Goal: Task Accomplishment & Management: Manage account settings

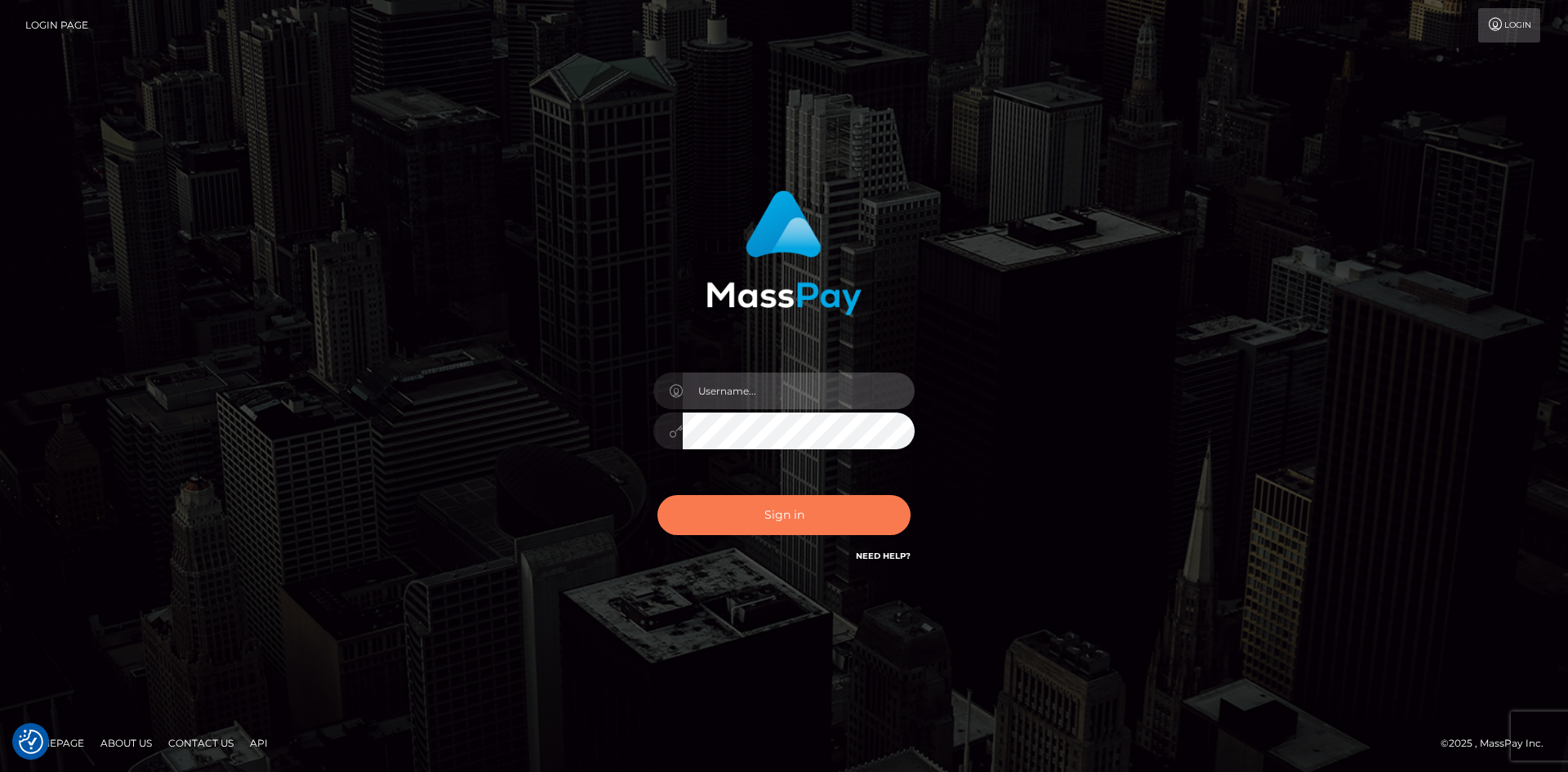
type input "tinan"
click at [802, 519] on button "Sign in" at bounding box center [784, 515] width 253 height 40
type input "tinan"
click at [802, 519] on button "Sign in" at bounding box center [784, 515] width 253 height 40
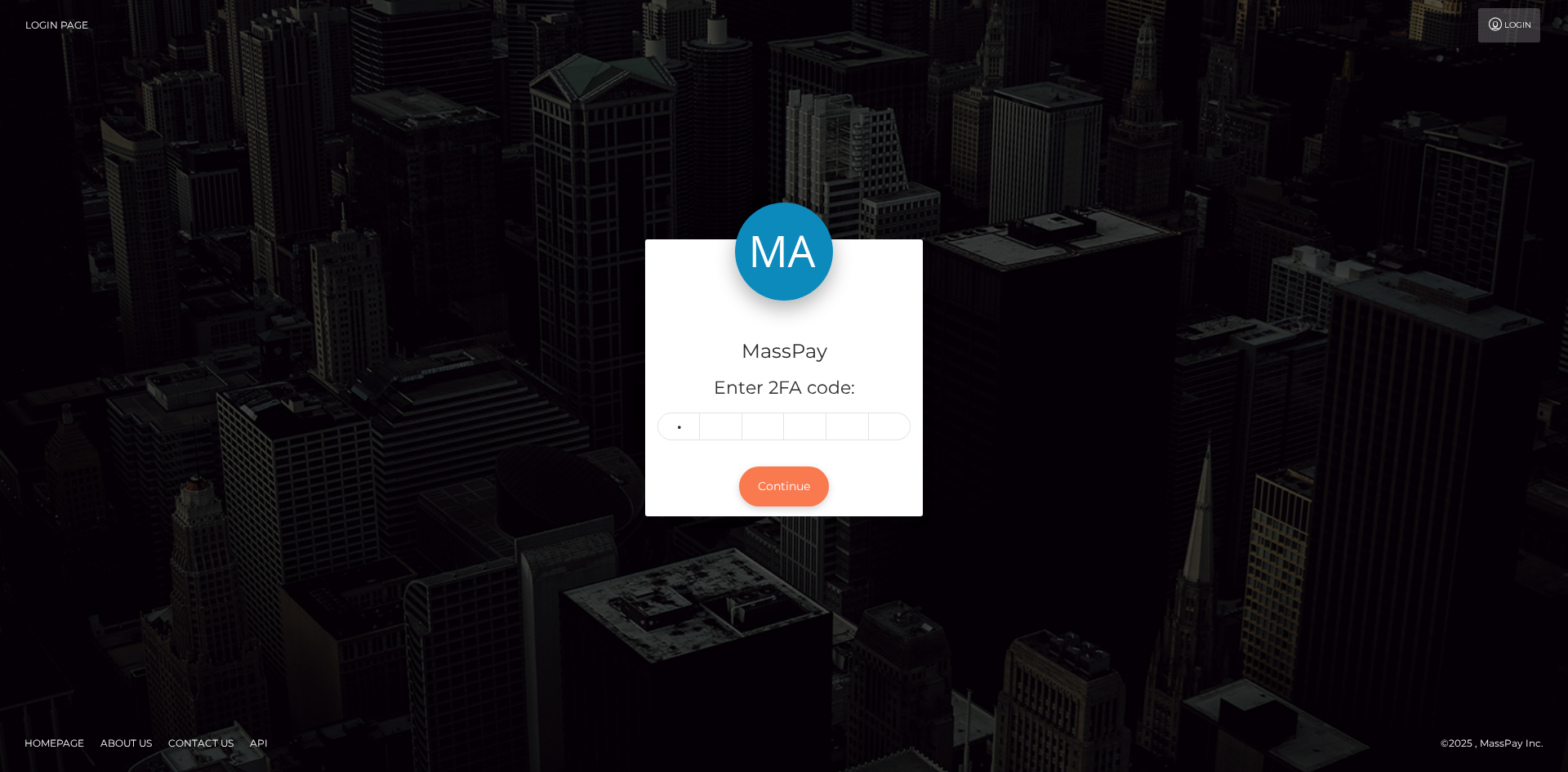
type input "3"
type input "8"
type input "7"
type input "2"
type input "5"
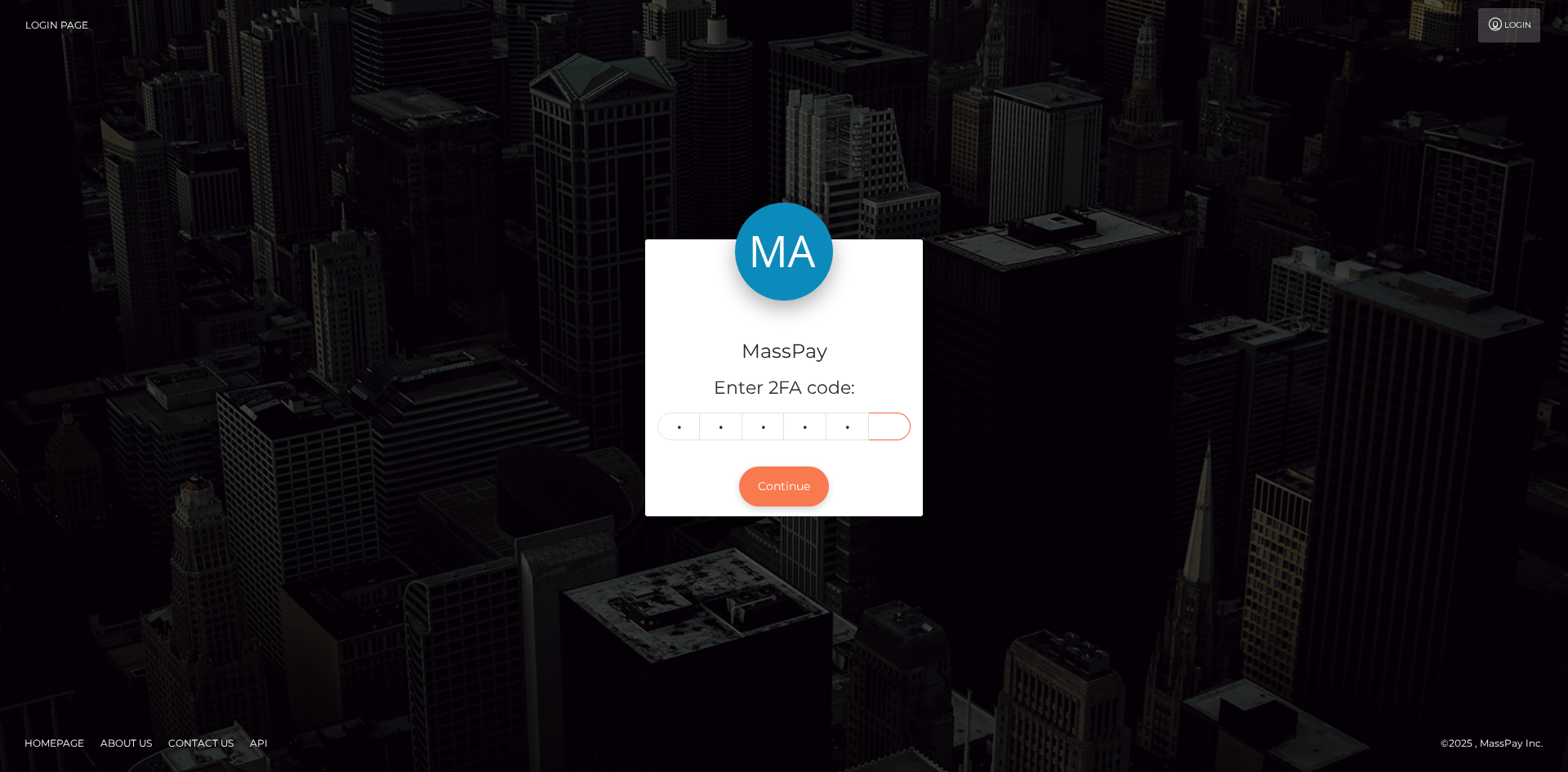
type input "1"
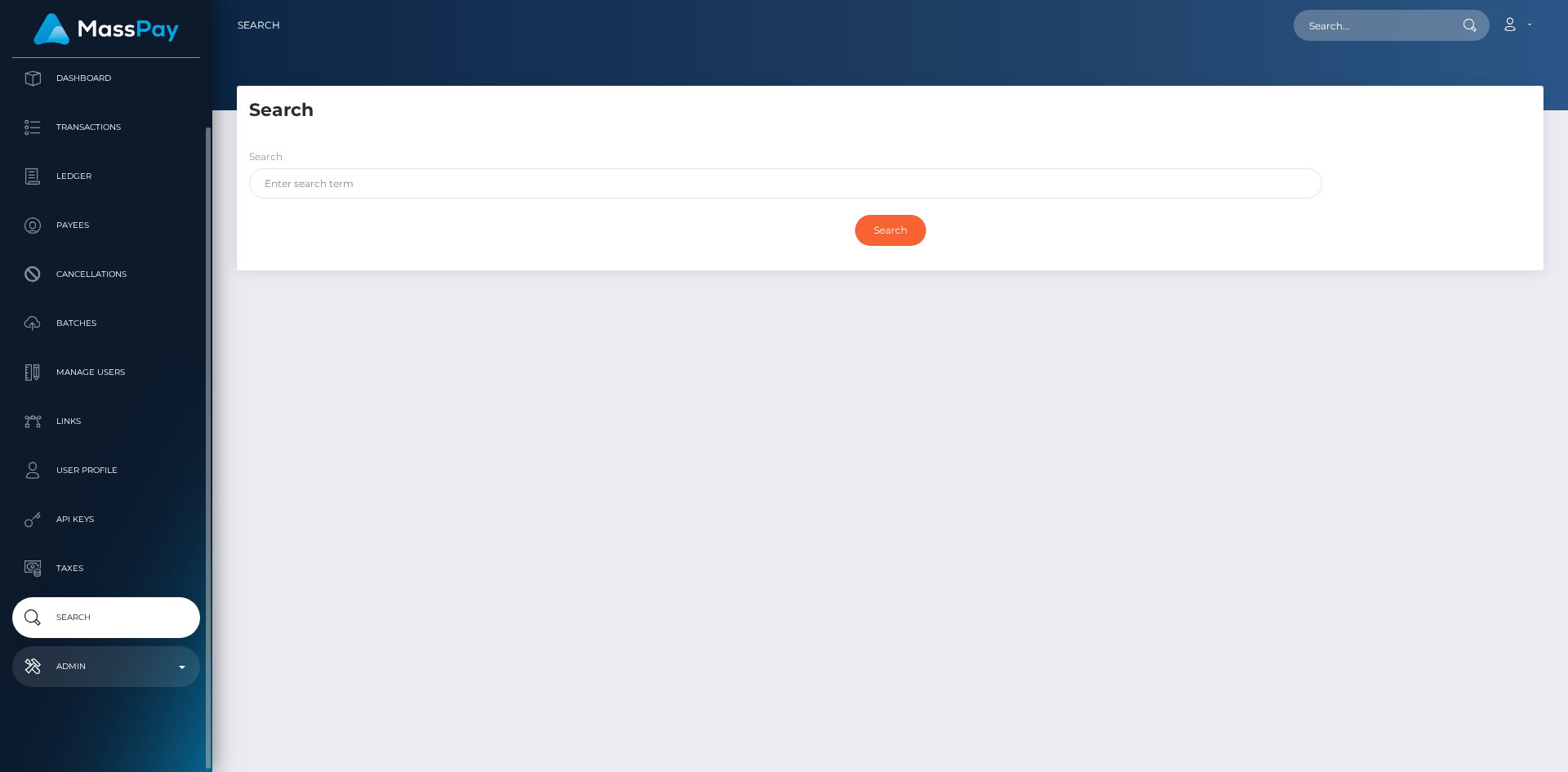
click at [97, 663] on p "Admin" at bounding box center [107, 666] width 175 height 24
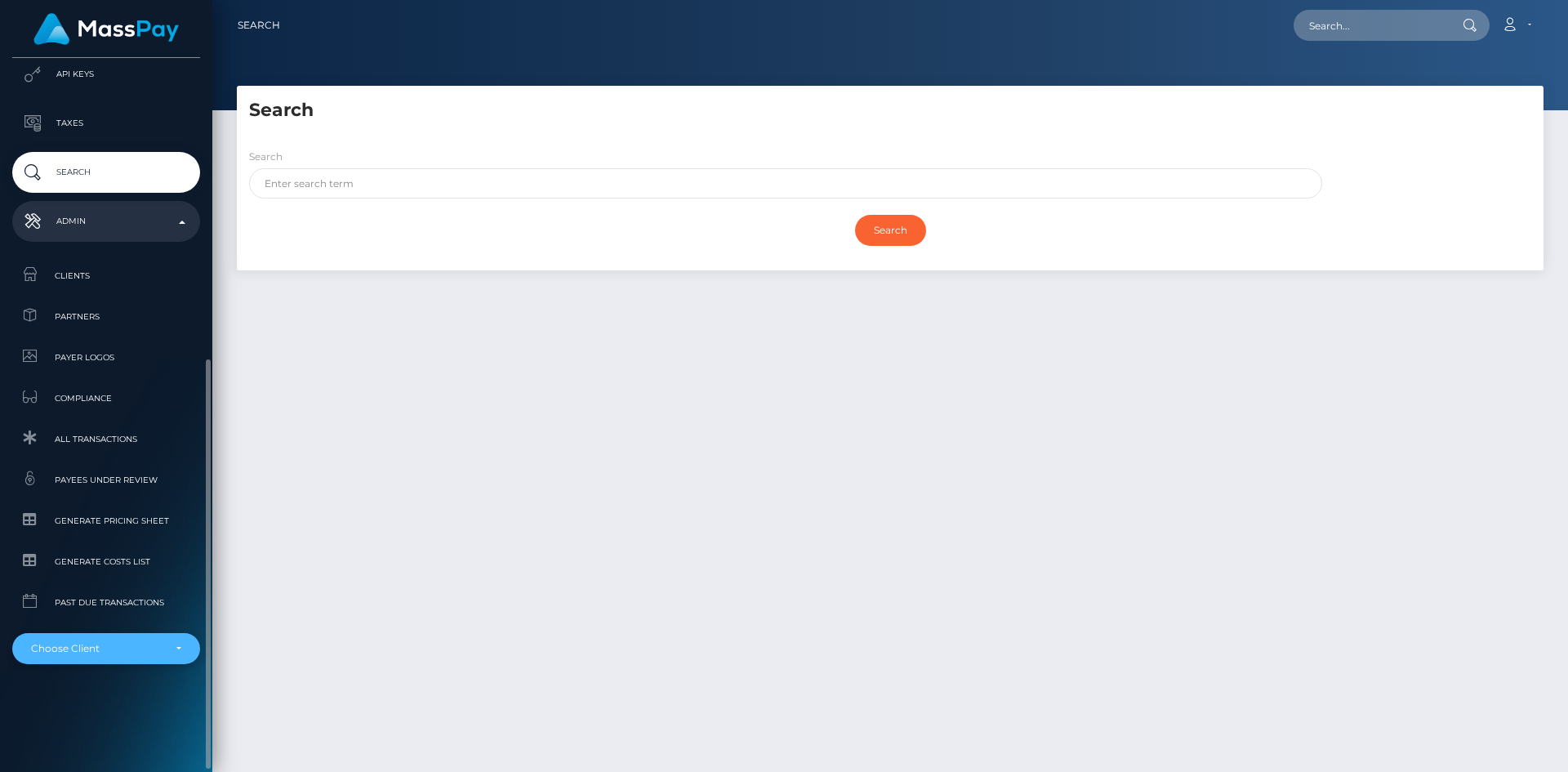
click at [100, 643] on div "Choose Client" at bounding box center [97, 648] width 132 height 13
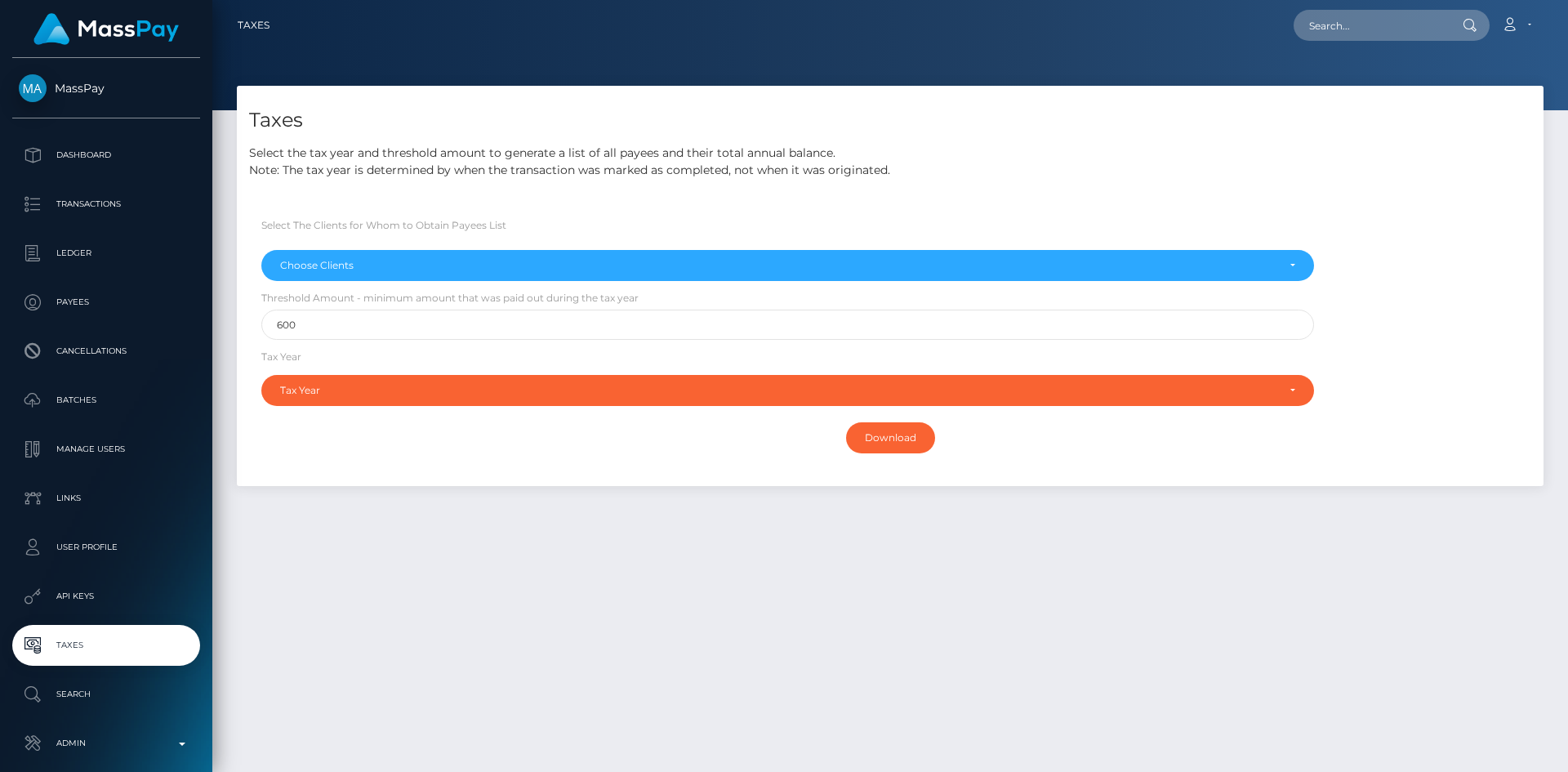
select select
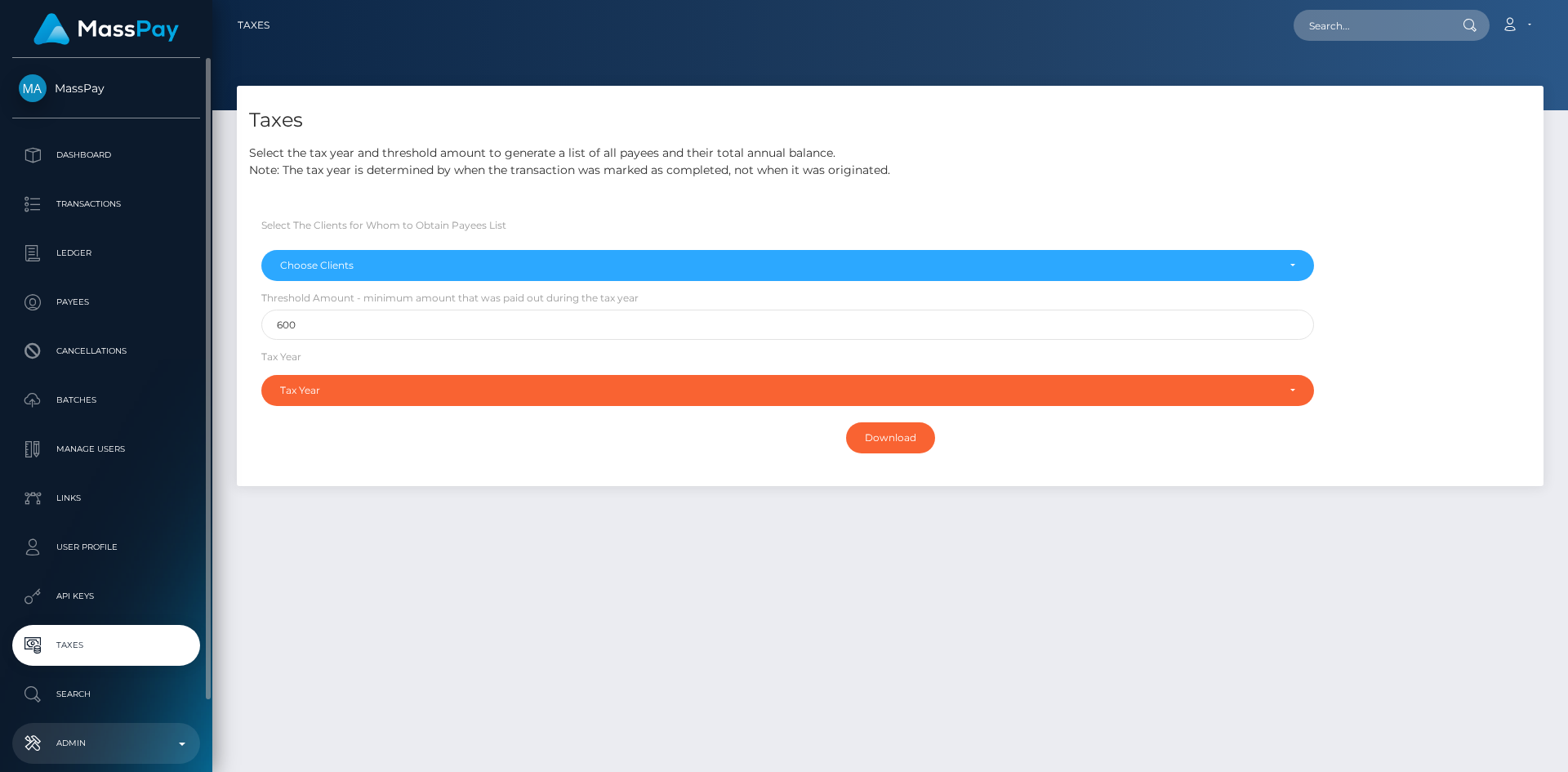
scroll to position [77, 0]
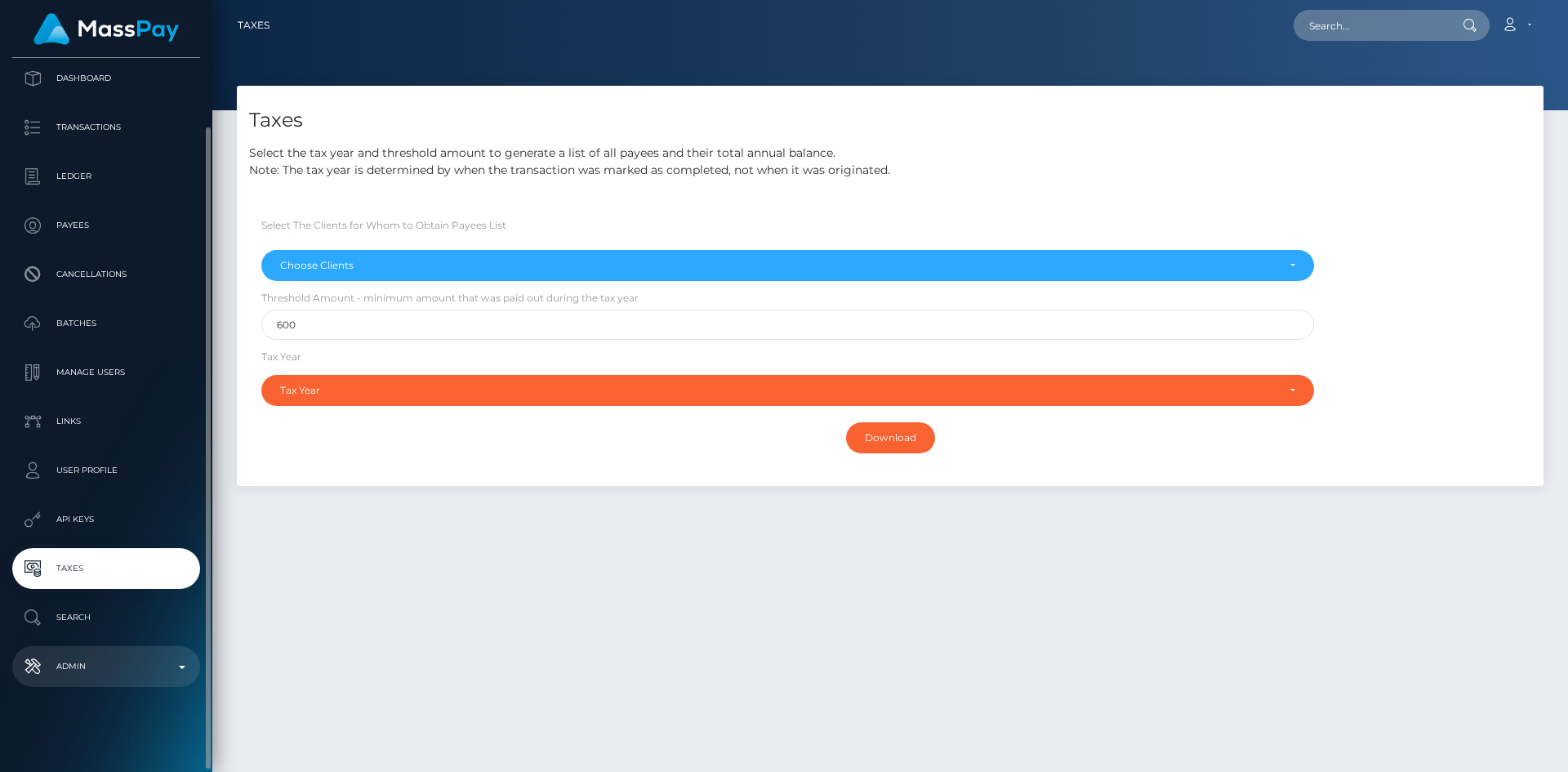
click at [133, 671] on p "Admin" at bounding box center [107, 666] width 175 height 24
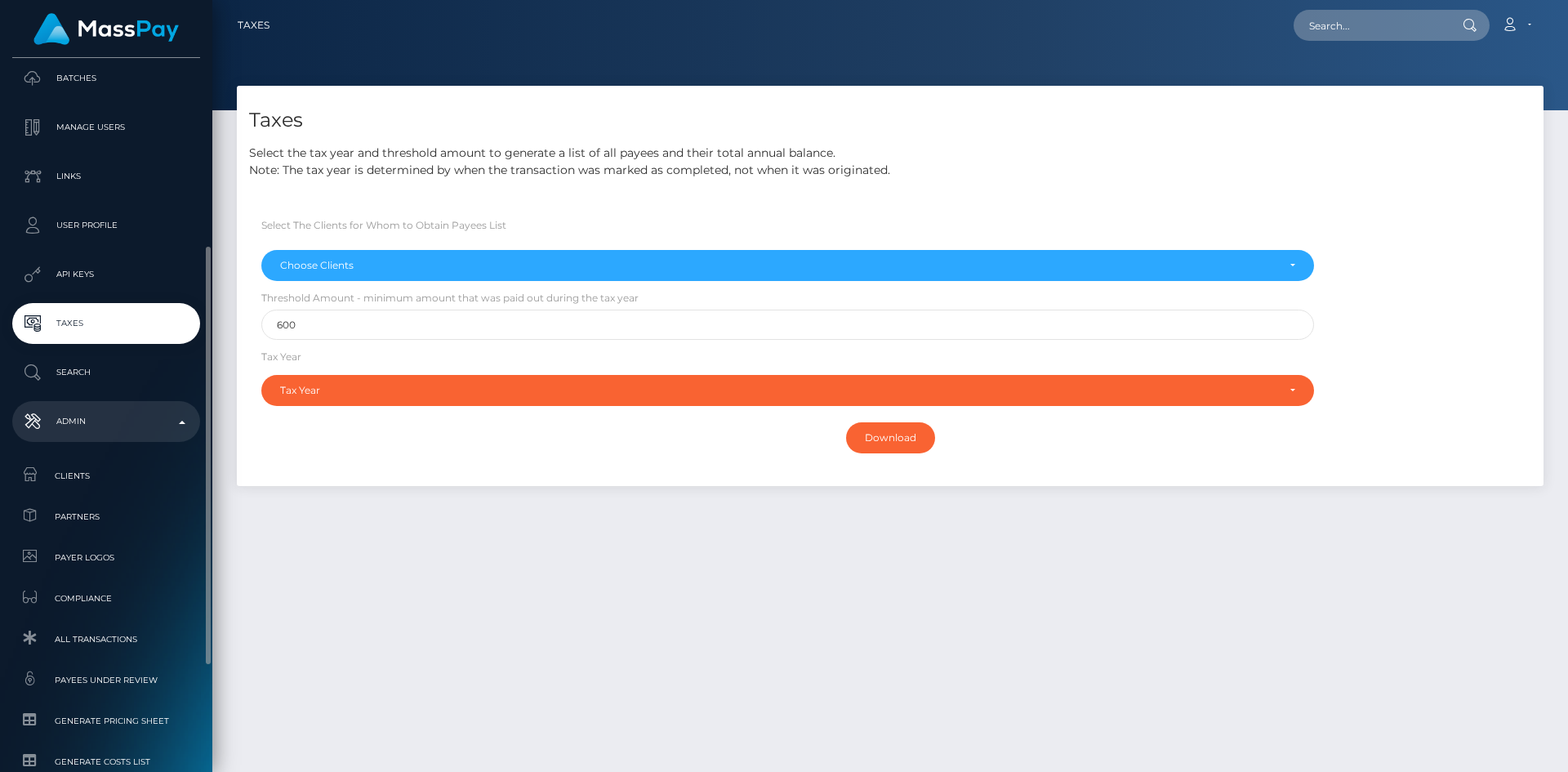
scroll to position [500, 0]
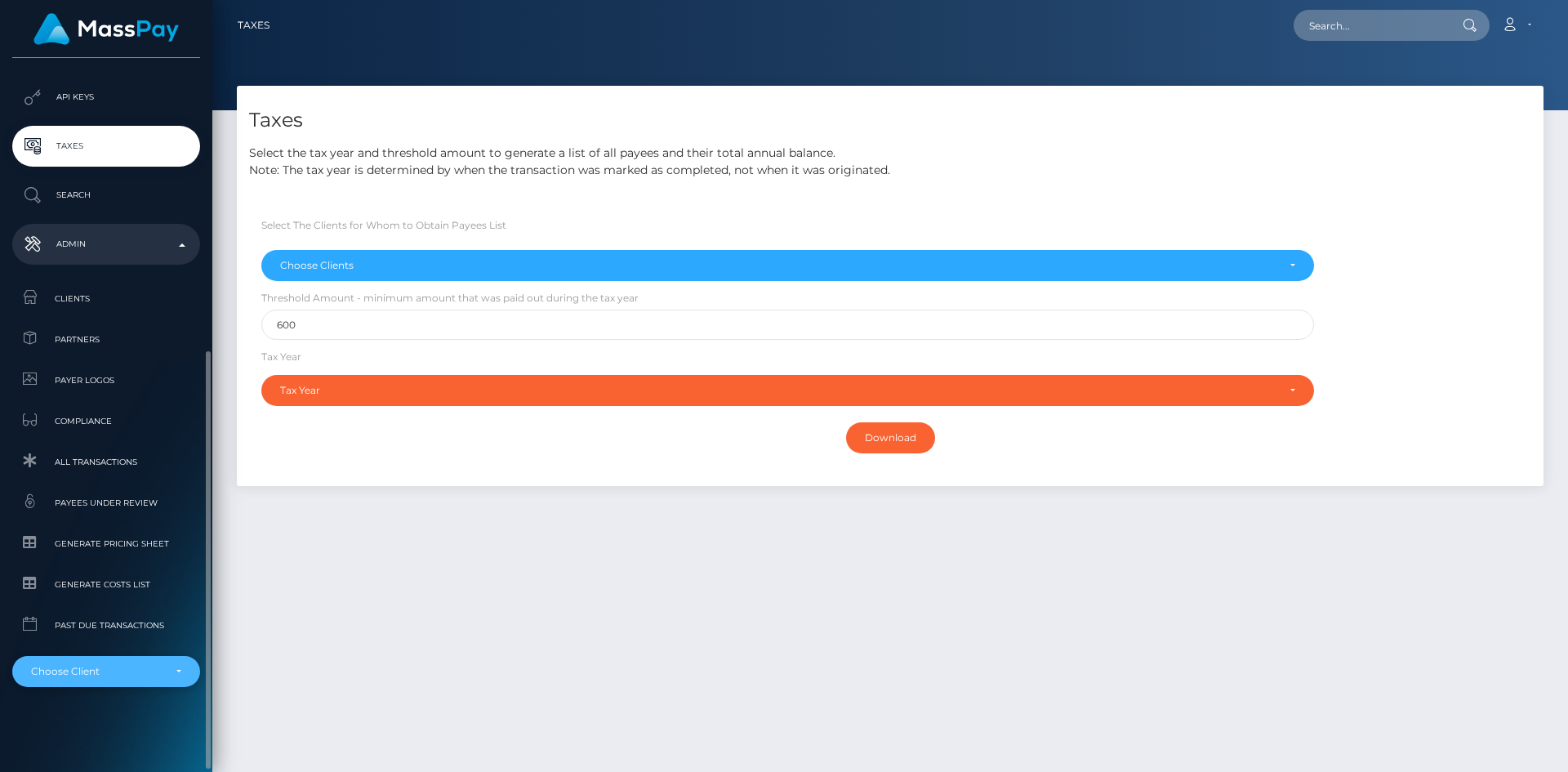
click at [134, 672] on div "Choose Client" at bounding box center [97, 672] width 132 height 13
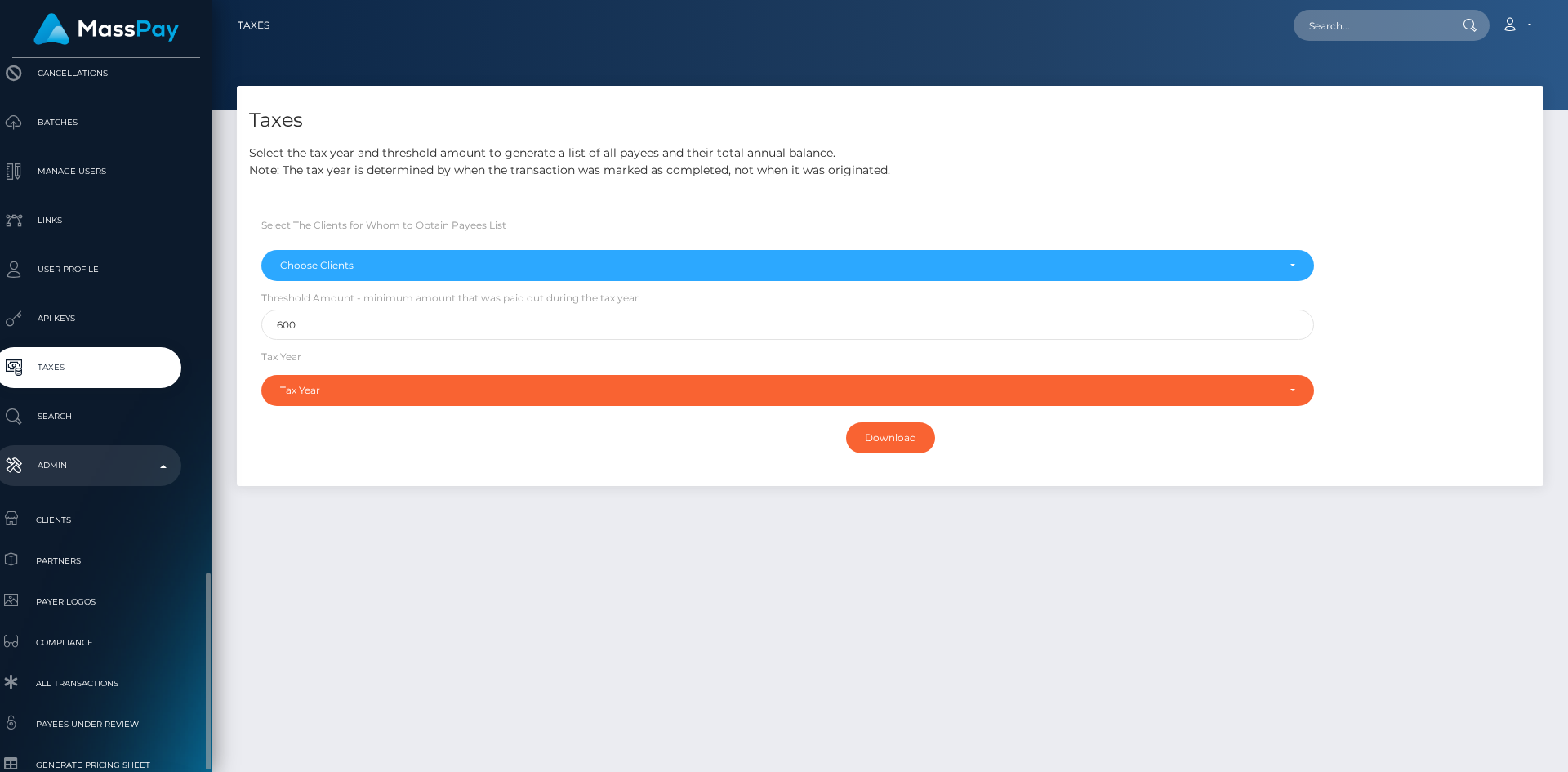
scroll to position [500, 19]
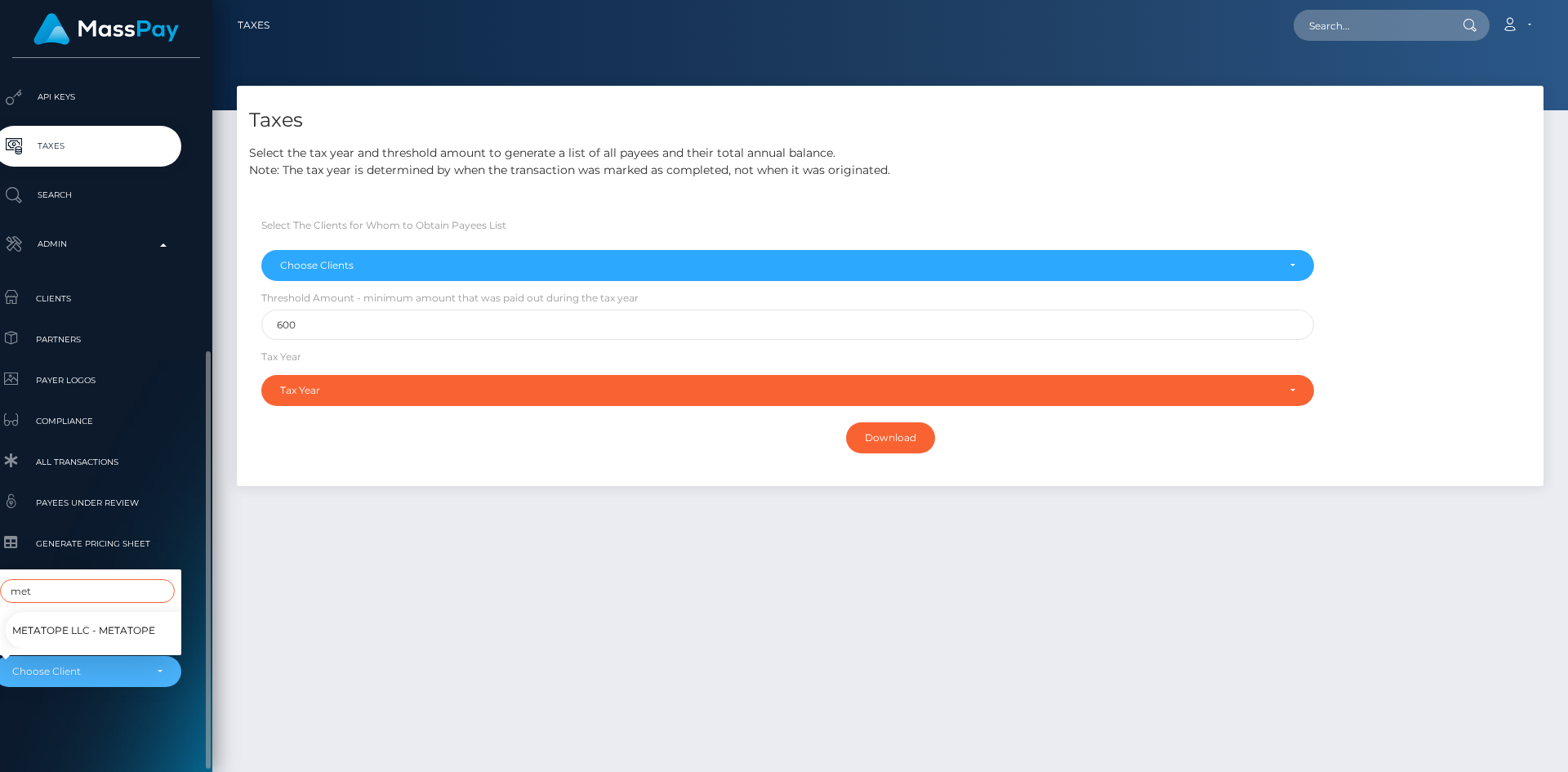
type input "met"
click at [99, 620] on span "Metatope LLC - MetaTope" at bounding box center [84, 631] width 143 height 21
select select "348"
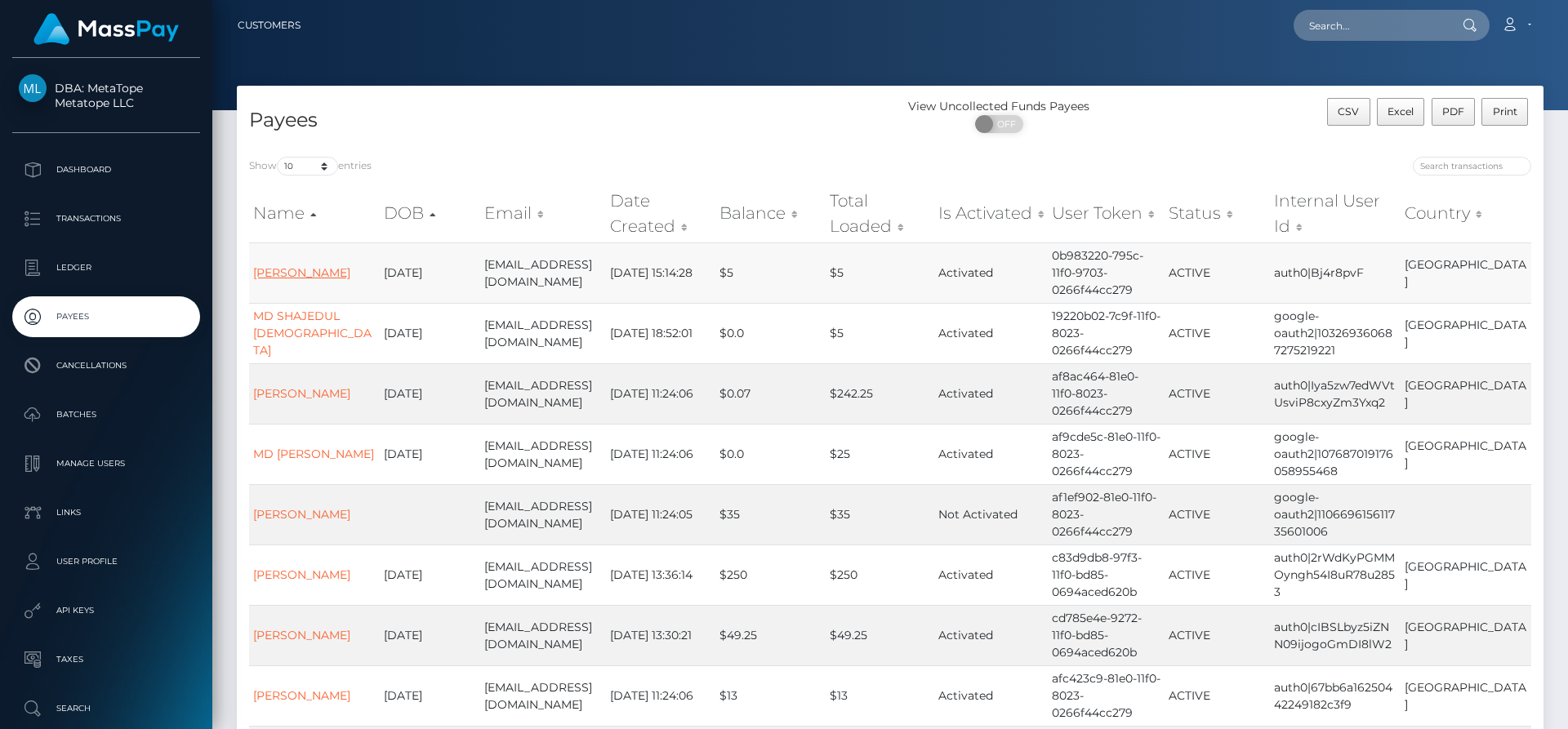
click at [280, 274] on link "[PERSON_NAME]" at bounding box center [301, 272] width 97 height 15
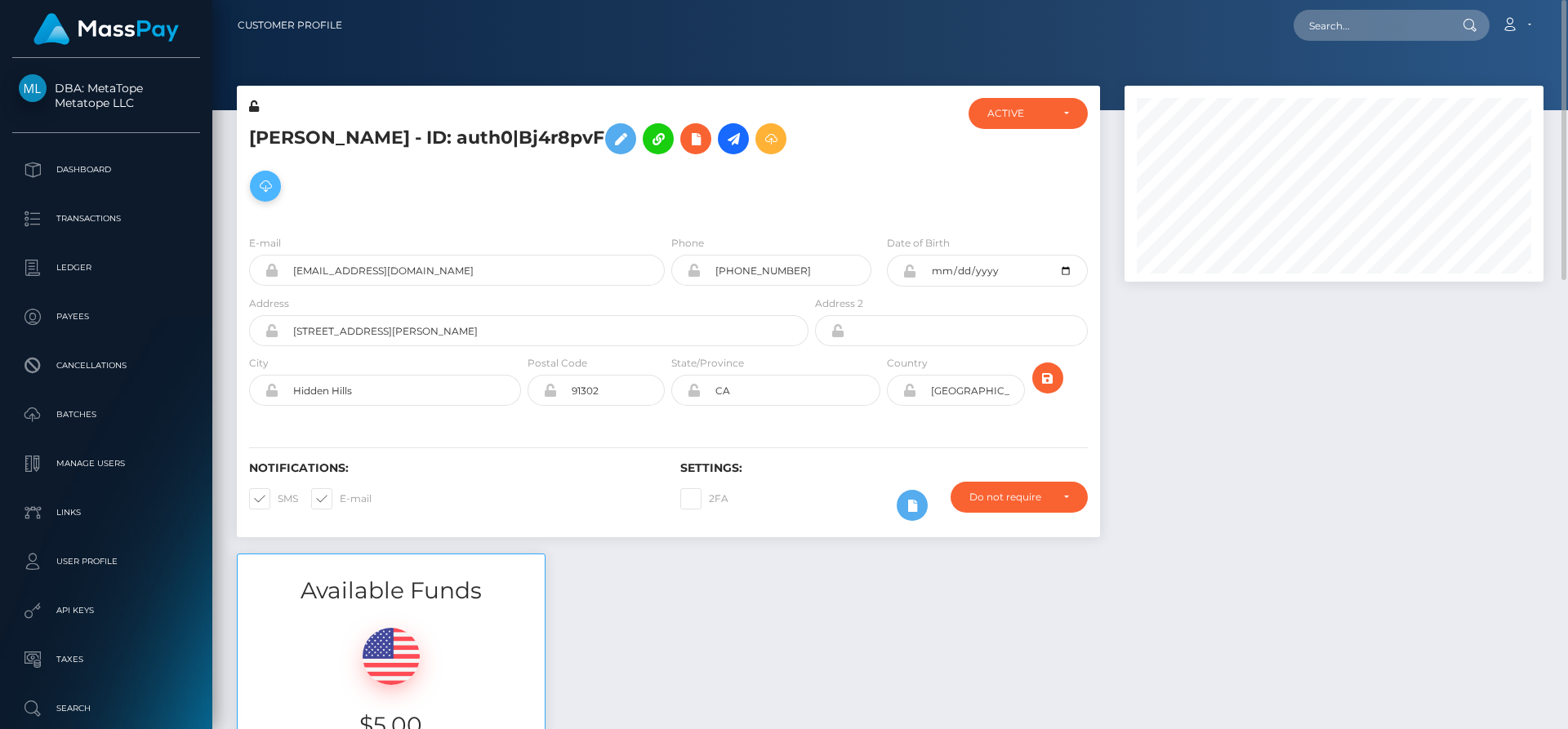
scroll to position [196, 420]
click at [275, 176] on icon at bounding box center [265, 186] width 19 height 20
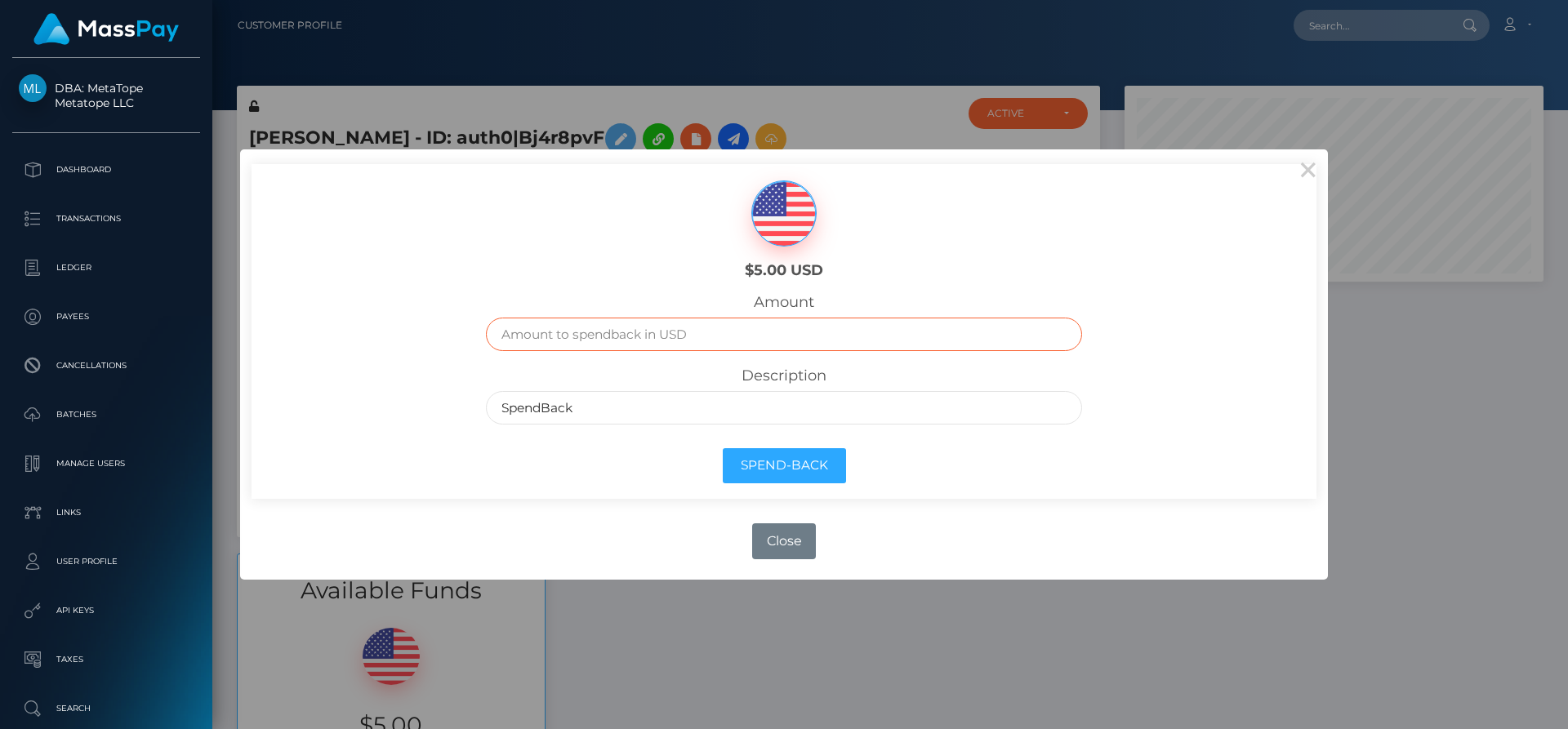
click at [719, 336] on input "text" at bounding box center [785, 334] width 597 height 33
type input "5"
click at [782, 543] on button "Close" at bounding box center [784, 541] width 64 height 36
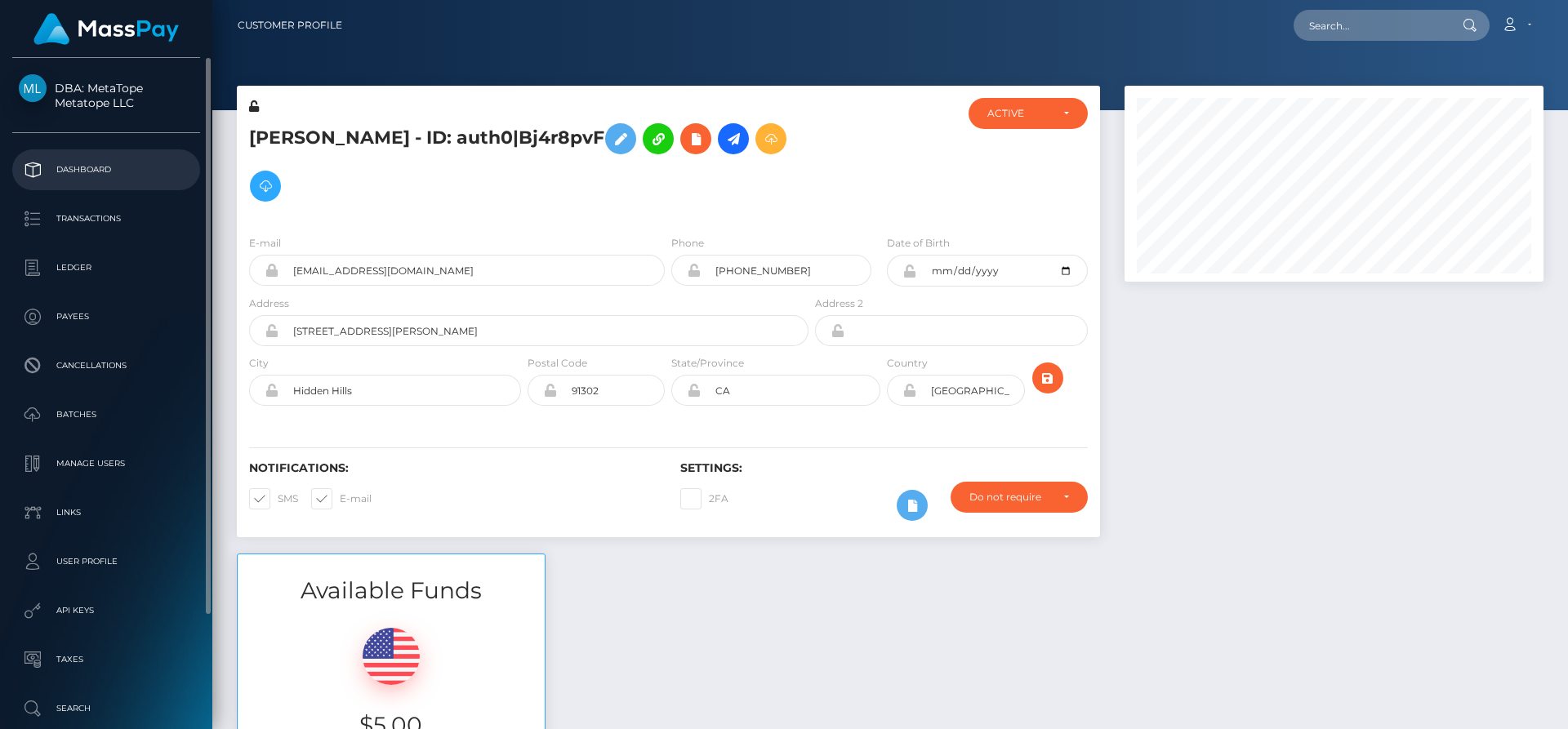
click at [79, 174] on p "Dashboard" at bounding box center [107, 170] width 175 height 24
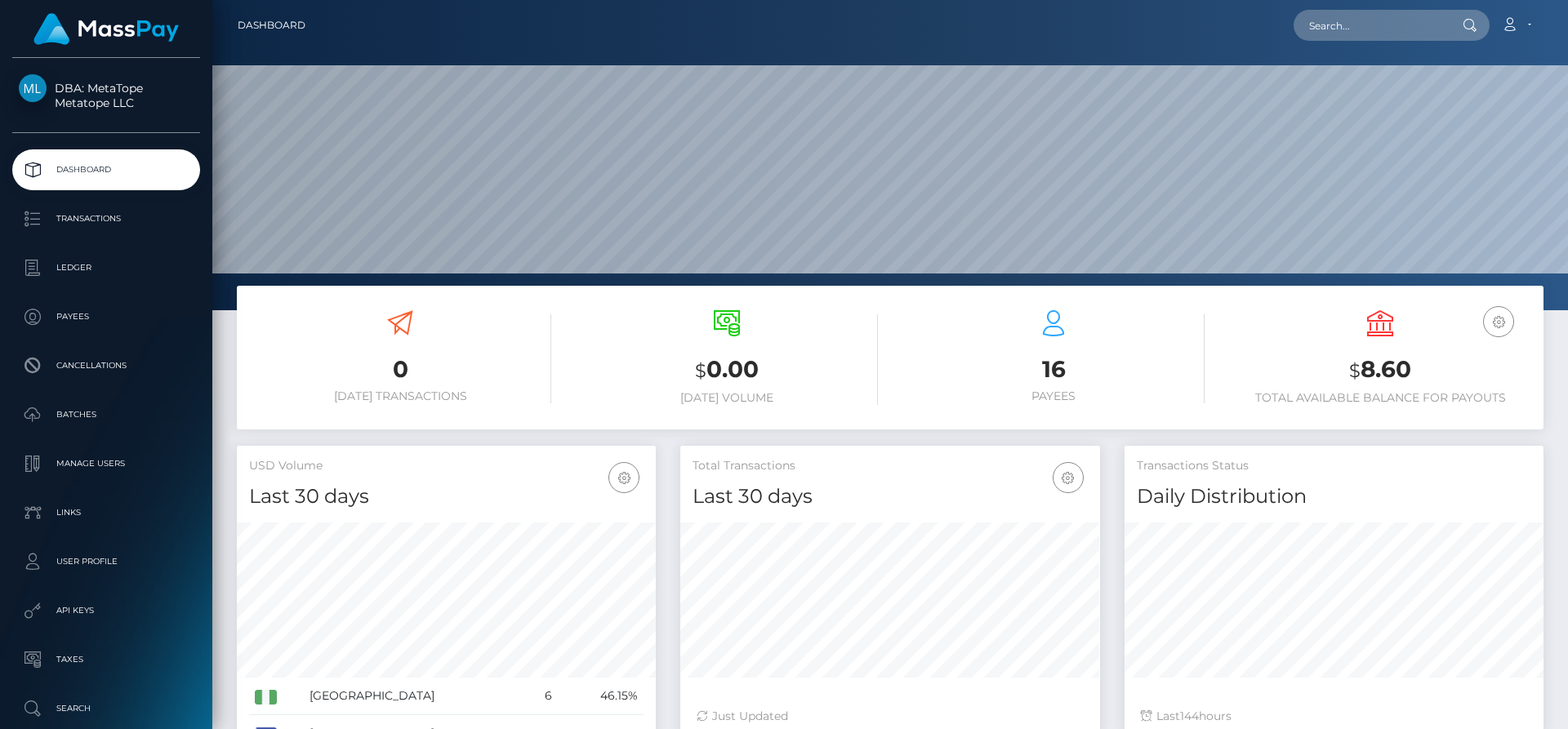
scroll to position [290, 420]
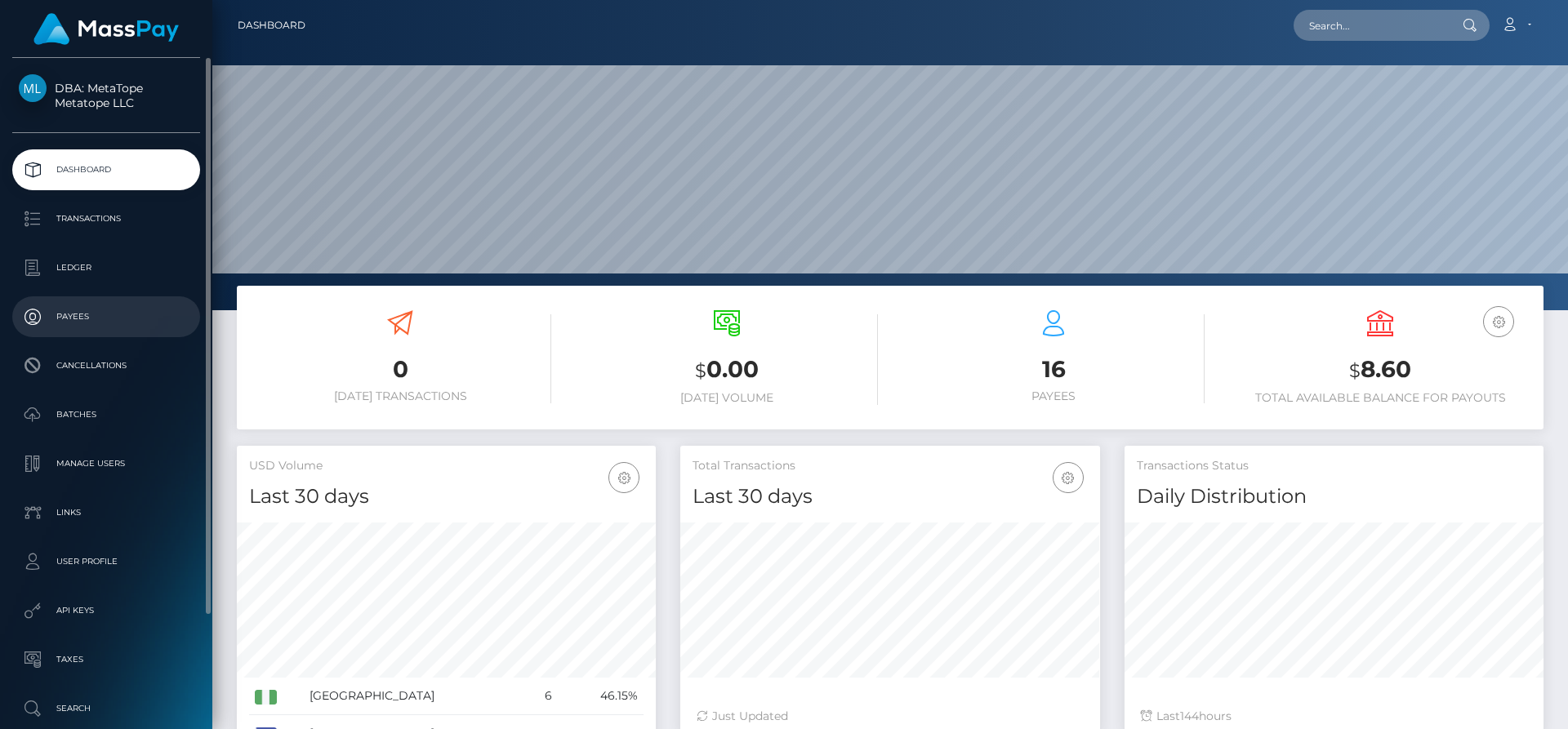
click at [87, 314] on p "Payees" at bounding box center [107, 317] width 175 height 24
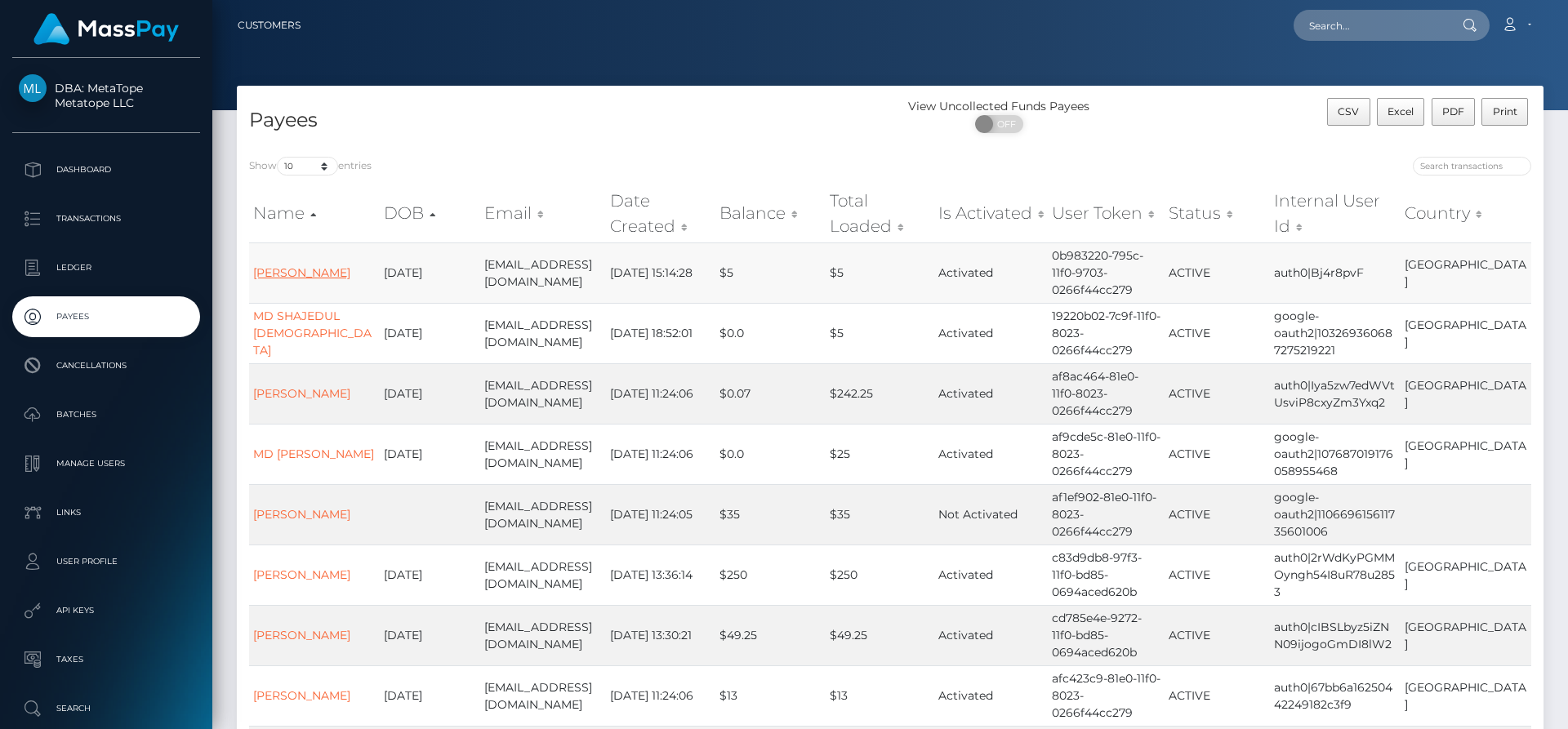
click at [265, 272] on link "Jordan Yallen" at bounding box center [301, 272] width 97 height 15
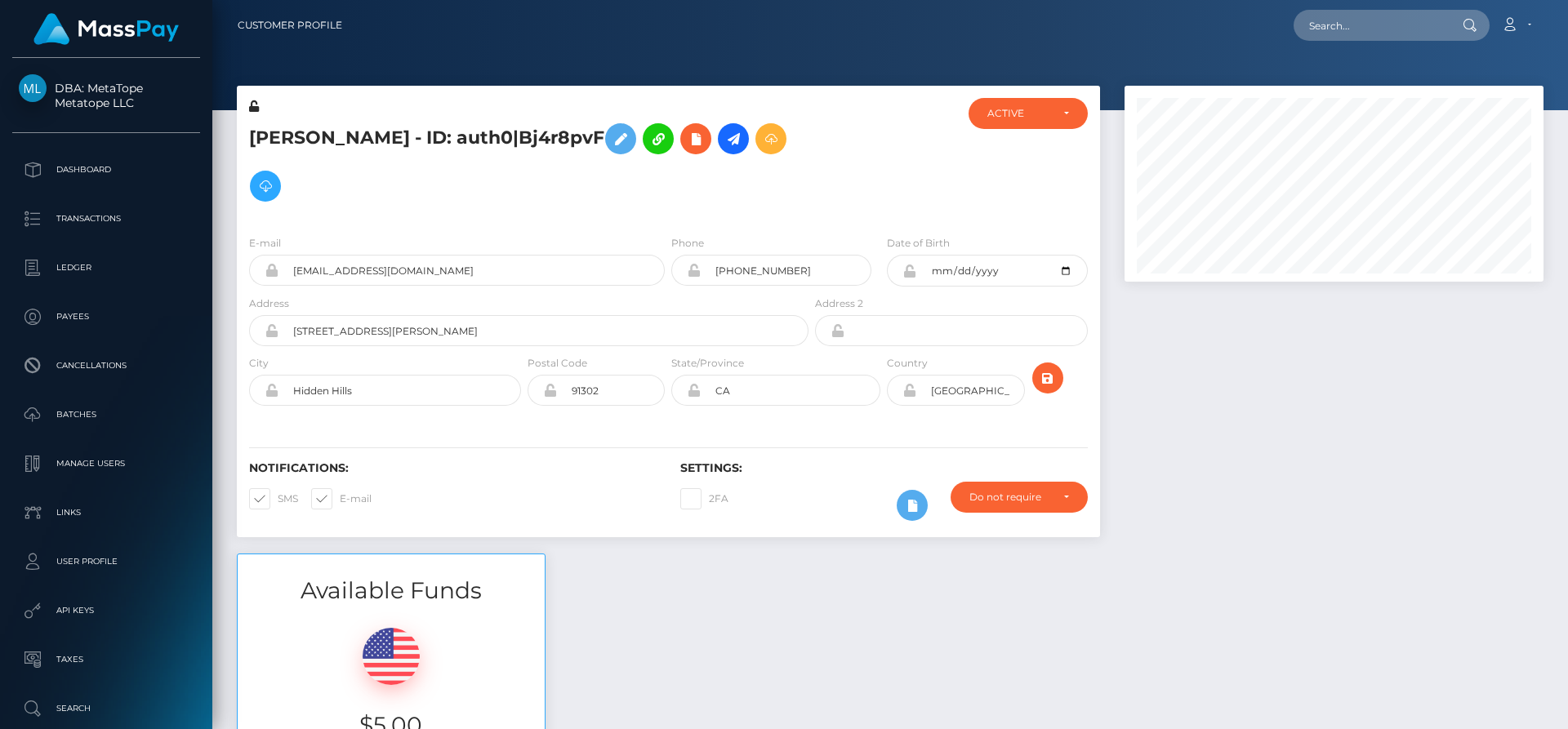
scroll to position [196, 420]
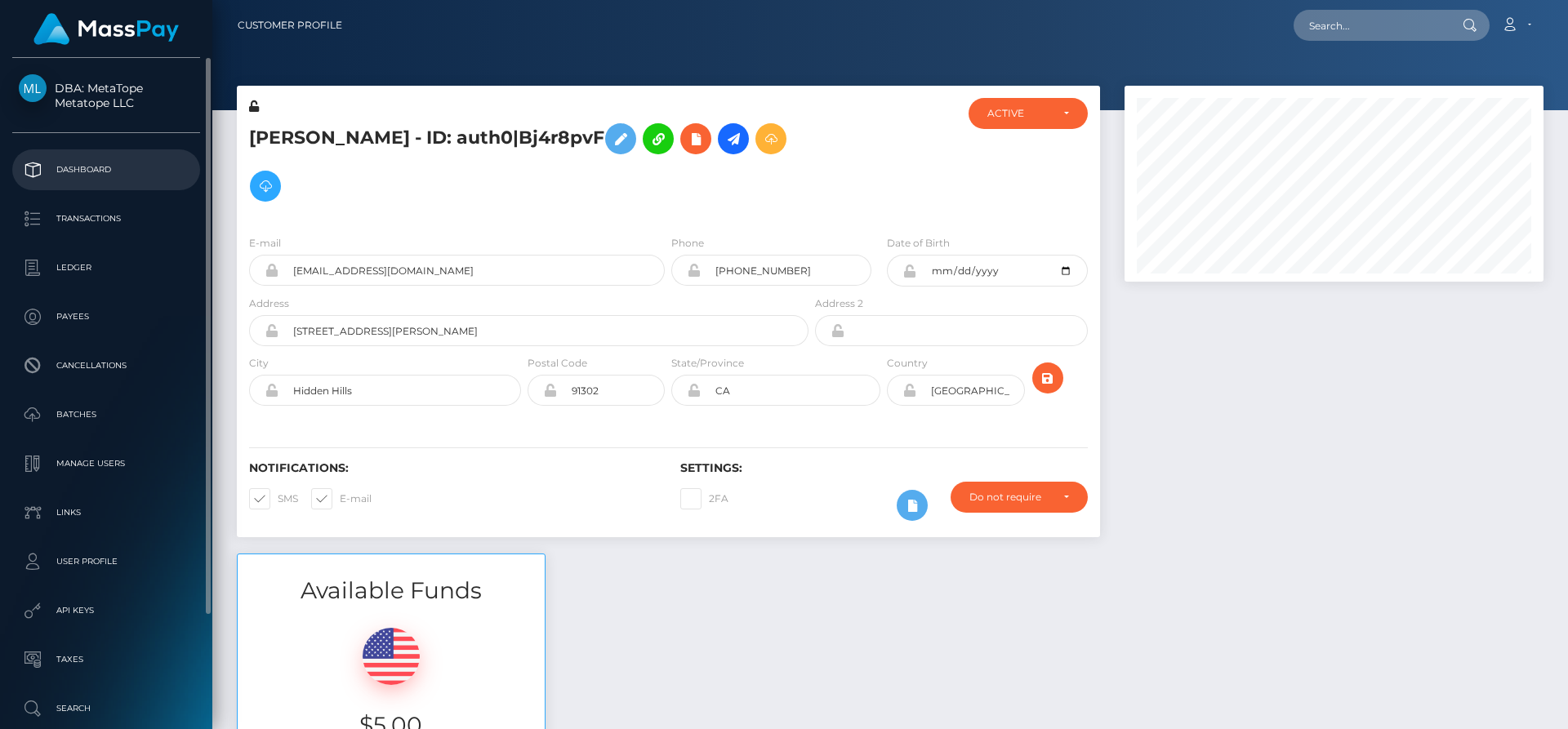
click at [123, 160] on p "Dashboard" at bounding box center [107, 170] width 175 height 24
click at [101, 171] on p "Dashboard" at bounding box center [107, 170] width 175 height 24
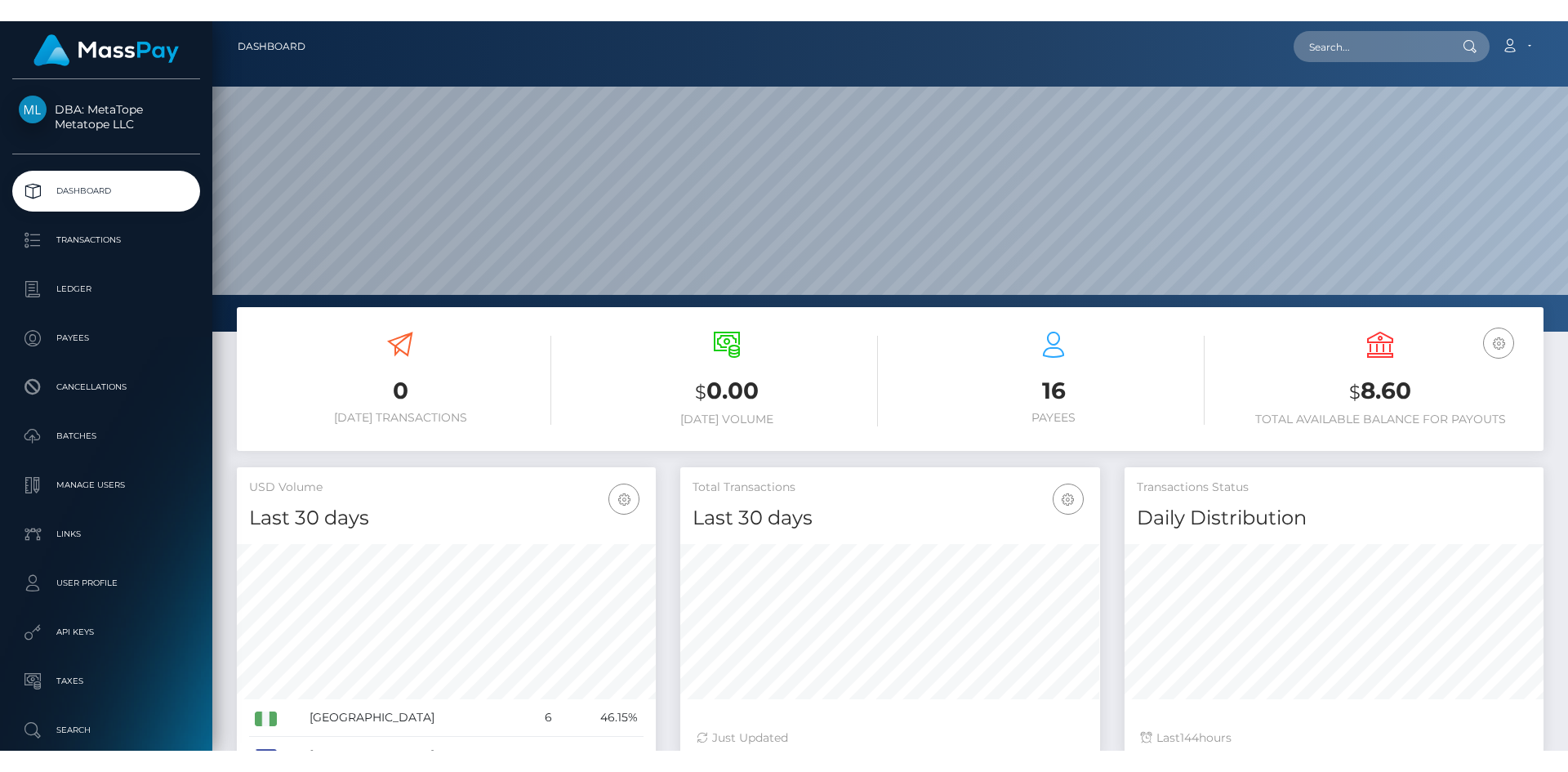
scroll to position [290, 420]
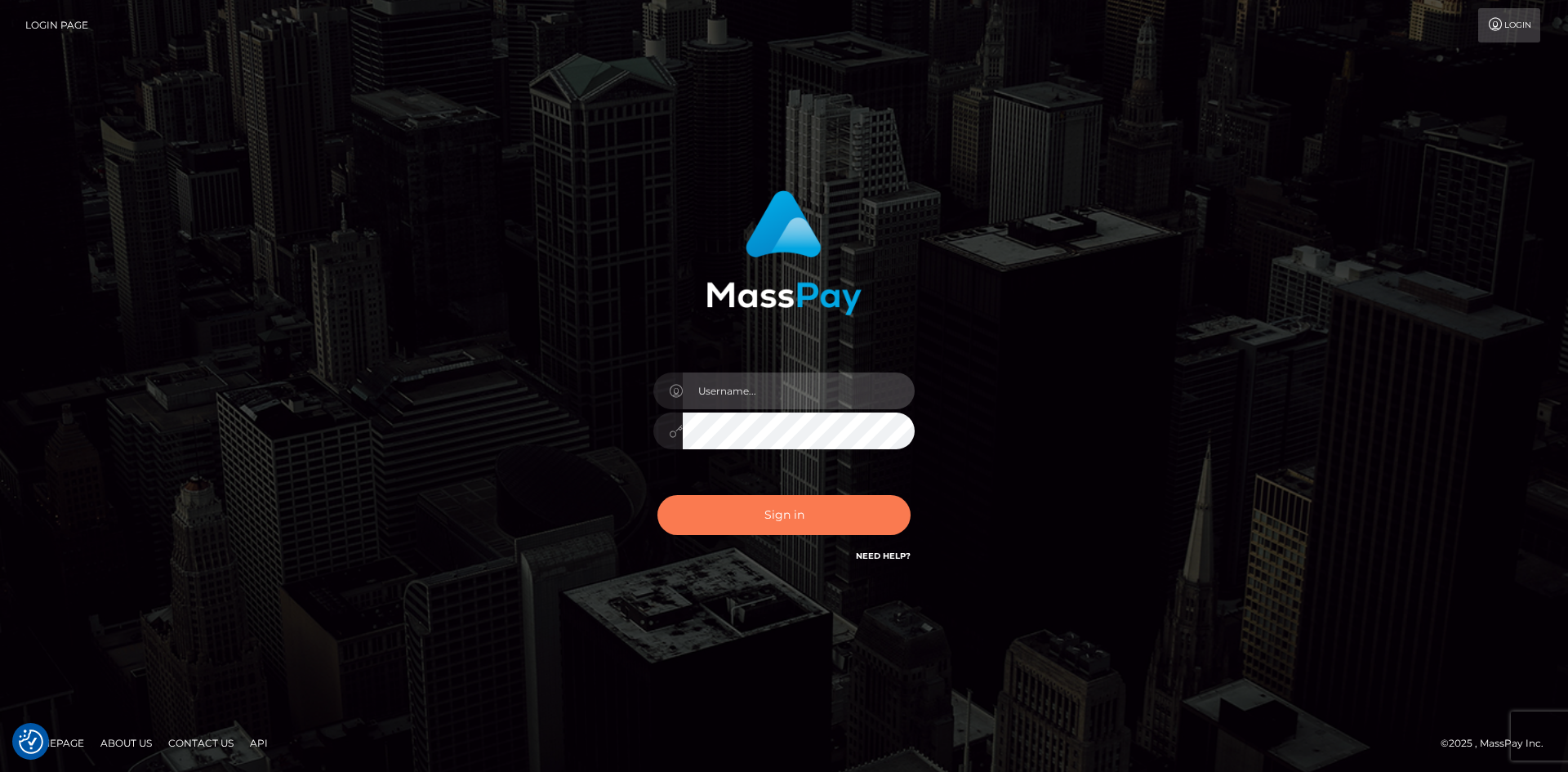
type input "tinan"
click at [766, 527] on button "Sign in" at bounding box center [784, 515] width 253 height 40
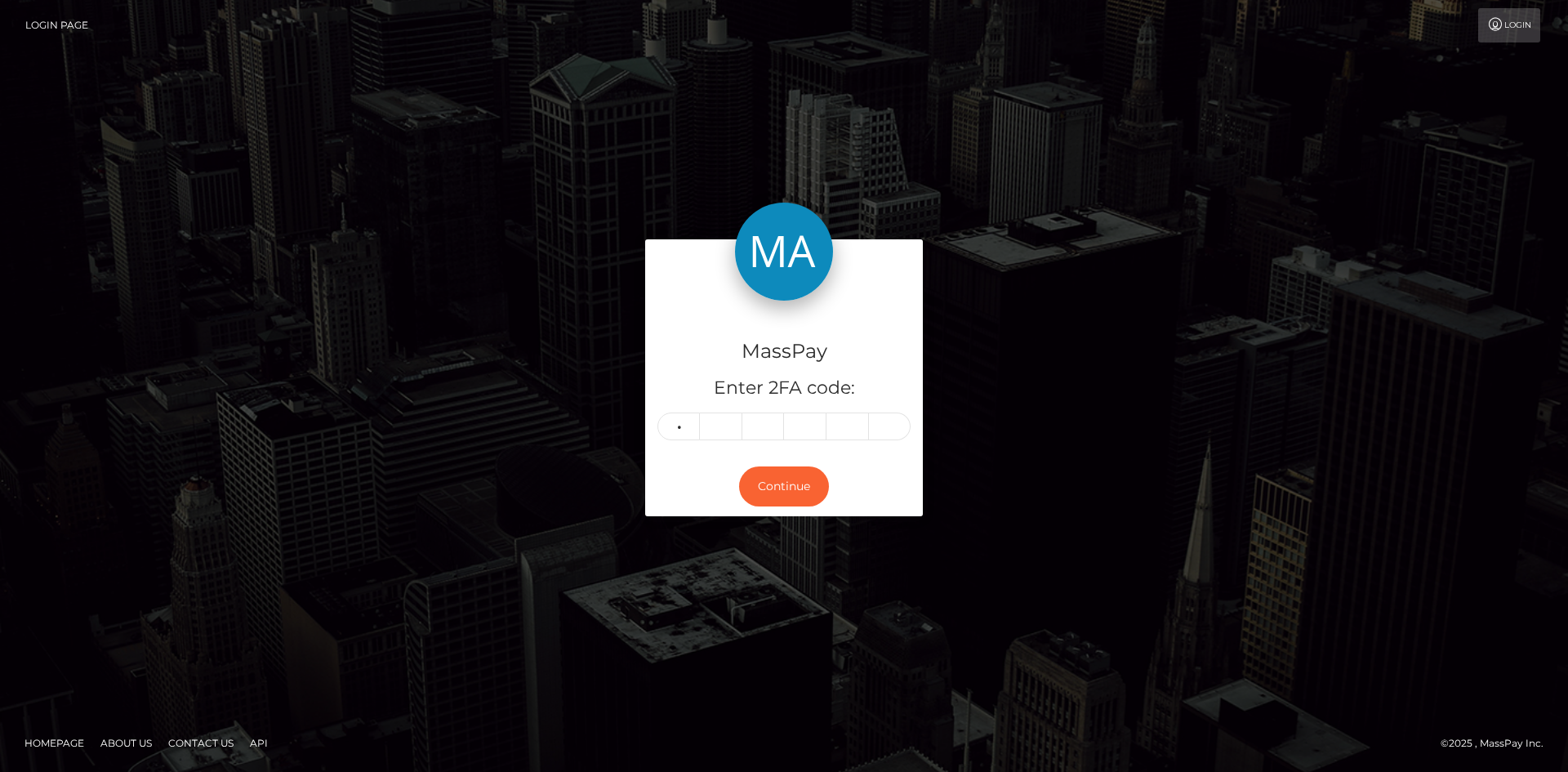
type input "6"
type input "1"
type input "8"
type input "9"
type input "5"
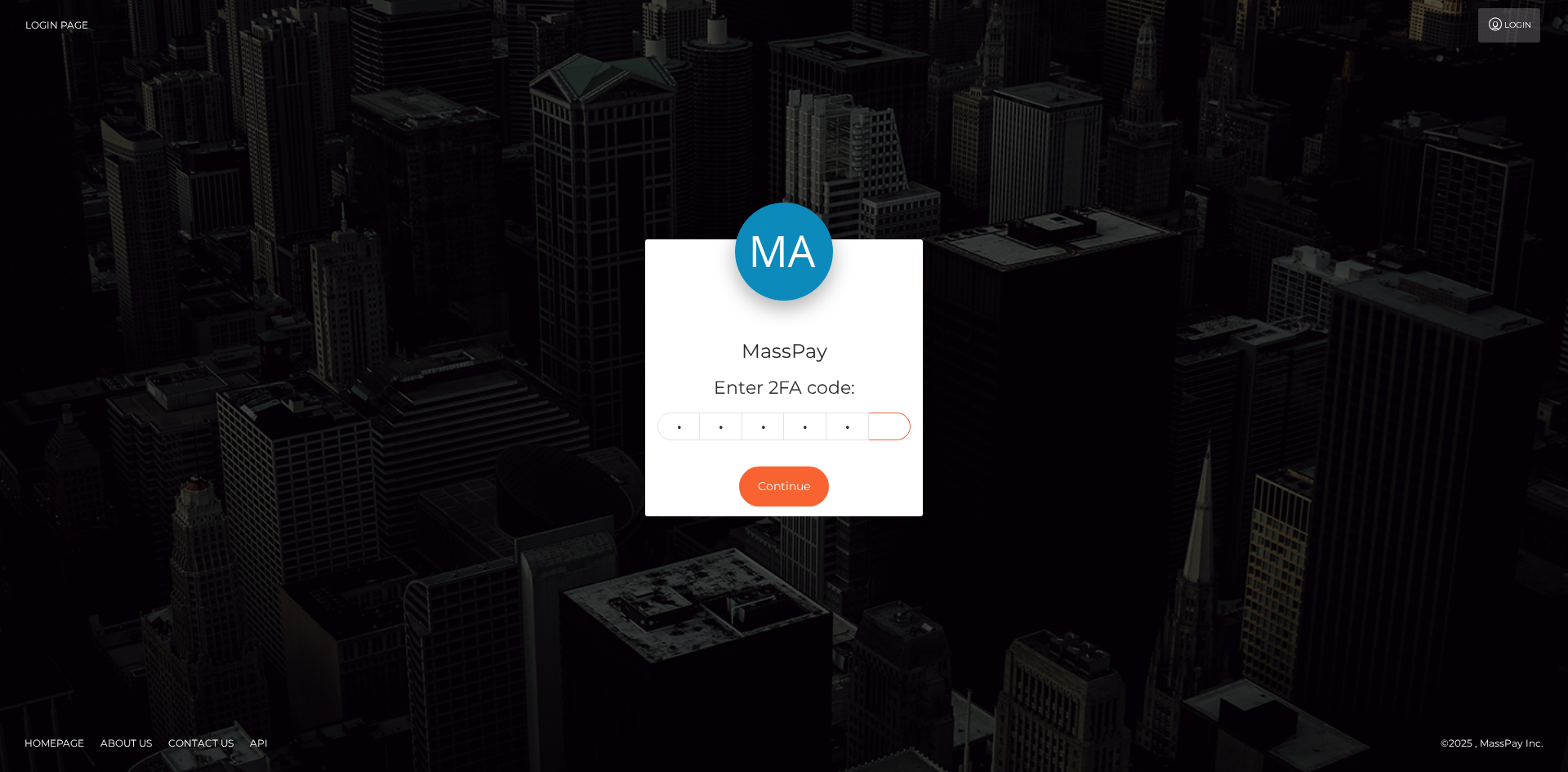
type input "2"
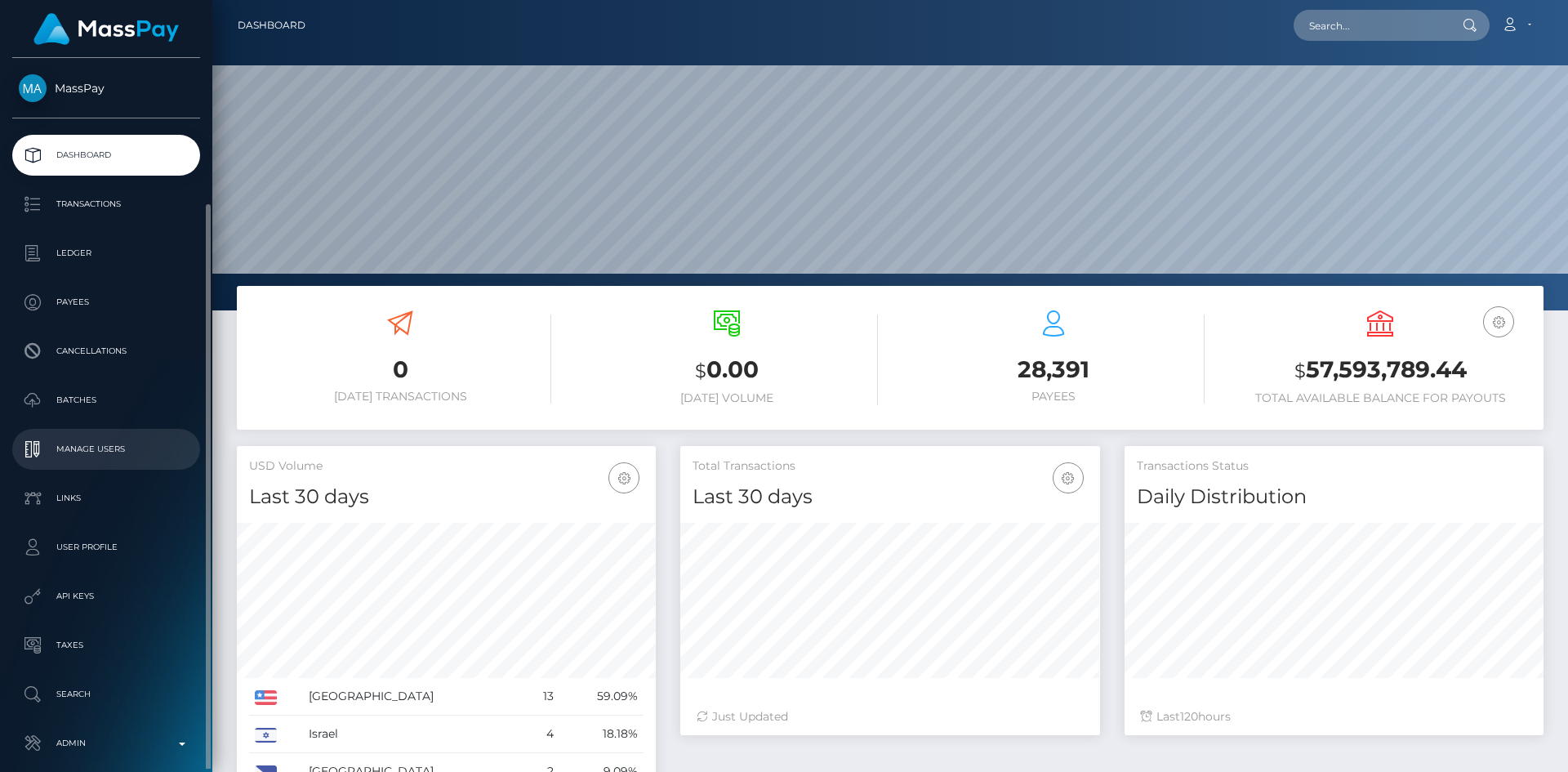
scroll to position [77, 0]
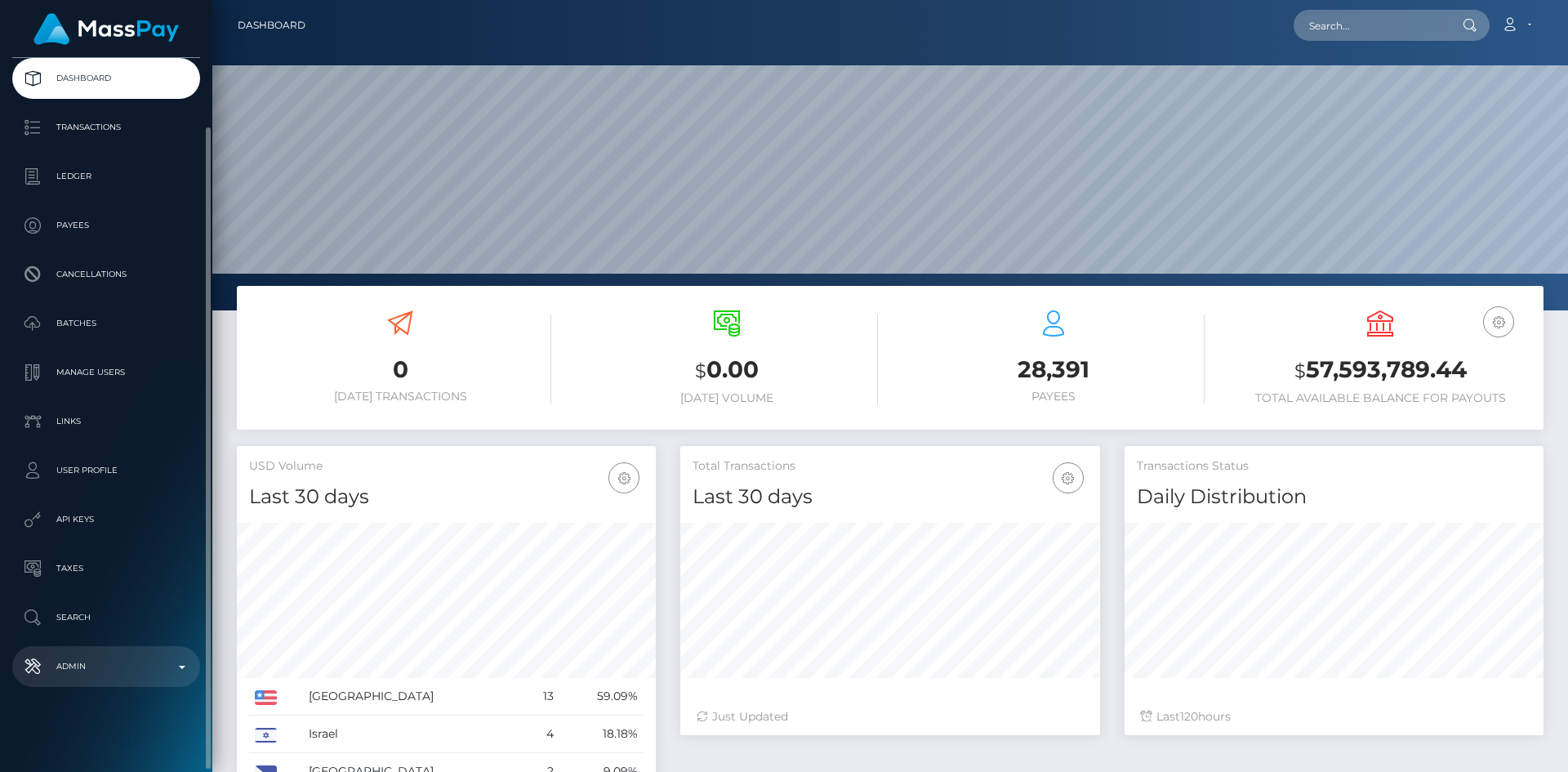
drag, startPoint x: 127, startPoint y: 673, endPoint x: 126, endPoint y: 659, distance: 14.0
click at [127, 673] on p "Admin" at bounding box center [107, 666] width 175 height 24
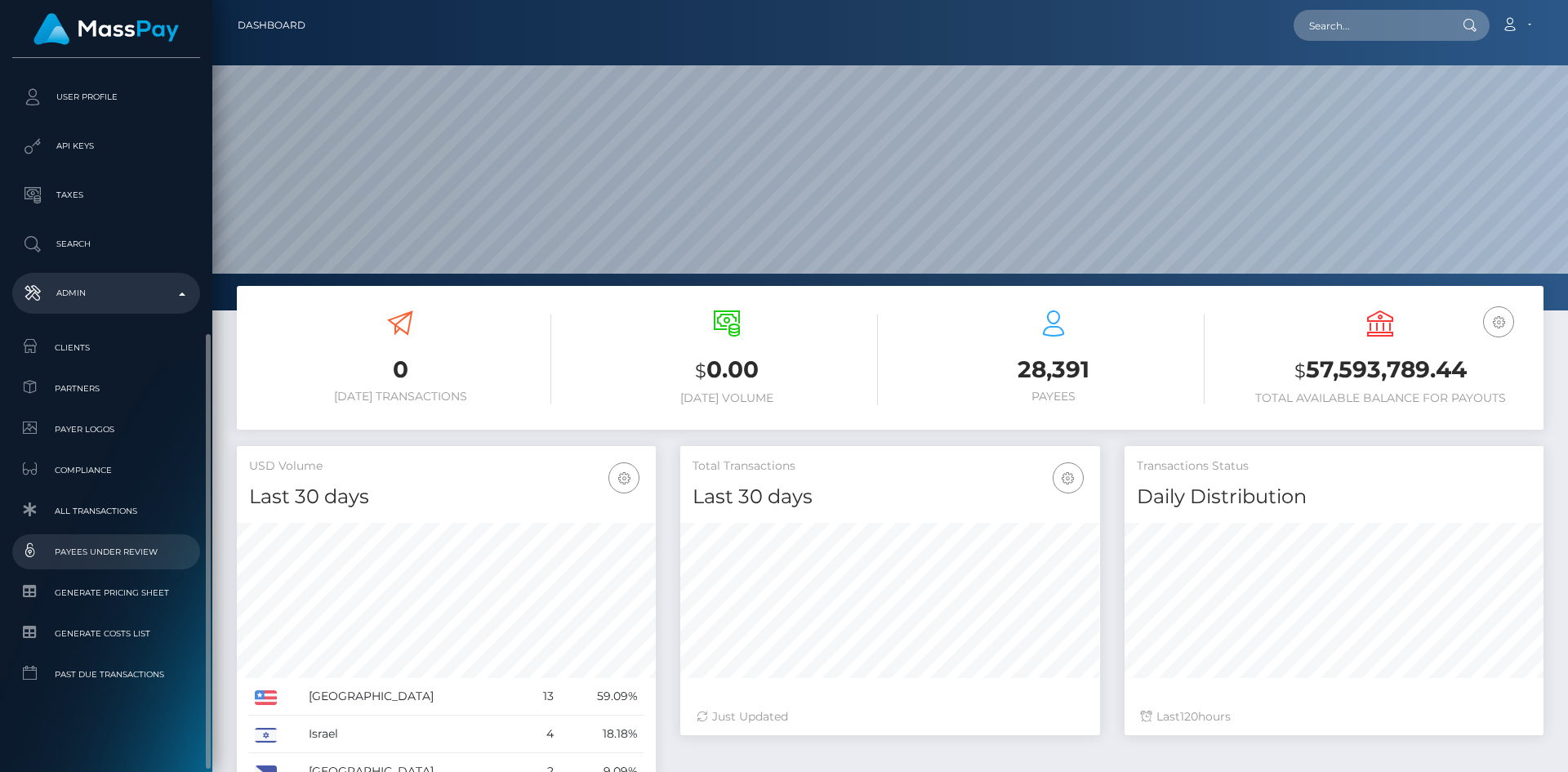
scroll to position [455, 0]
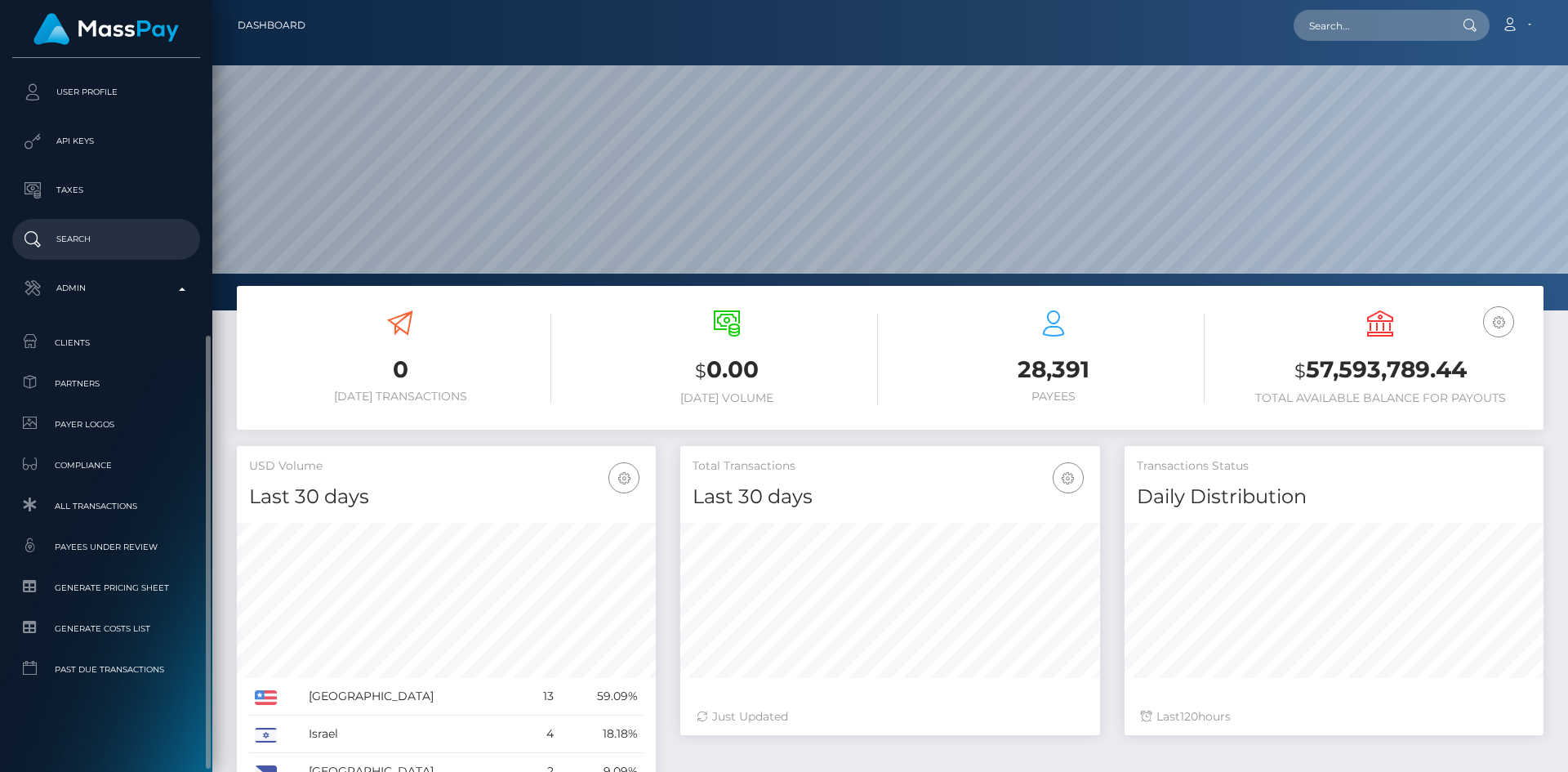
click at [104, 244] on p "Search" at bounding box center [107, 239] width 175 height 24
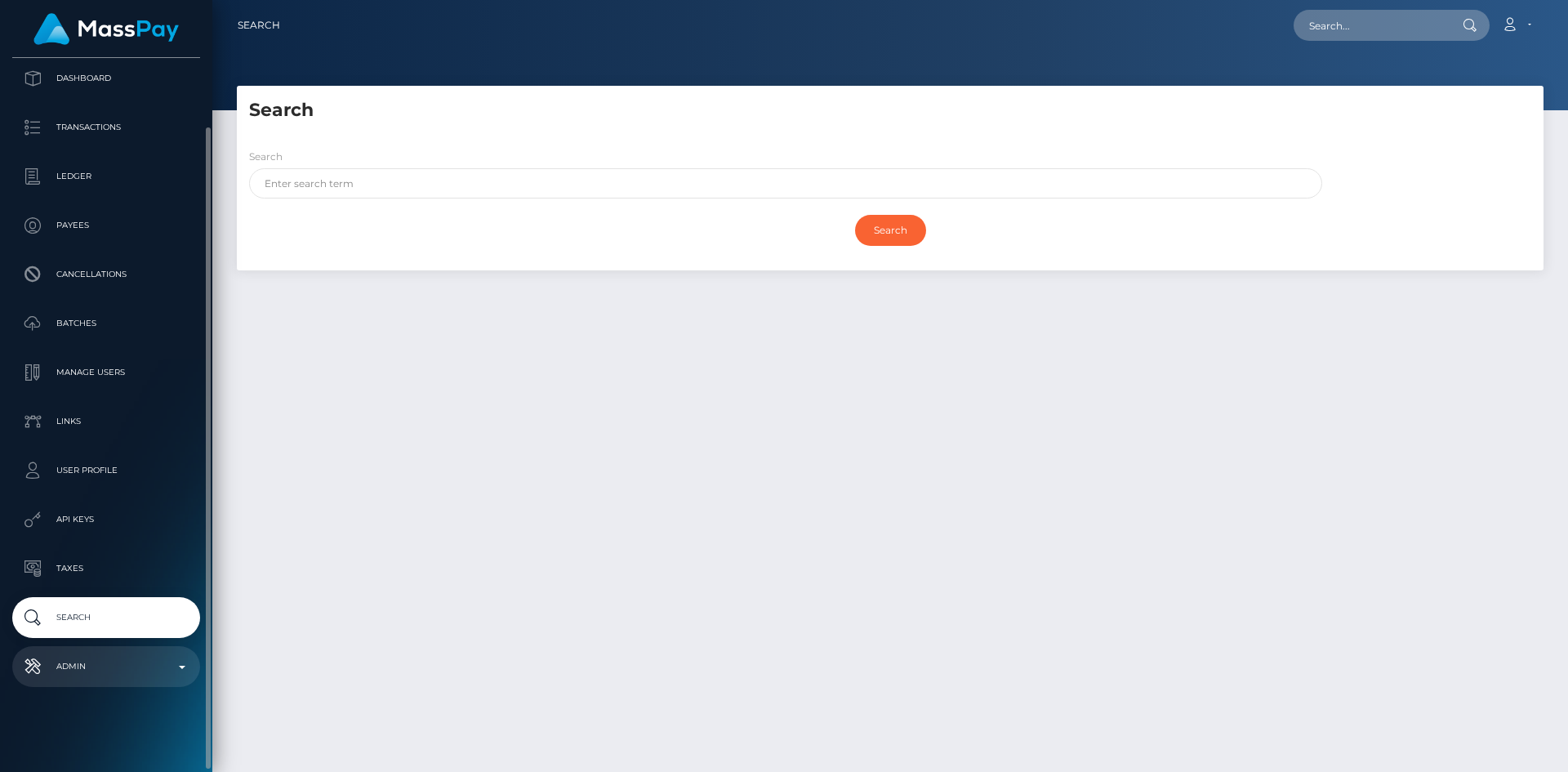
click at [150, 683] on link "Admin" at bounding box center [106, 666] width 188 height 41
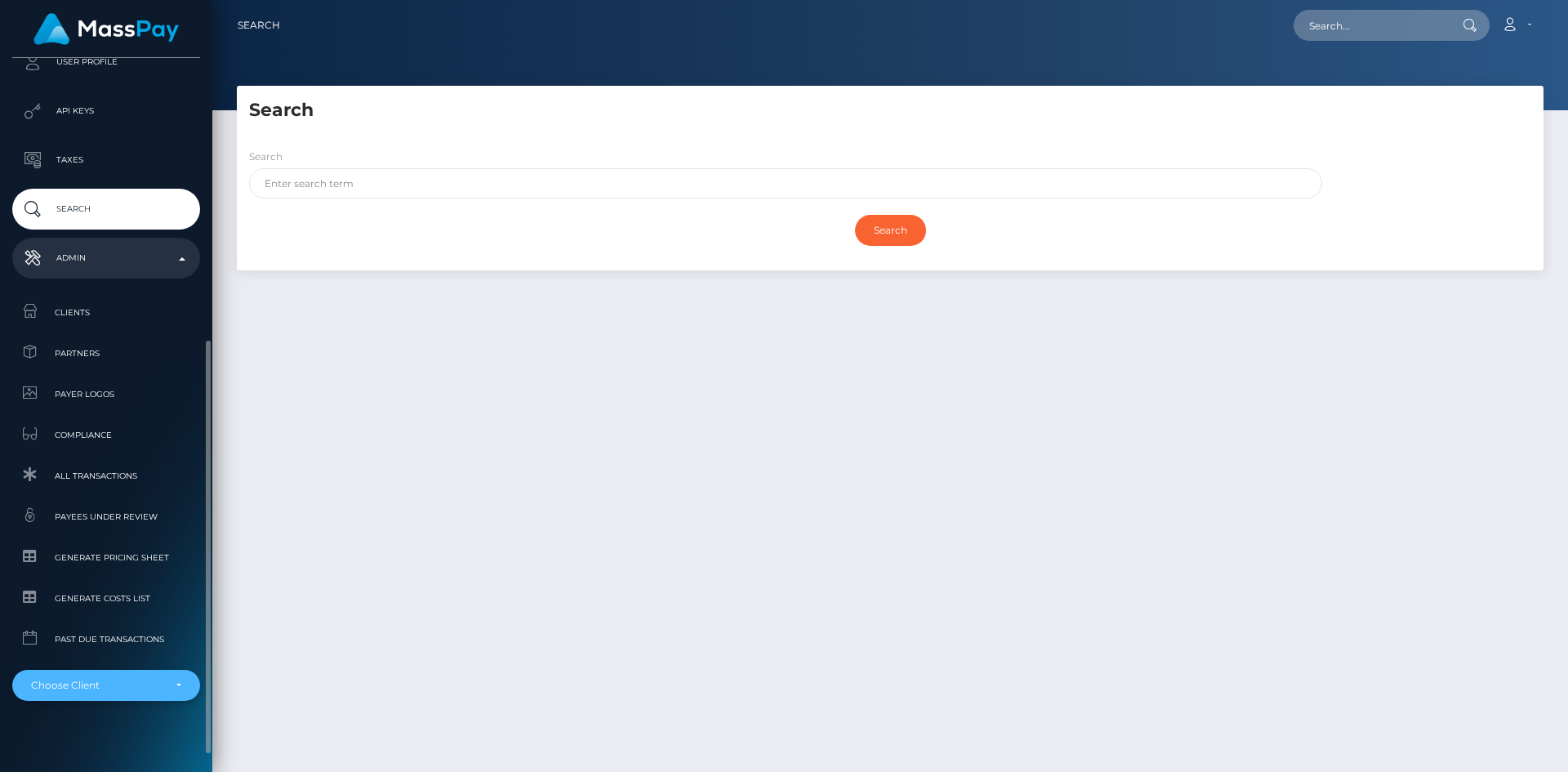
click at [127, 691] on div "Choose Client" at bounding box center [97, 685] width 132 height 13
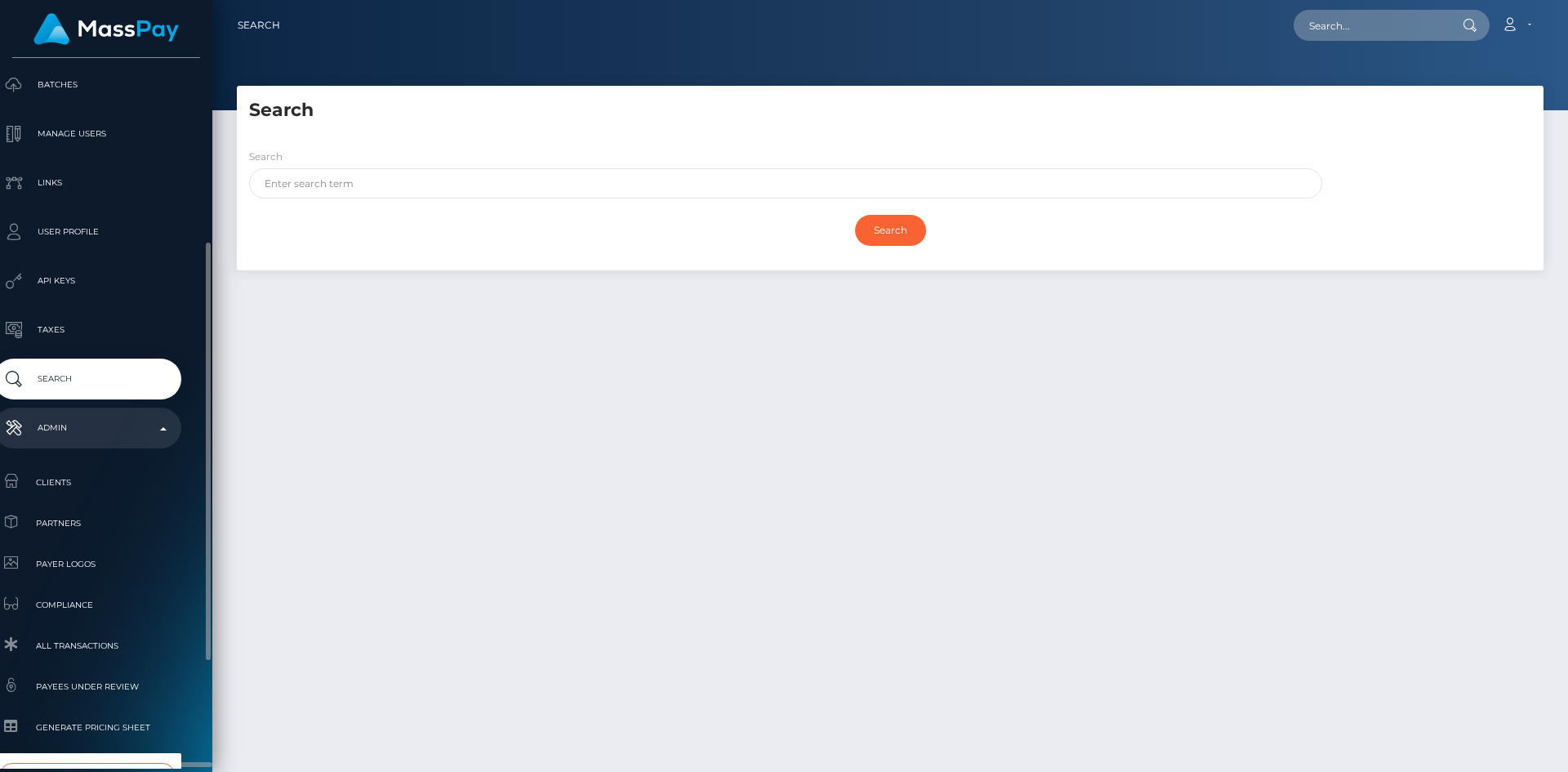
scroll to position [500, 19]
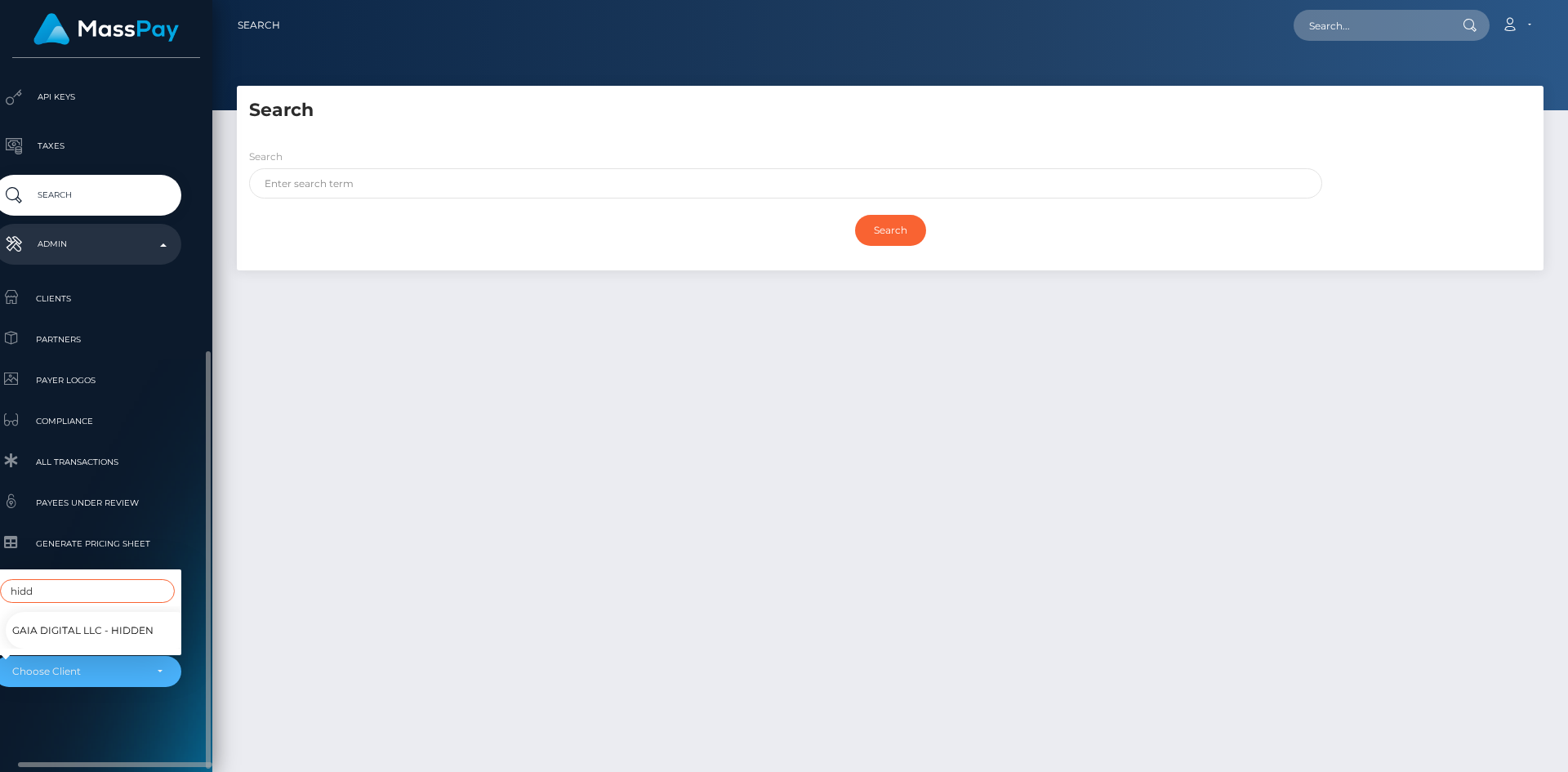
type input "hidd"
click at [107, 626] on span "GAIA DIGITAL LLC - Hidden" at bounding box center [83, 631] width 141 height 21
select select "355"
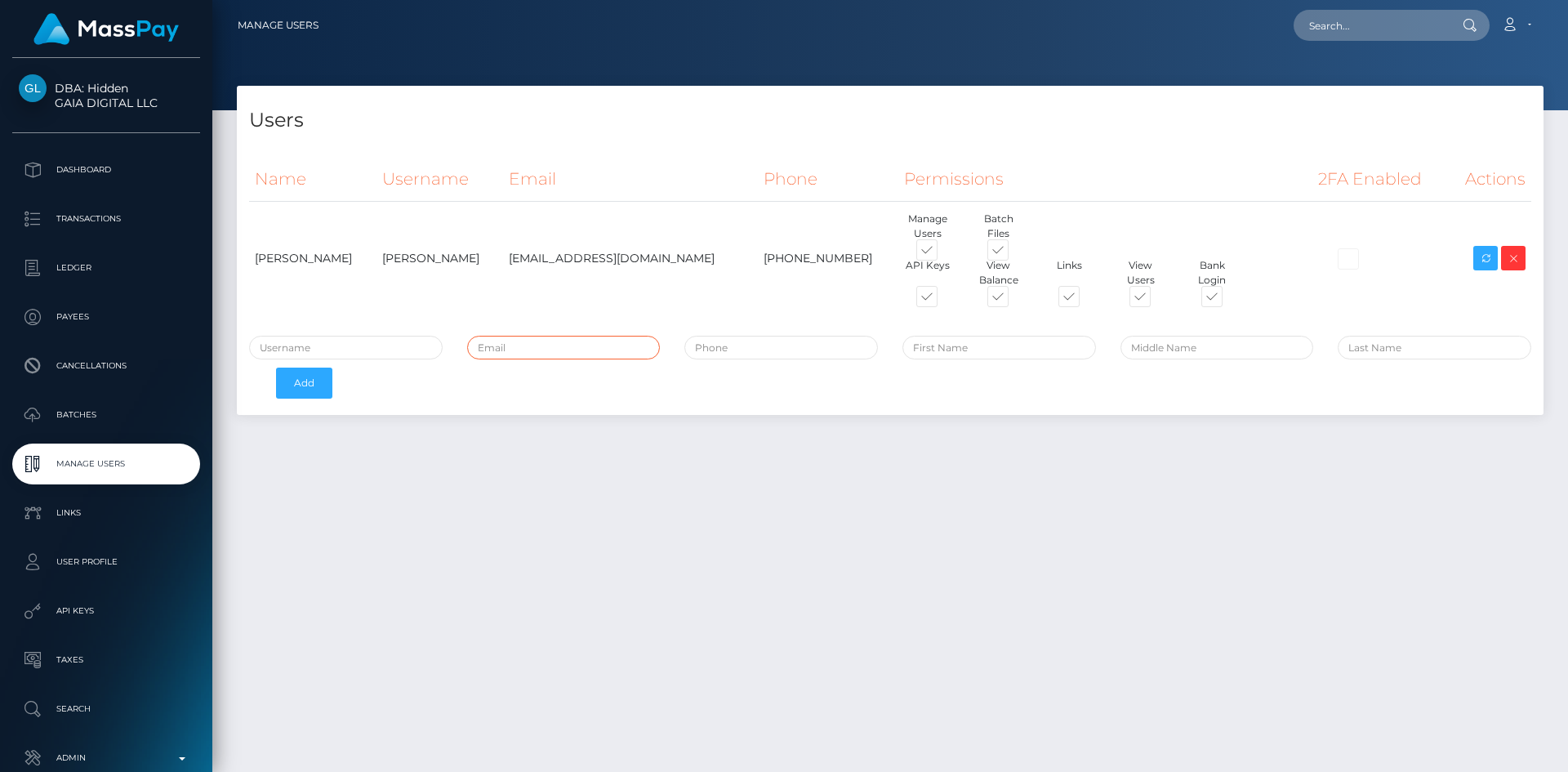
paste input "[PERSON_NAME][EMAIL_ADDRESS][DOMAIN_NAME]"
type input "[PERSON_NAME][EMAIL_ADDRESS][DOMAIN_NAME]"
click at [977, 348] on input "text" at bounding box center [1000, 348] width 194 height 24
type input "[PERSON_NAME]"
click at [1394, 341] on input "text" at bounding box center [1434, 348] width 194 height 24
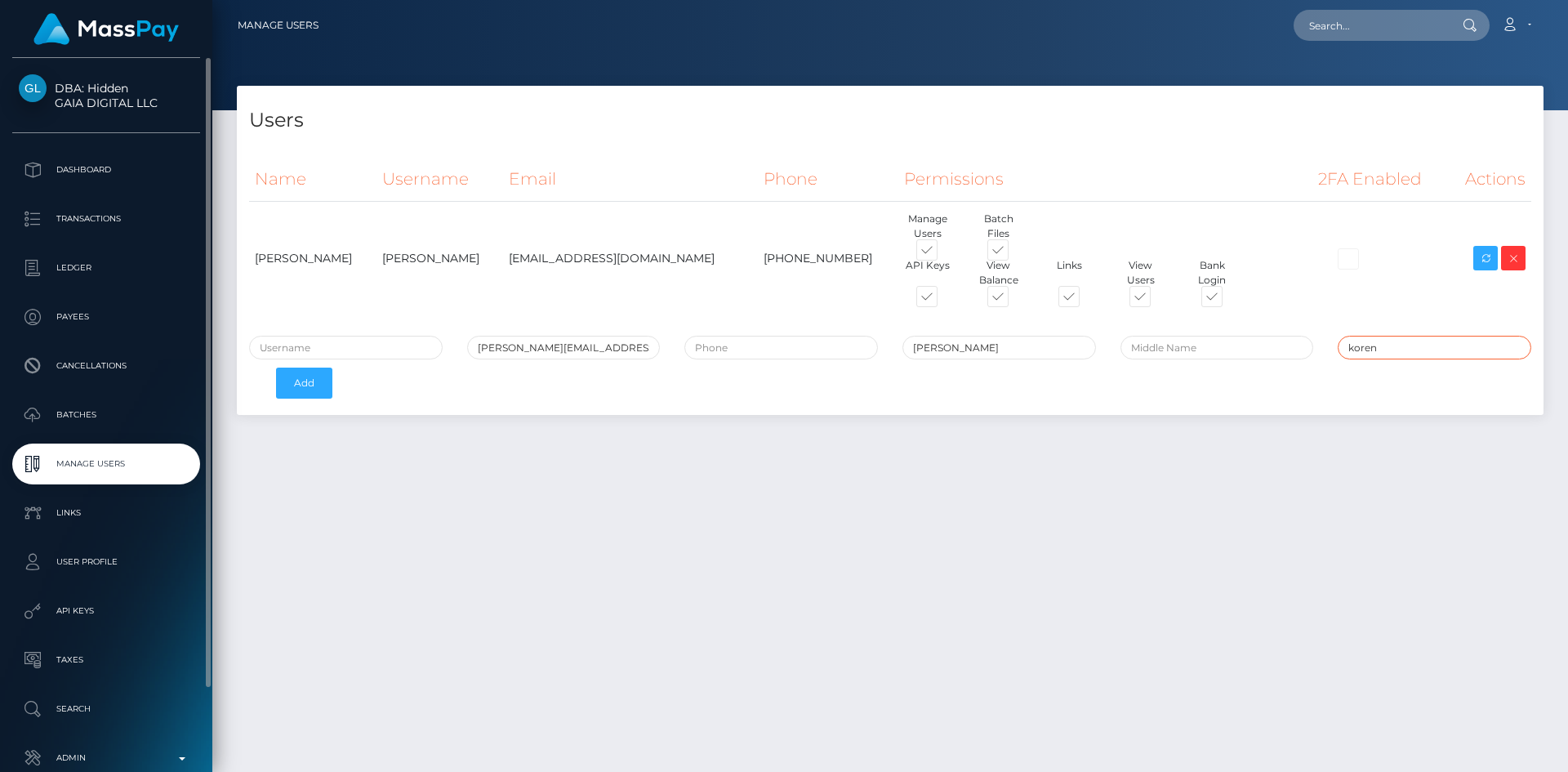
type input "koren"
paste input "[PHONE_NUMBER]"
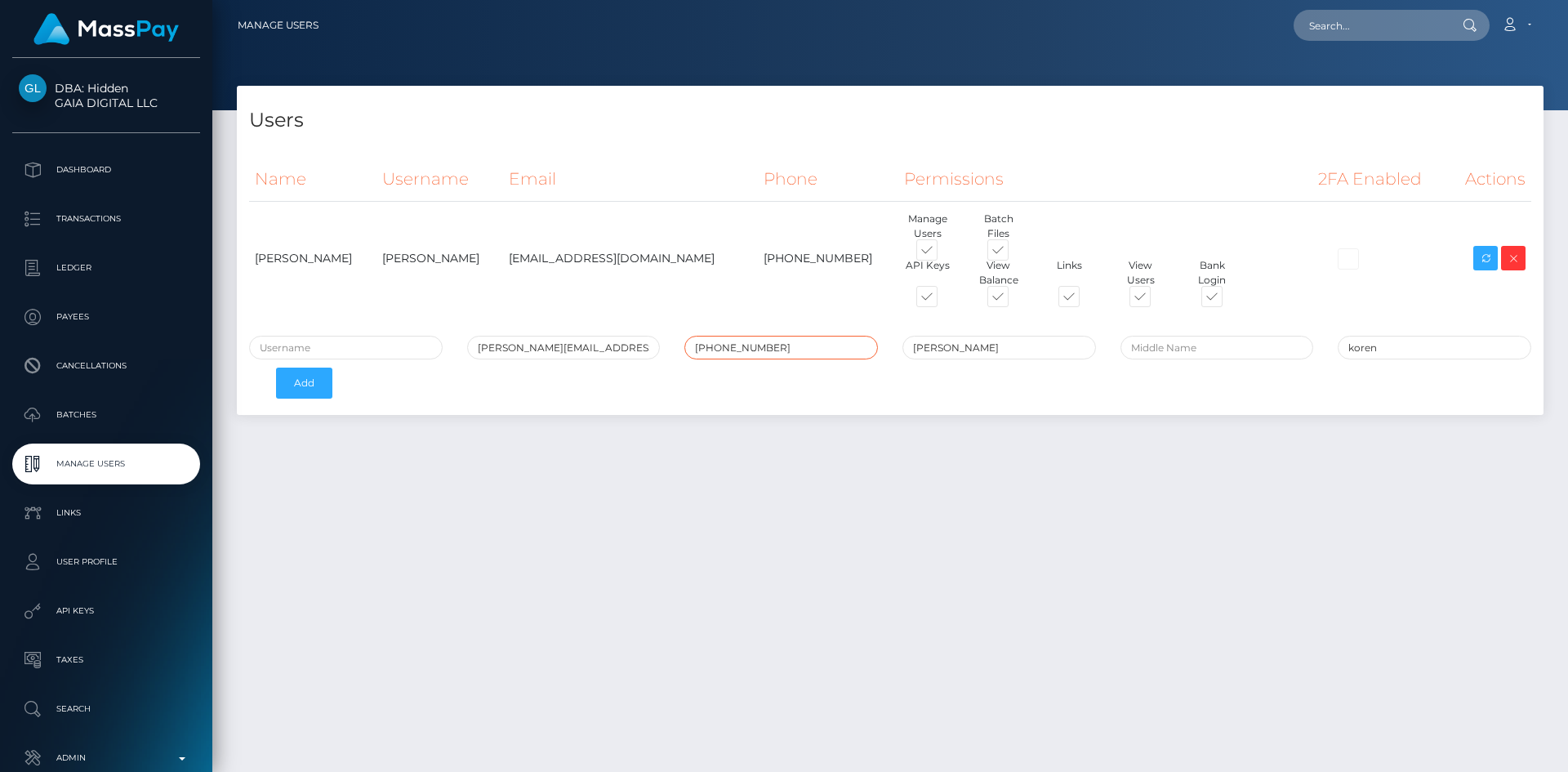
type input "[PHONE_NUMBER]"
click at [386, 351] on input "text" at bounding box center [346, 348] width 194 height 24
type input "[PERSON_NAME].[PERSON_NAME]"
click at [306, 389] on button "Add" at bounding box center [304, 383] width 57 height 31
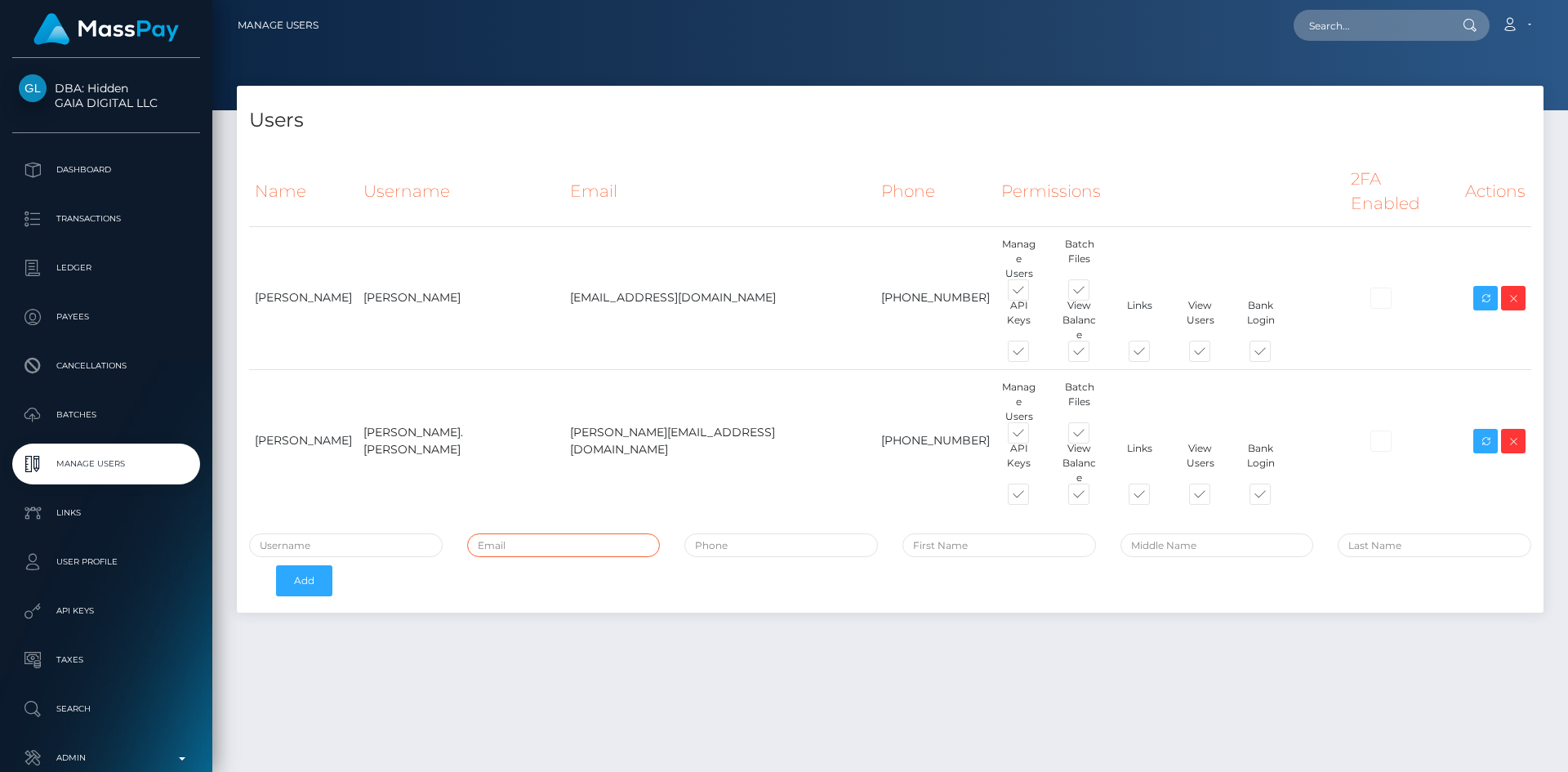
paste input "[EMAIL_ADDRESS][DOMAIN_NAME]"
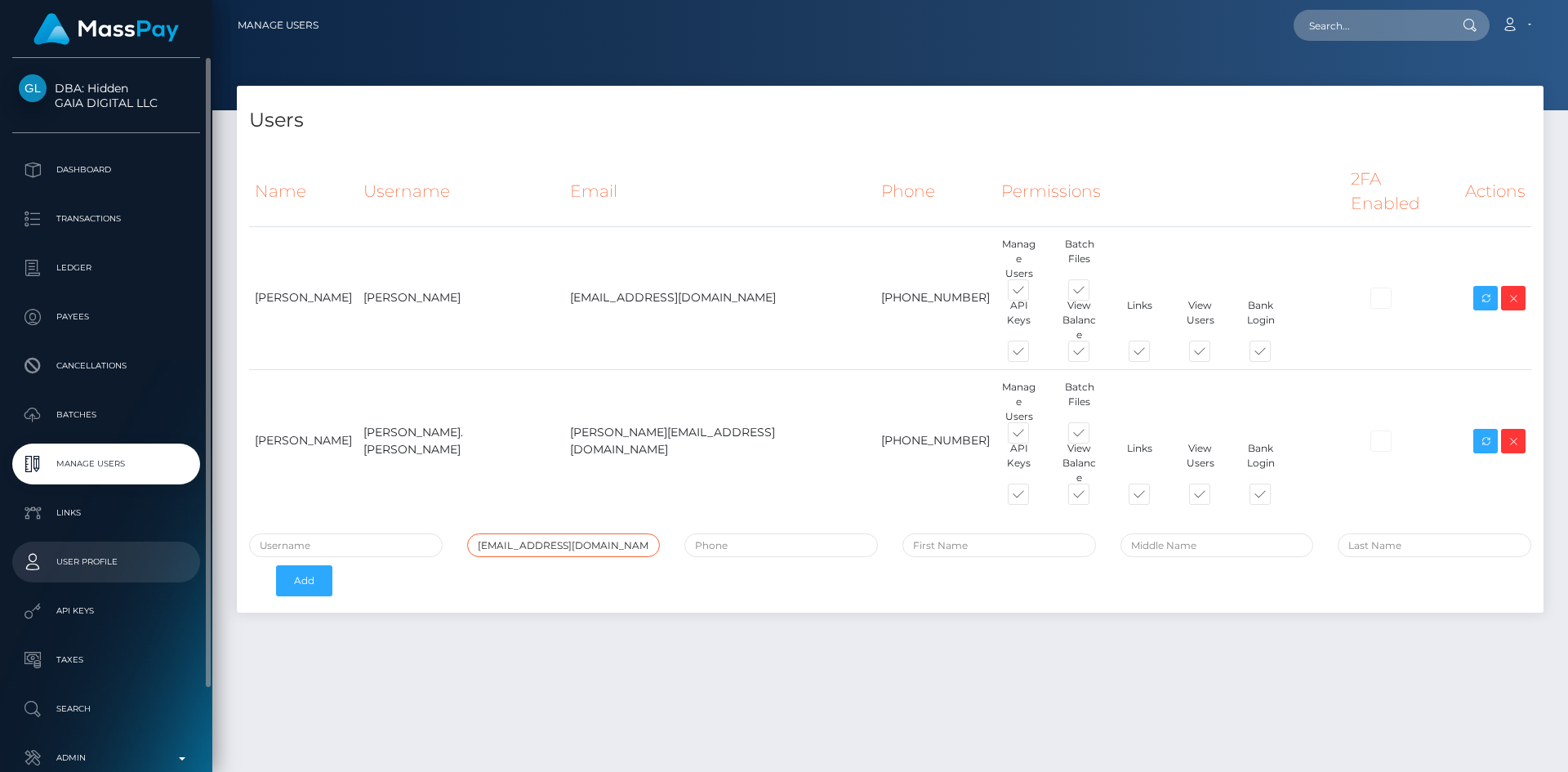
type input "[EMAIL_ADDRESS][DOMAIN_NAME]"
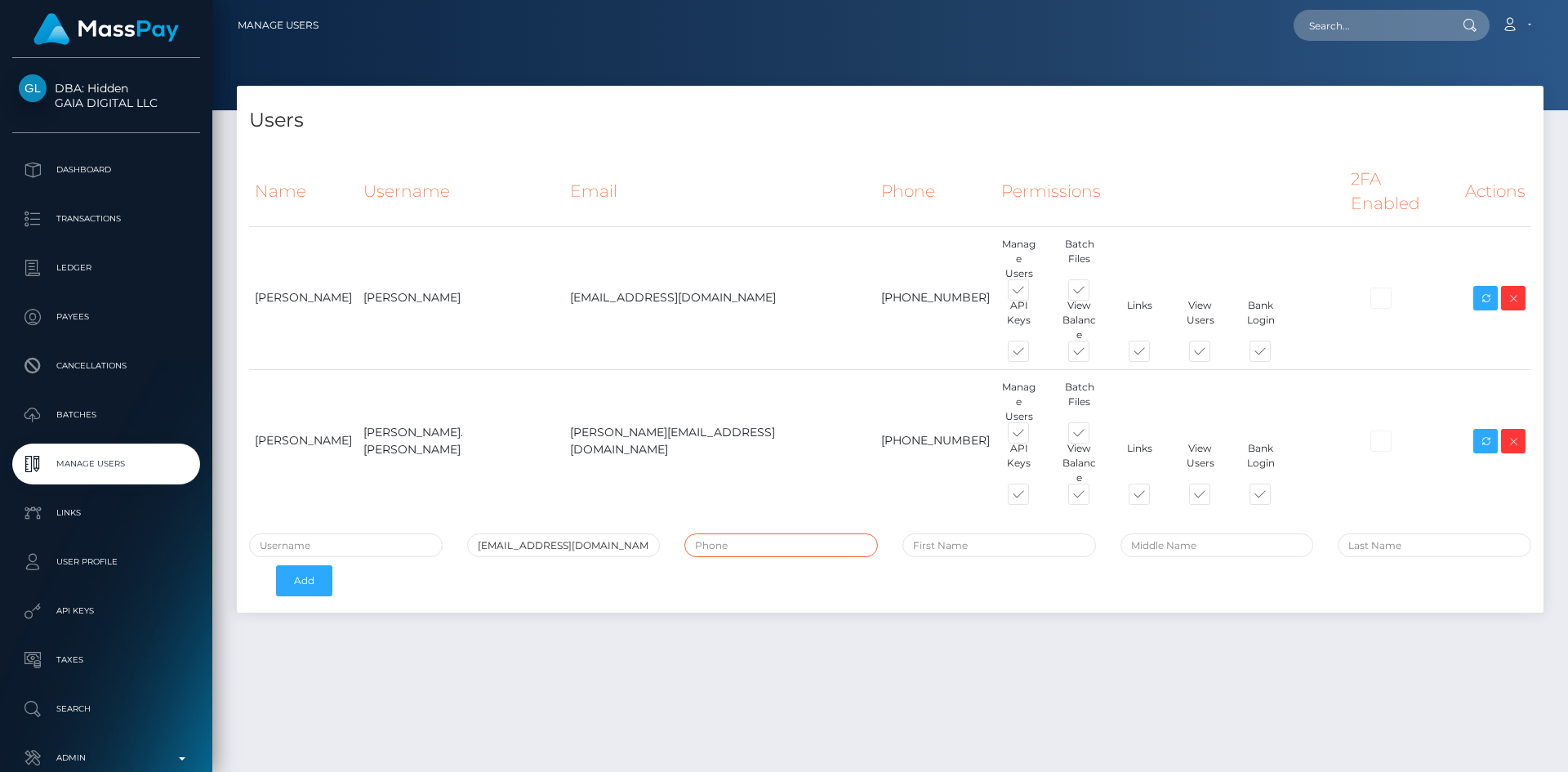
paste input "[PHONE_NUMBER]"
type input "[PHONE_NUMBER]"
click at [980, 534] on input "text" at bounding box center [1000, 545] width 194 height 24
type input "alonn"
click at [1434, 534] on input "text" at bounding box center [1434, 545] width 194 height 24
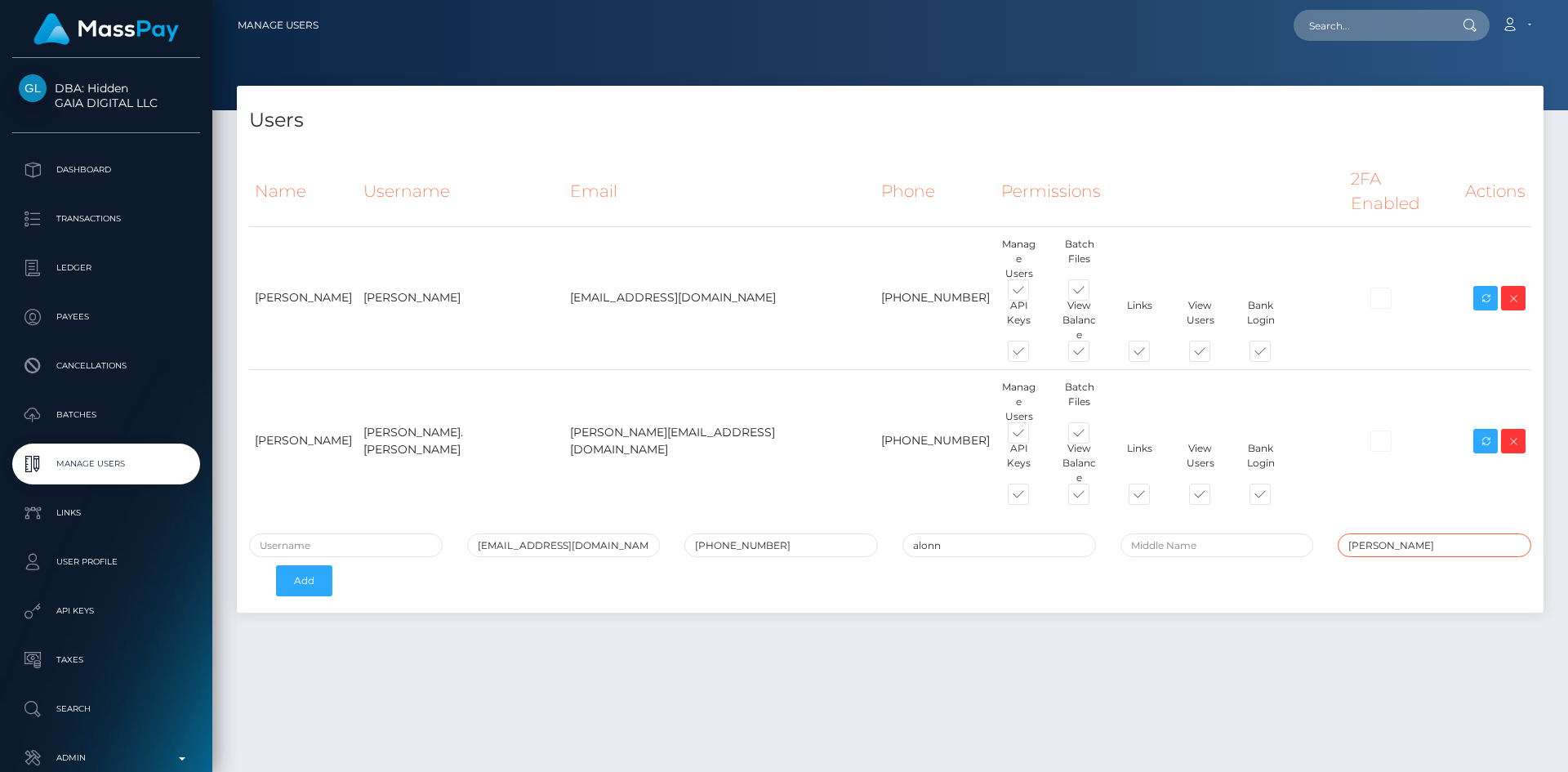
type input "[PERSON_NAME]"
click at [364, 534] on input "text" at bounding box center [346, 545] width 194 height 24
type input "alonn.[PERSON_NAME]"
click at [322, 565] on button "Add" at bounding box center [304, 581] width 57 height 31
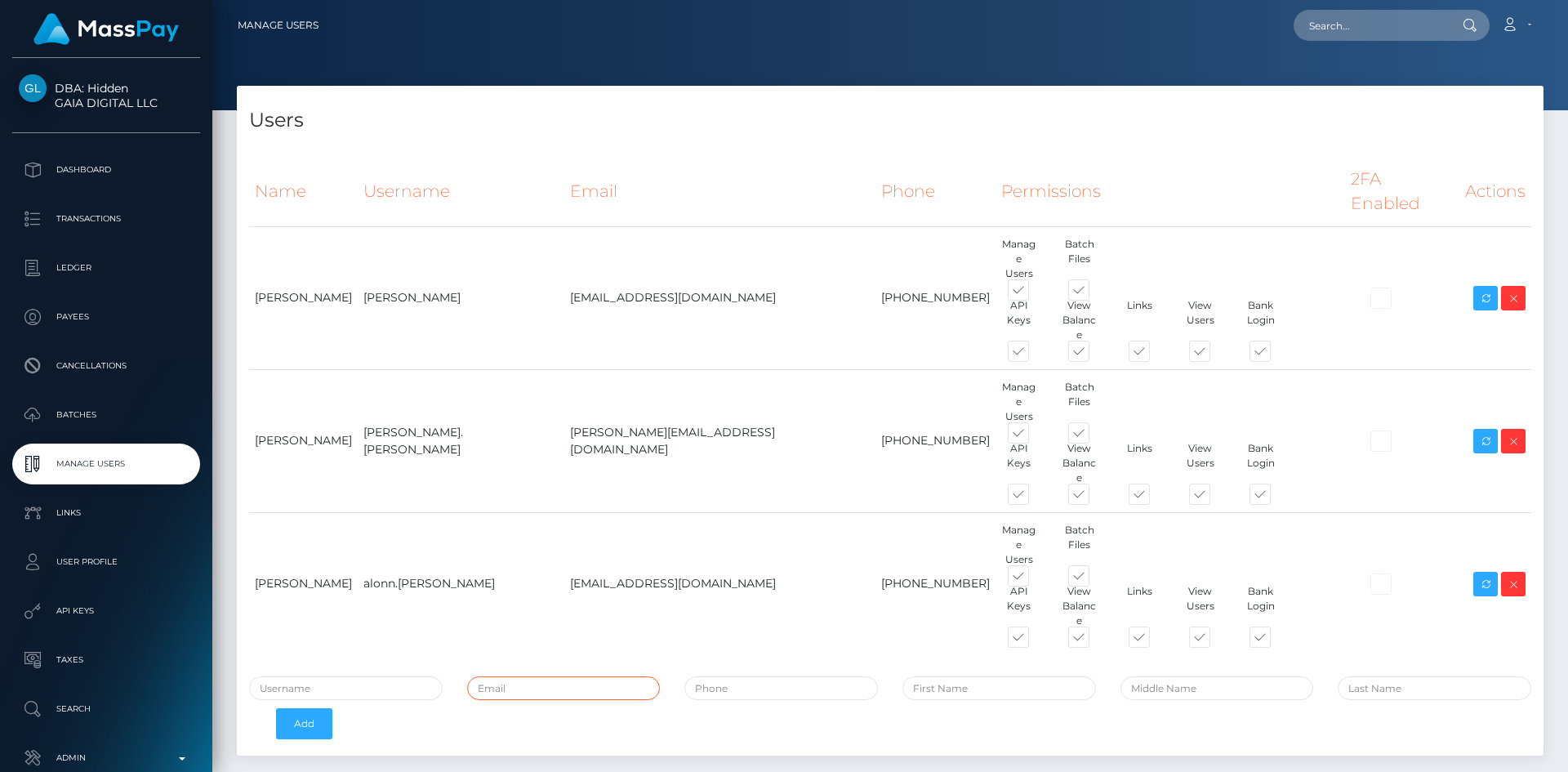
paste input "[PERSON_NAME][EMAIL_ADDRESS][DOMAIN_NAME]"
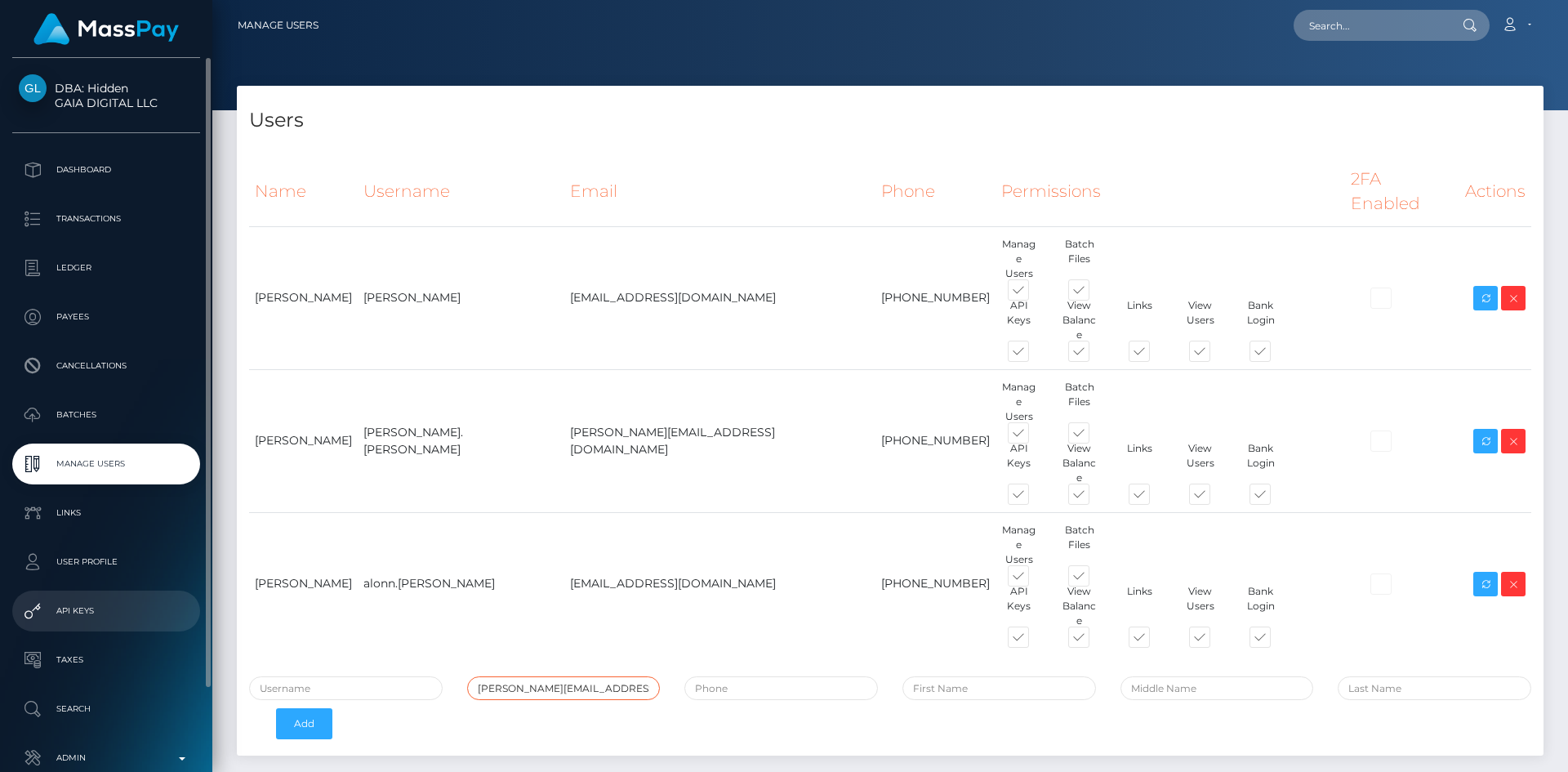
type input "[PERSON_NAME][EMAIL_ADDRESS][DOMAIN_NAME]"
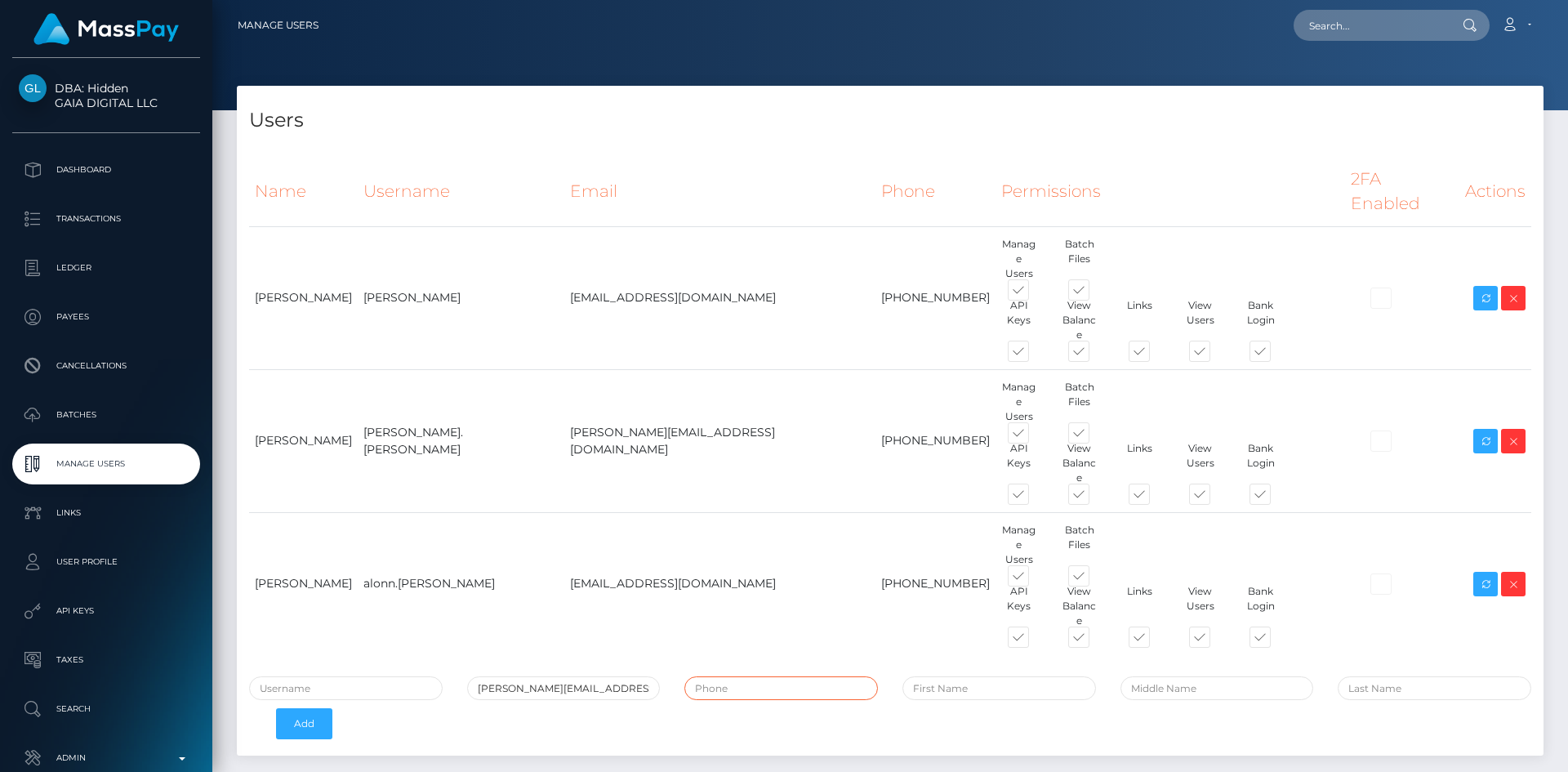
paste input "[PHONE_NUMBER]"
type input "[PHONE_NUMBER]"
click at [997, 677] on input "text" at bounding box center [1000, 688] width 194 height 24
type input "alex"
click at [1391, 677] on input "text" at bounding box center [1434, 688] width 194 height 24
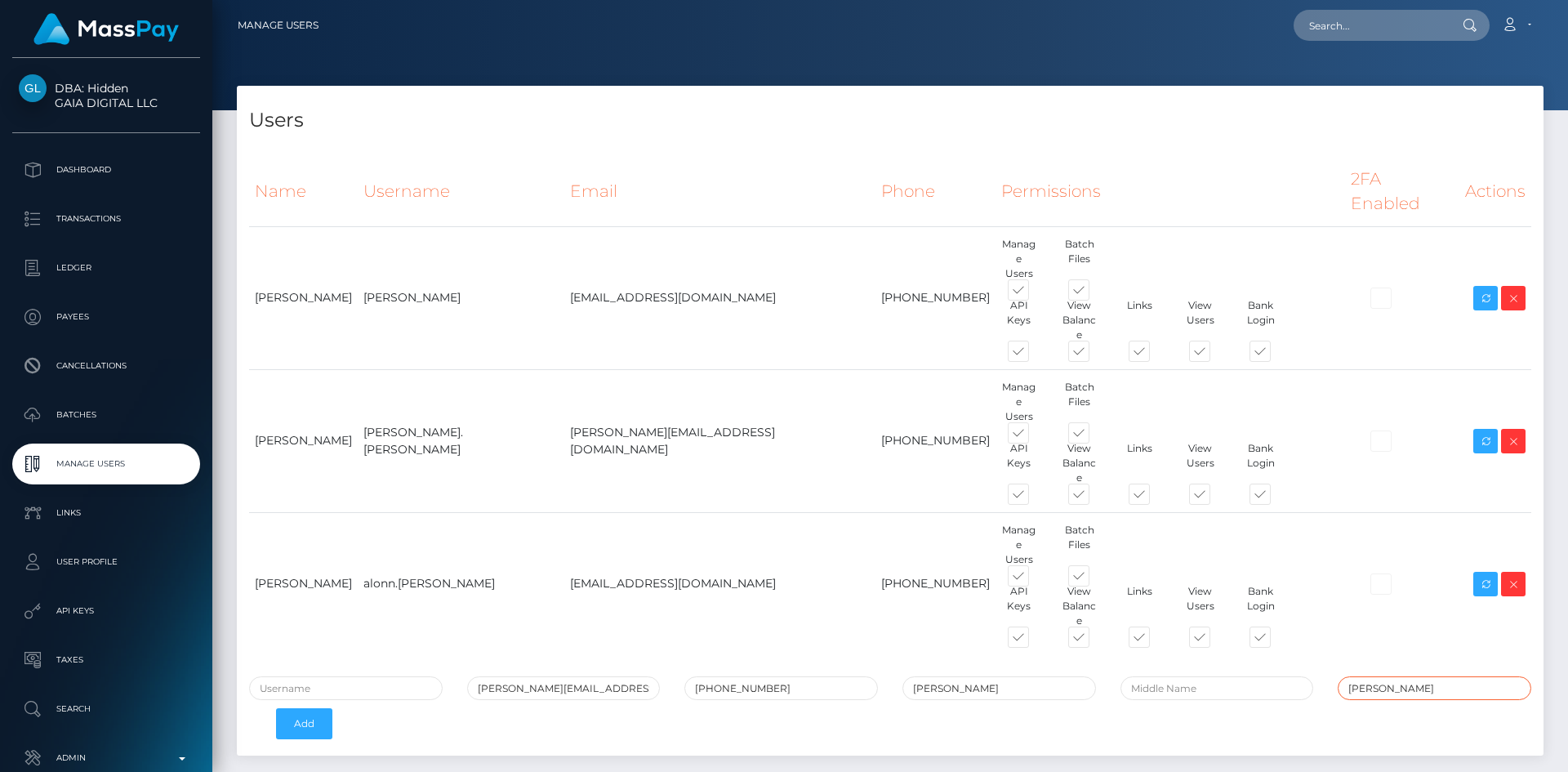
type input "Ruimy"
click at [393, 677] on input "text" at bounding box center [346, 688] width 194 height 24
click at [289, 677] on input "alex Ruimy" at bounding box center [346, 688] width 194 height 24
type input "[PERSON_NAME]"
click at [314, 708] on button "Add" at bounding box center [304, 724] width 57 height 31
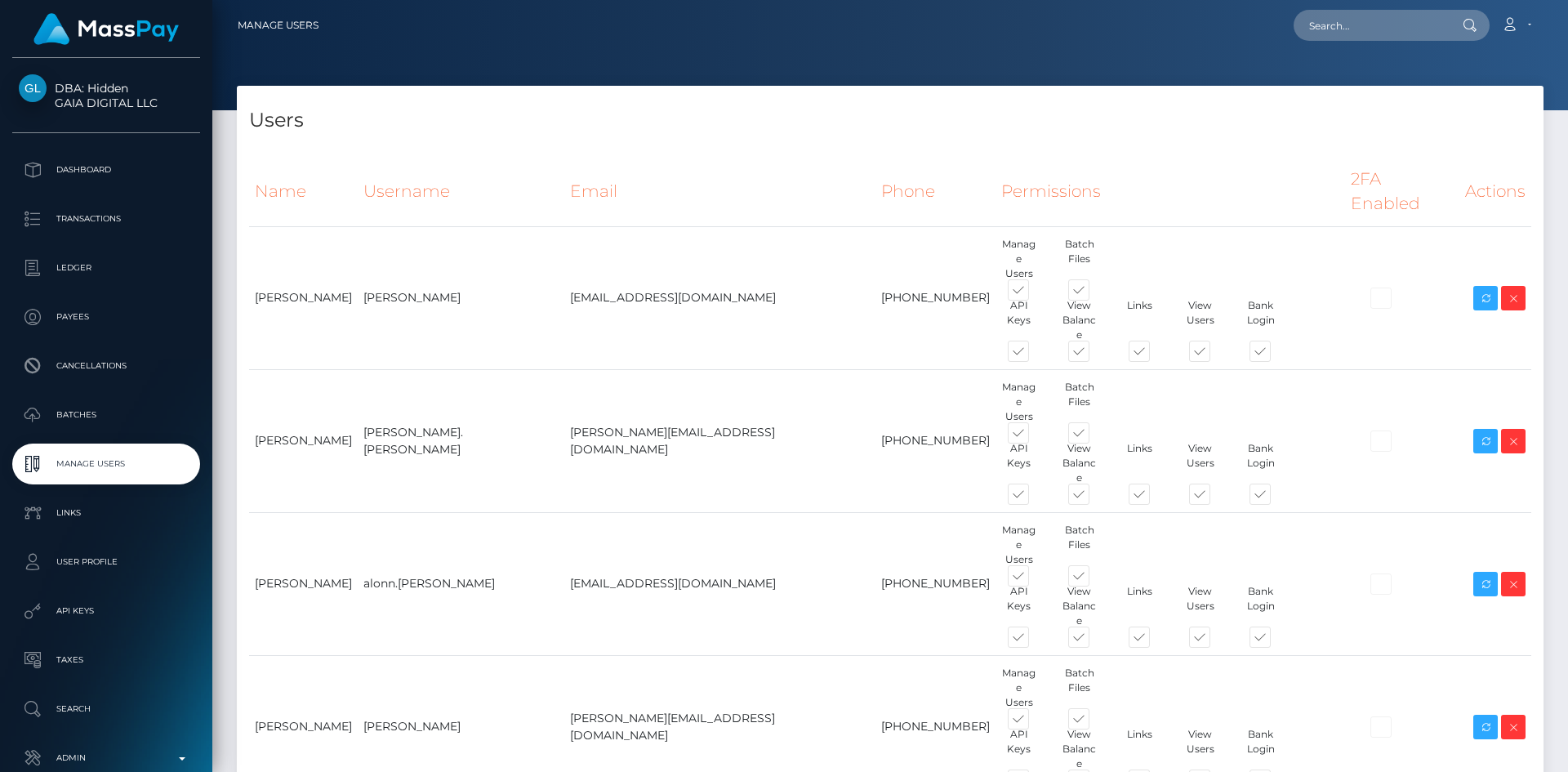
scroll to position [82, 0]
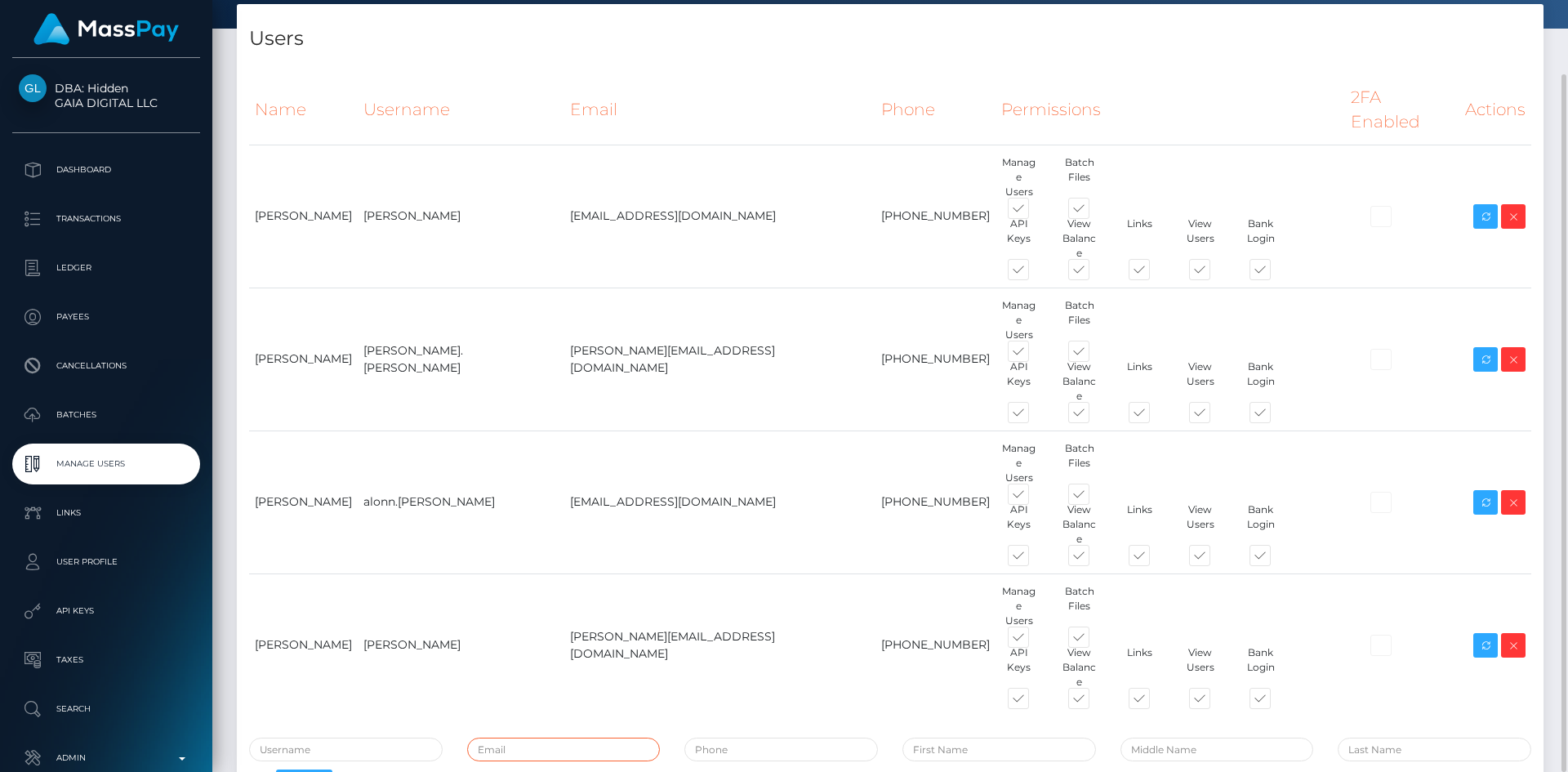
paste input "[EMAIL_ADDRESS][DOMAIN_NAME]"
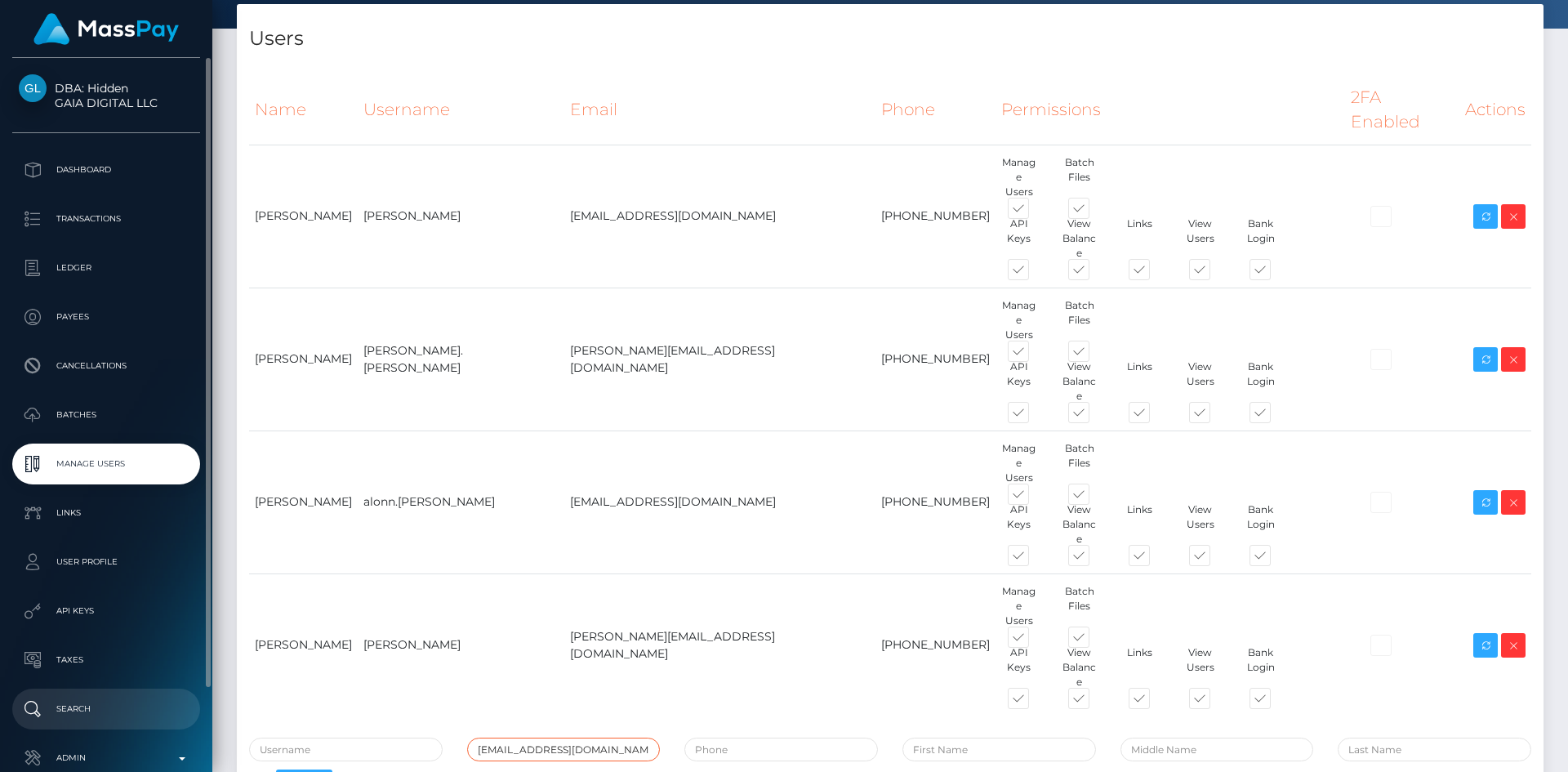
type input "[EMAIL_ADDRESS][DOMAIN_NAME]"
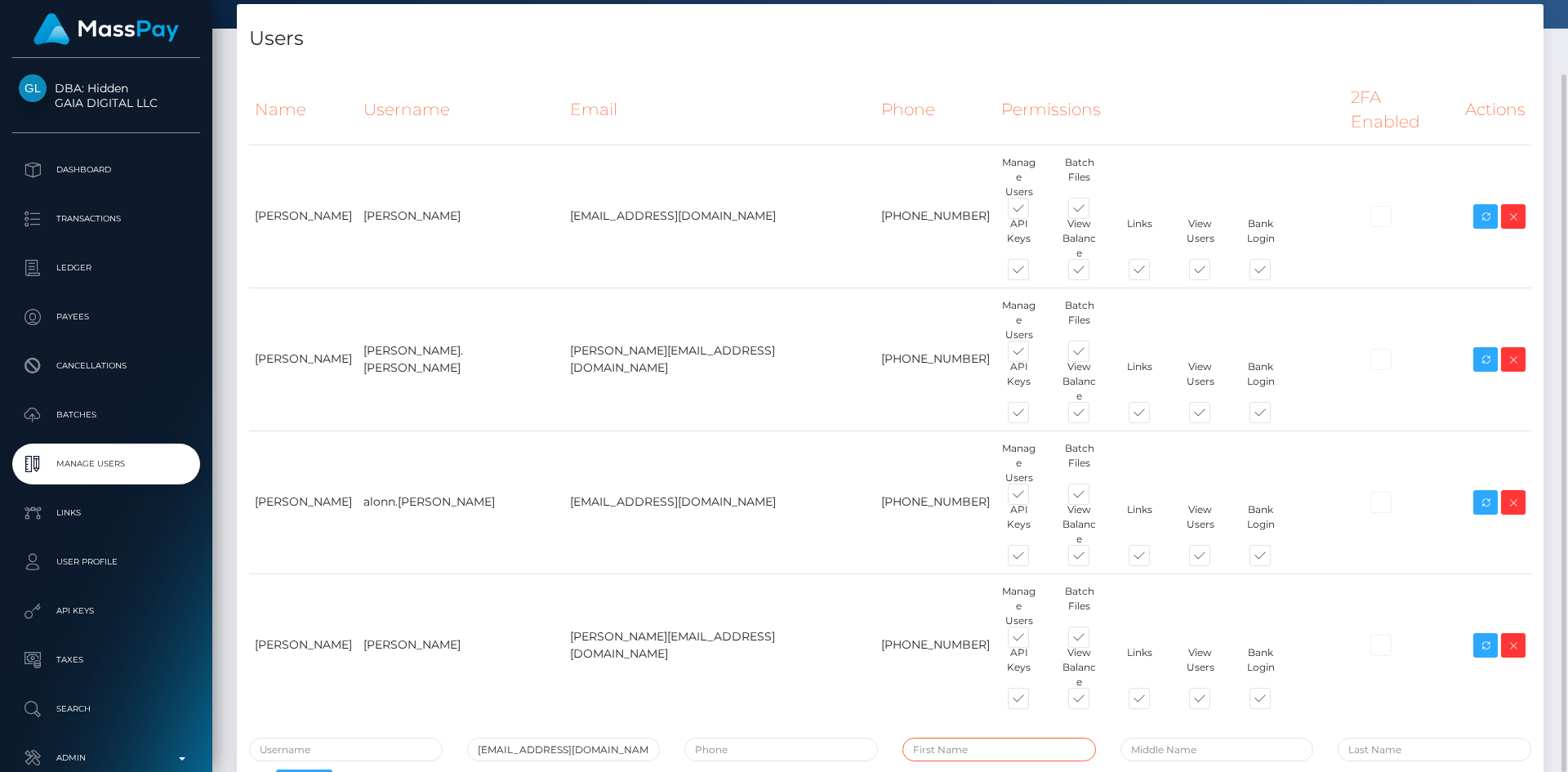
paste input "[PERSON_NAME]"
type input "[PERSON_NAME]"
paste input "[PERSON_NAME]"
drag, startPoint x: 1409, startPoint y: 607, endPoint x: 1294, endPoint y: 612, distance: 115.1
click at [1294, 738] on div "[EMAIL_ADDRESS][DOMAIN_NAME] [PERSON_NAME] [PERSON_NAME] Add" at bounding box center [890, 773] width 1307 height 71
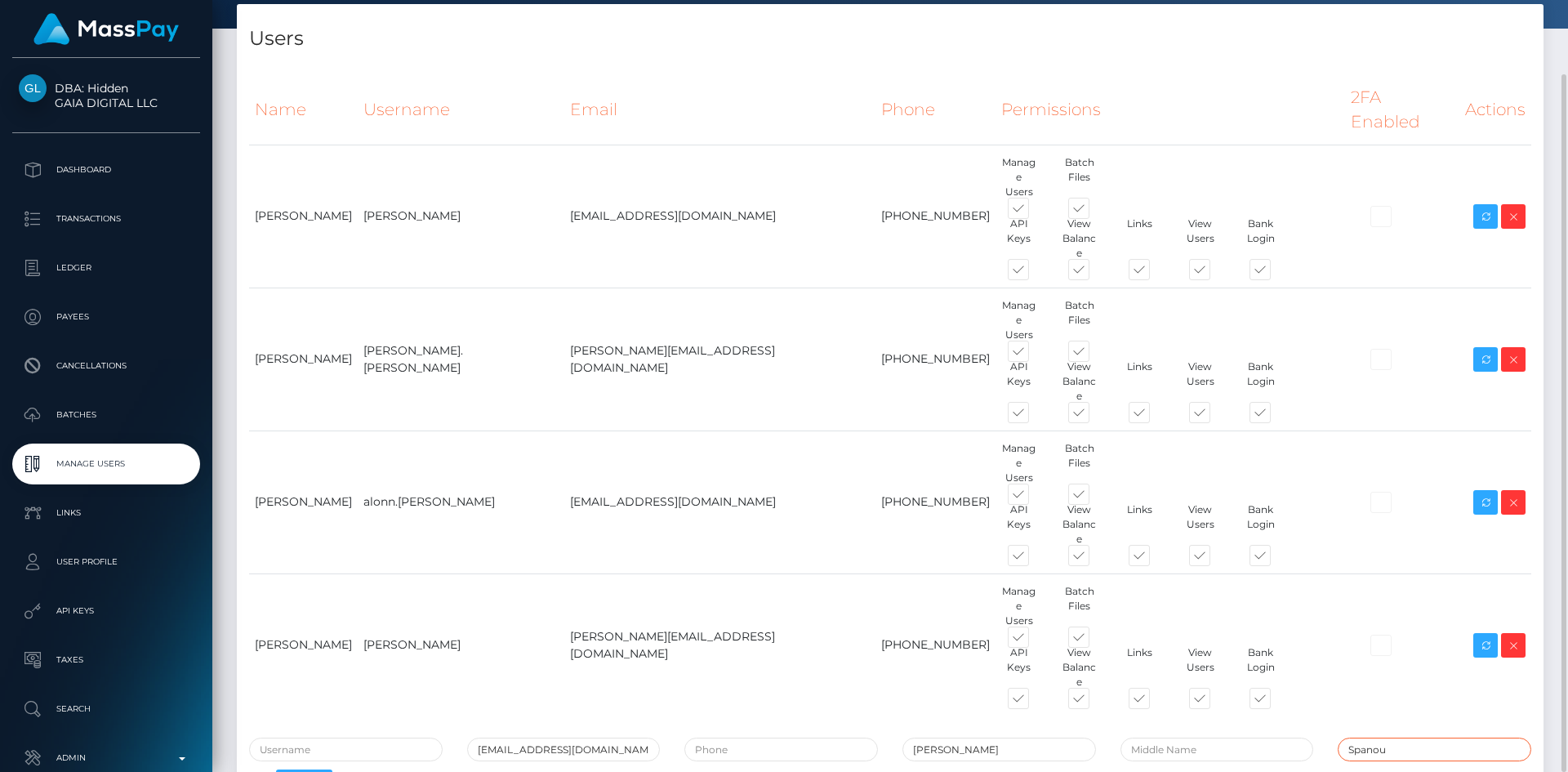
type input "Spanou"
drag, startPoint x: 1020, startPoint y: 610, endPoint x: 969, endPoint y: 608, distance: 51.0
click at [969, 738] on input "[PERSON_NAME]" at bounding box center [1000, 749] width 194 height 24
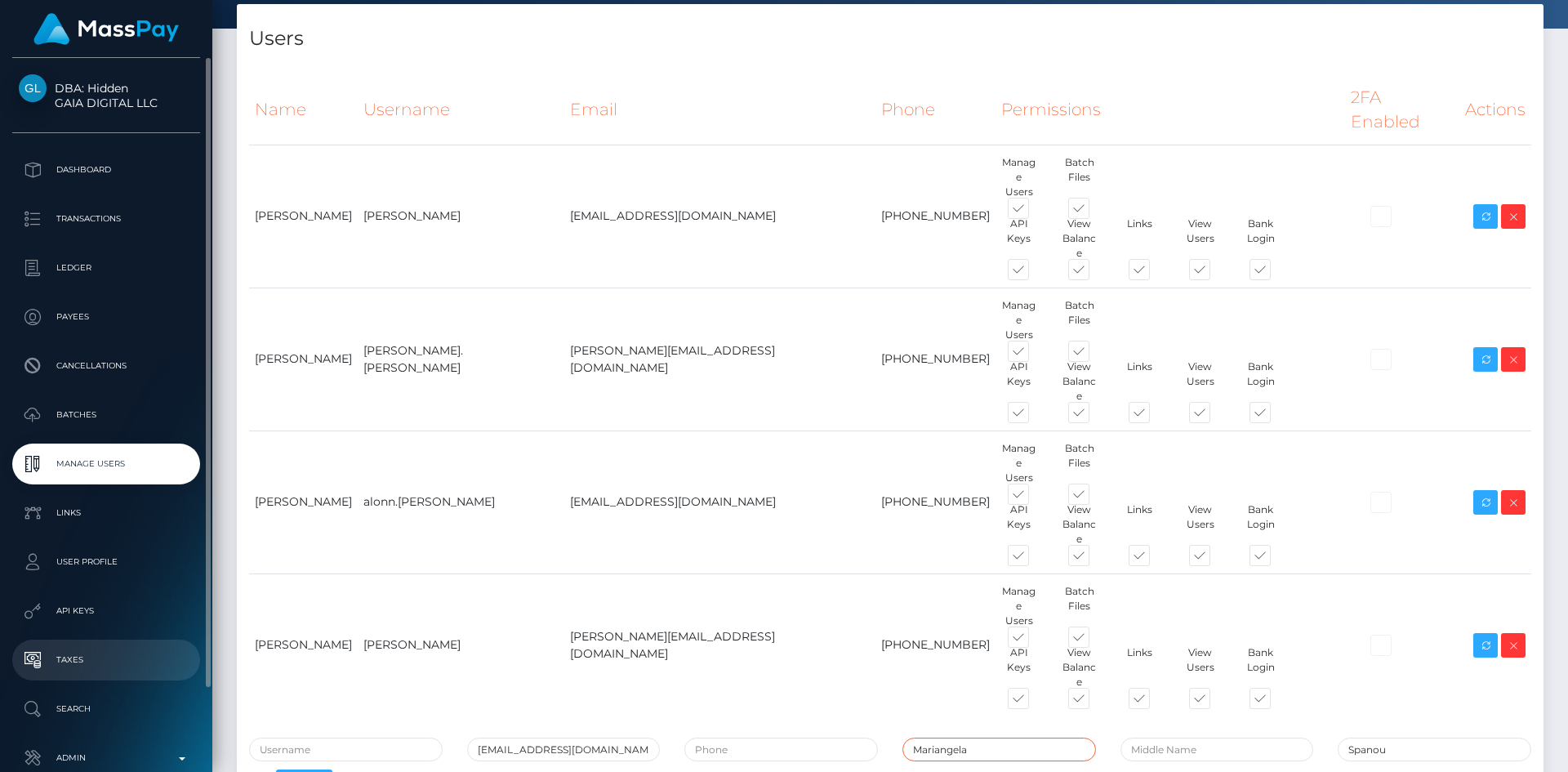
type input "Mariangela"
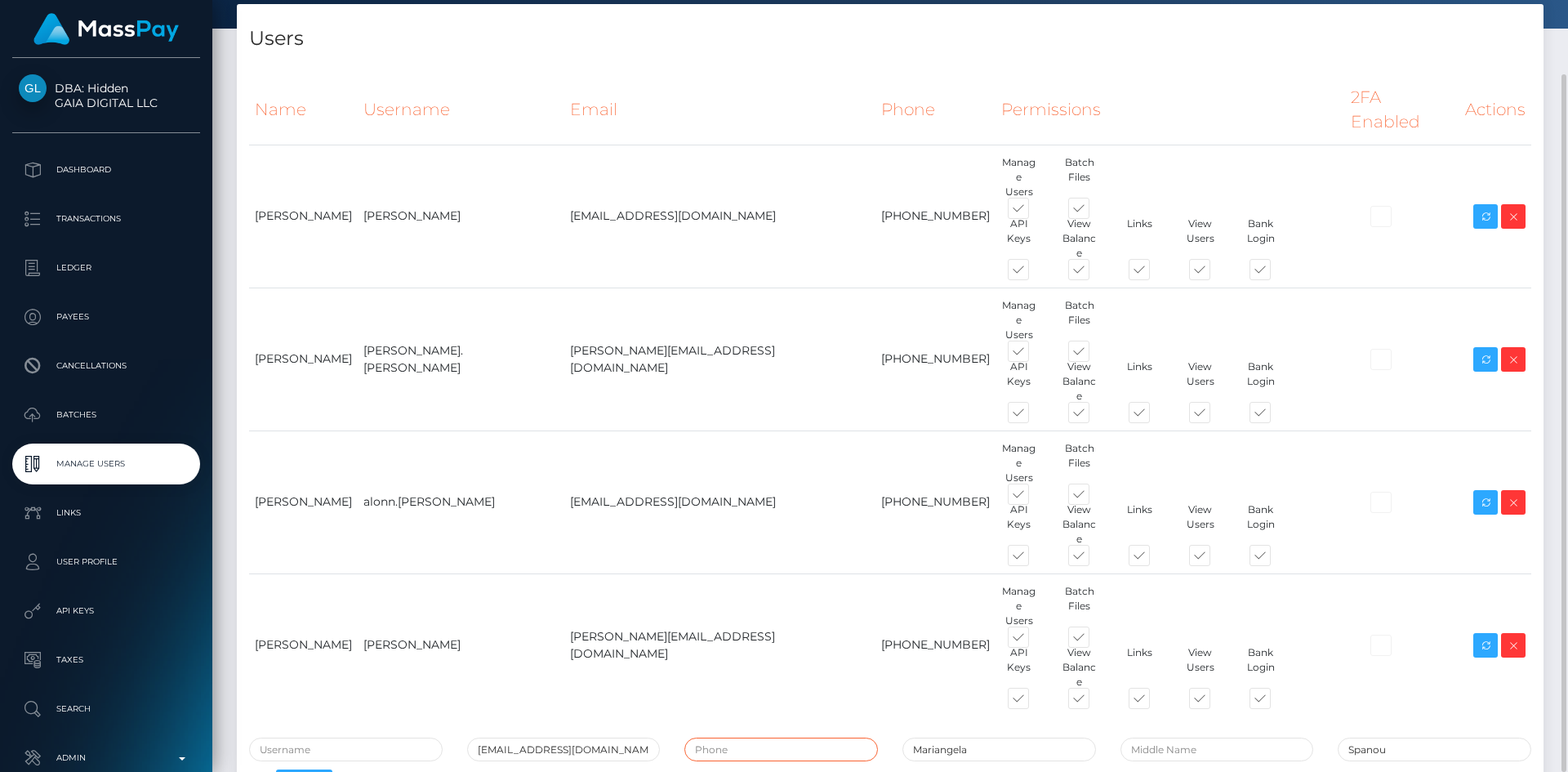
paste input "[PHONE_NUMBER]"
type input "[PHONE_NUMBER]"
click at [345, 738] on input "text" at bounding box center [346, 749] width 194 height 24
paste input "[PERSON_NAME]"
click at [262, 738] on input "[PERSON_NAME]" at bounding box center [346, 749] width 194 height 24
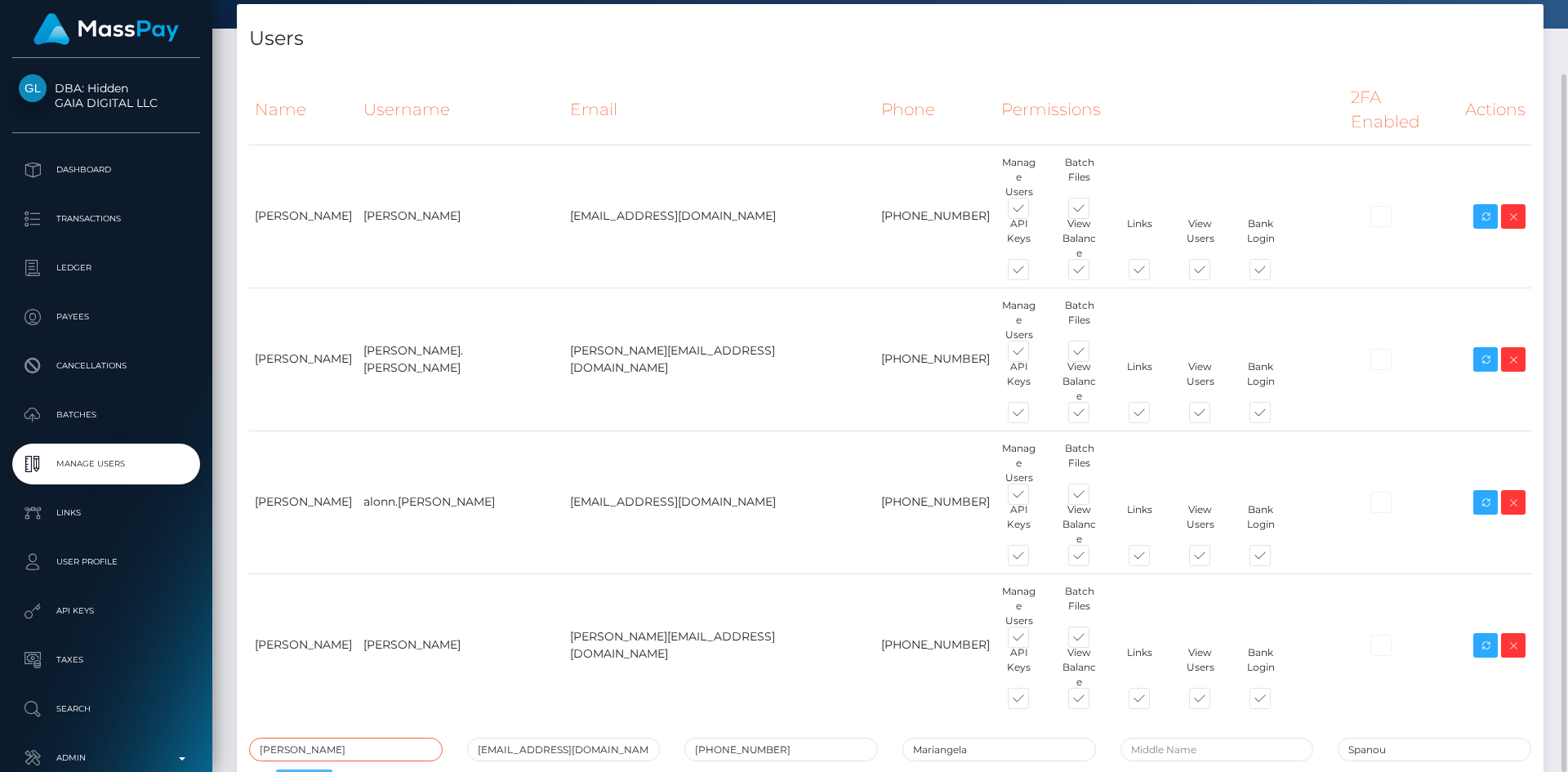
type input "Mariangela Spanou"
click at [319, 769] on button "Add" at bounding box center [304, 785] width 57 height 31
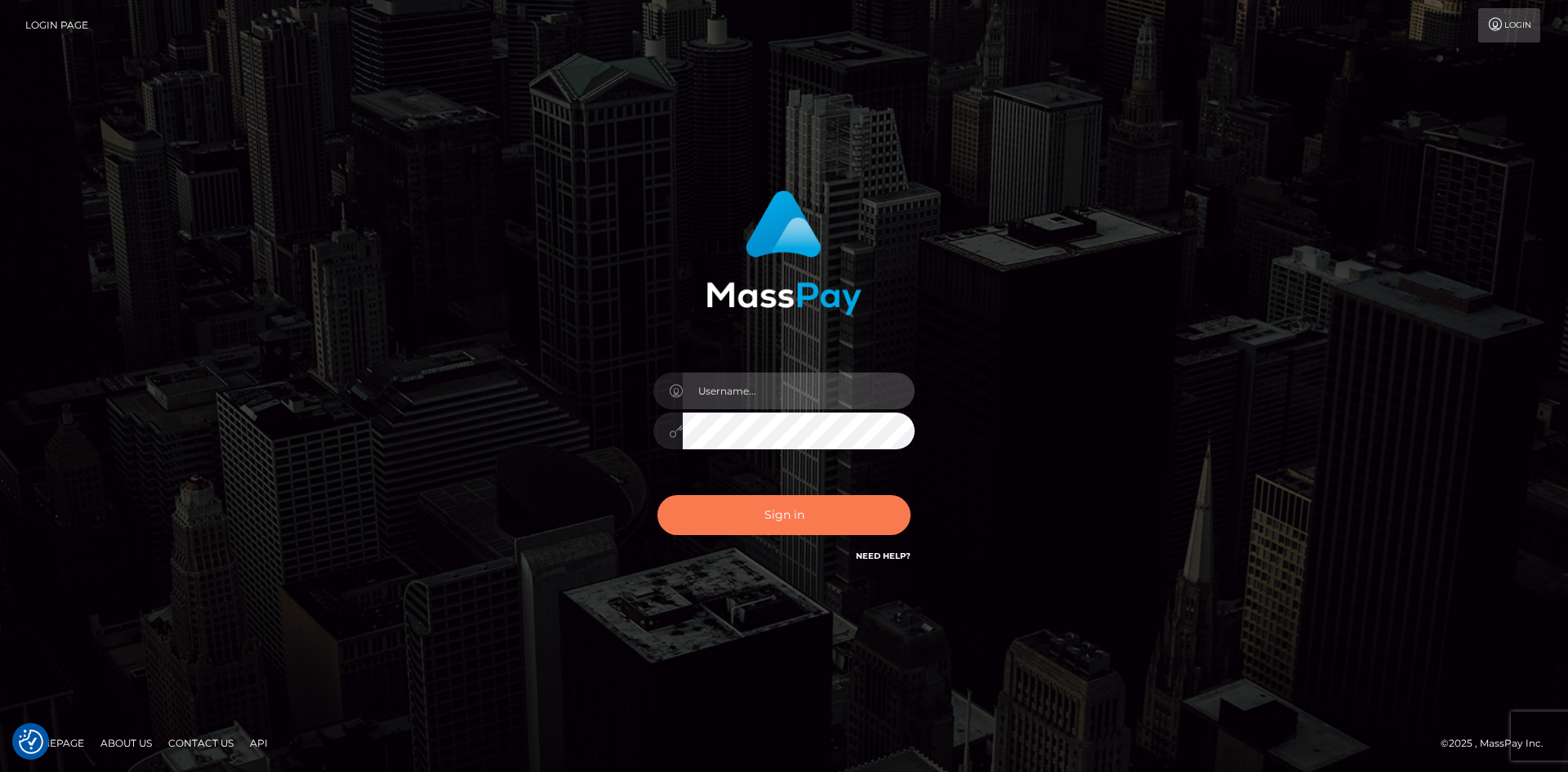
type input "tinan"
click at [740, 526] on button "Sign in" at bounding box center [784, 515] width 253 height 40
type input "tinan"
click at [740, 526] on button "Sign in" at bounding box center [784, 515] width 253 height 40
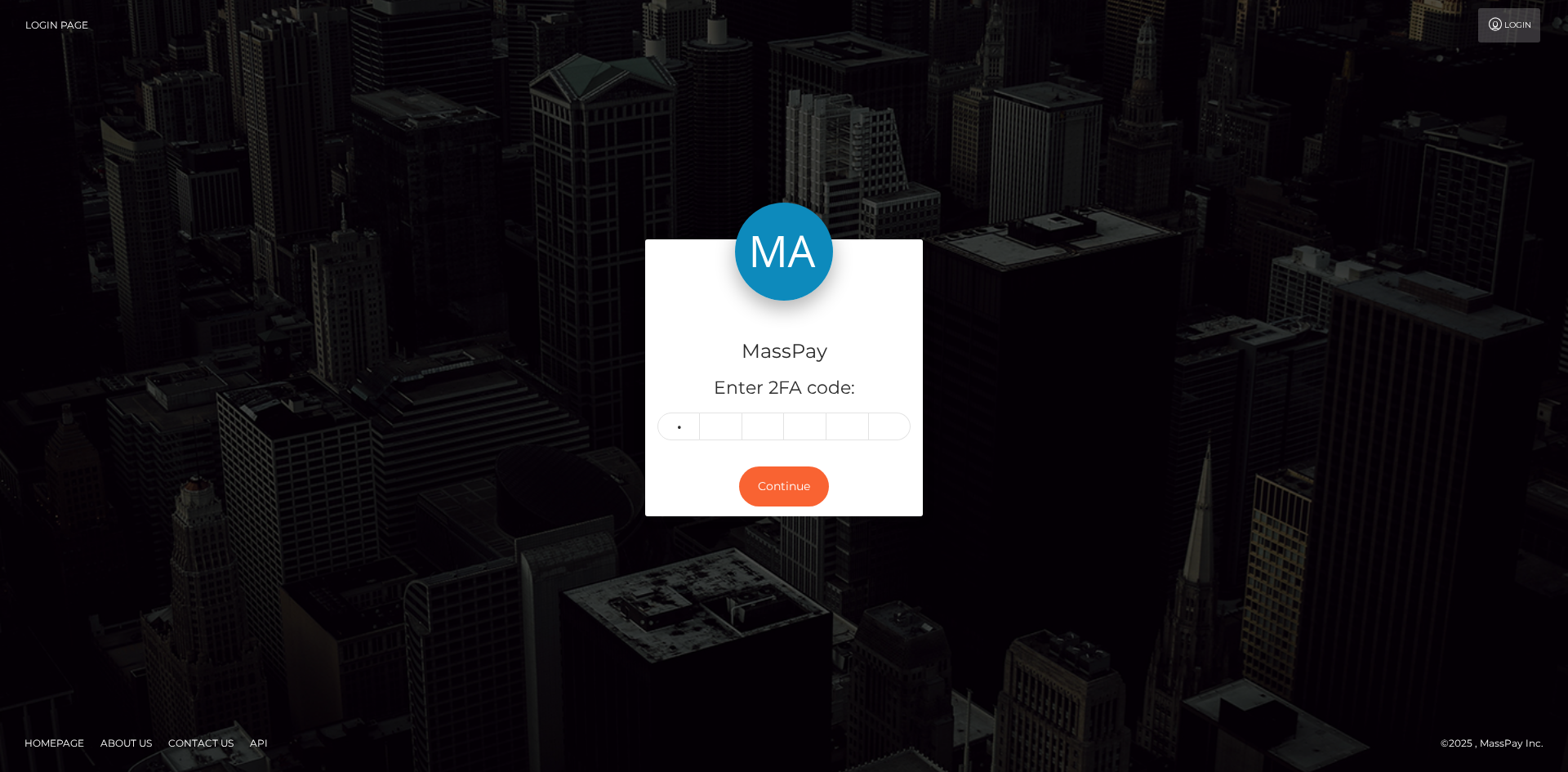
type input "7"
type input "4"
type input "8"
type input "4"
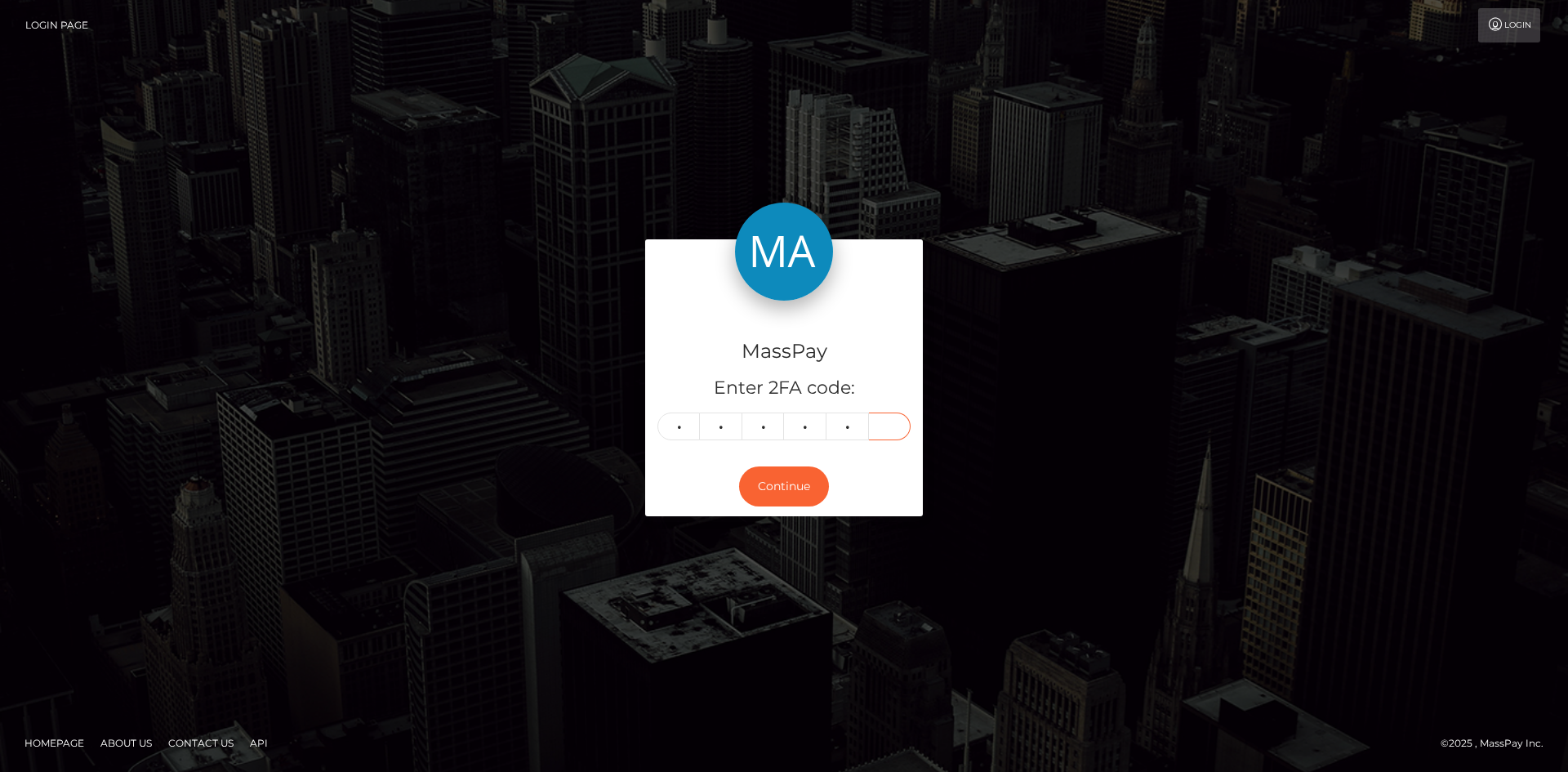
type input "3"
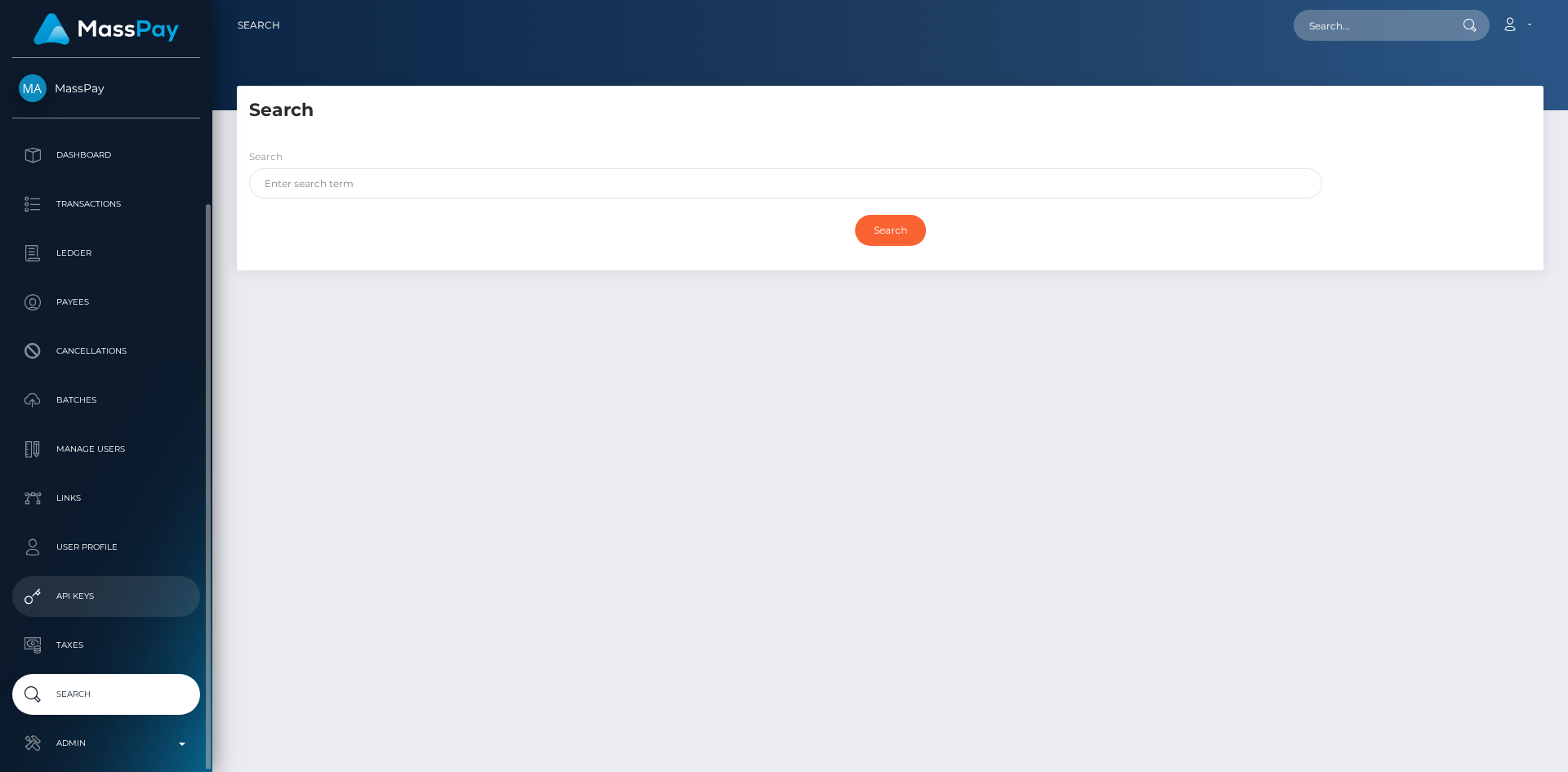
scroll to position [77, 0]
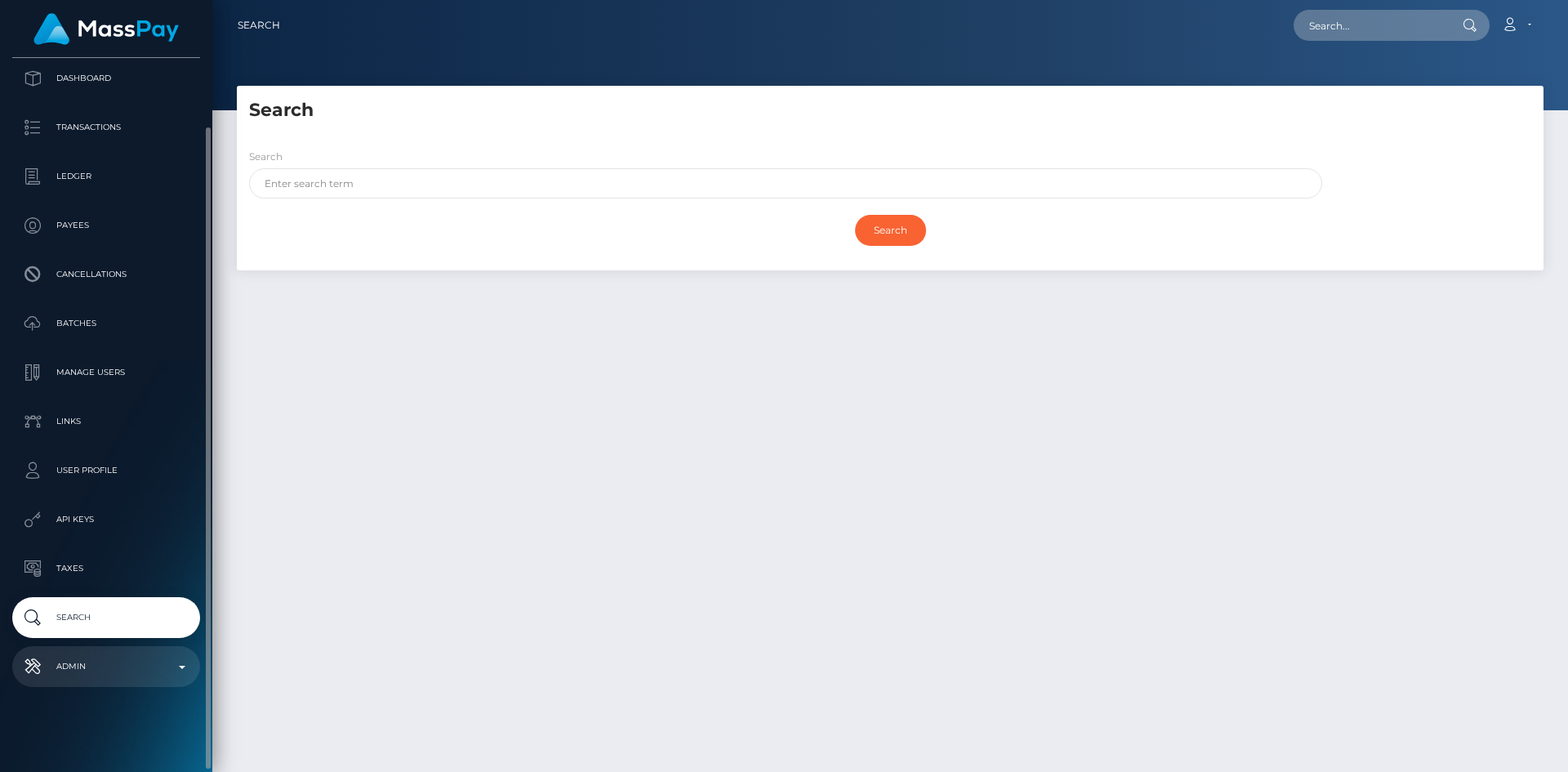
click at [100, 674] on p "Admin" at bounding box center [107, 666] width 175 height 24
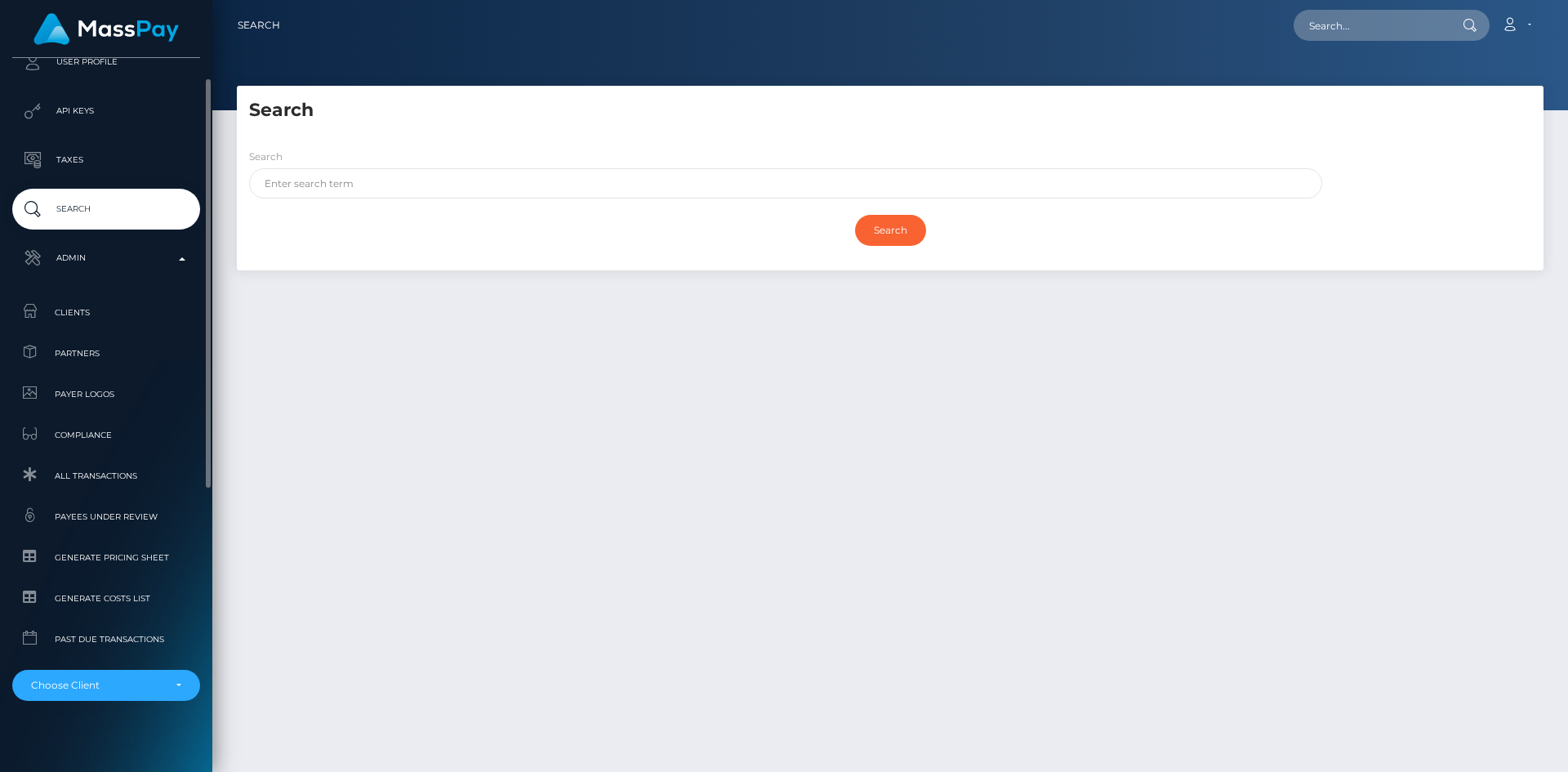
scroll to position [500, 0]
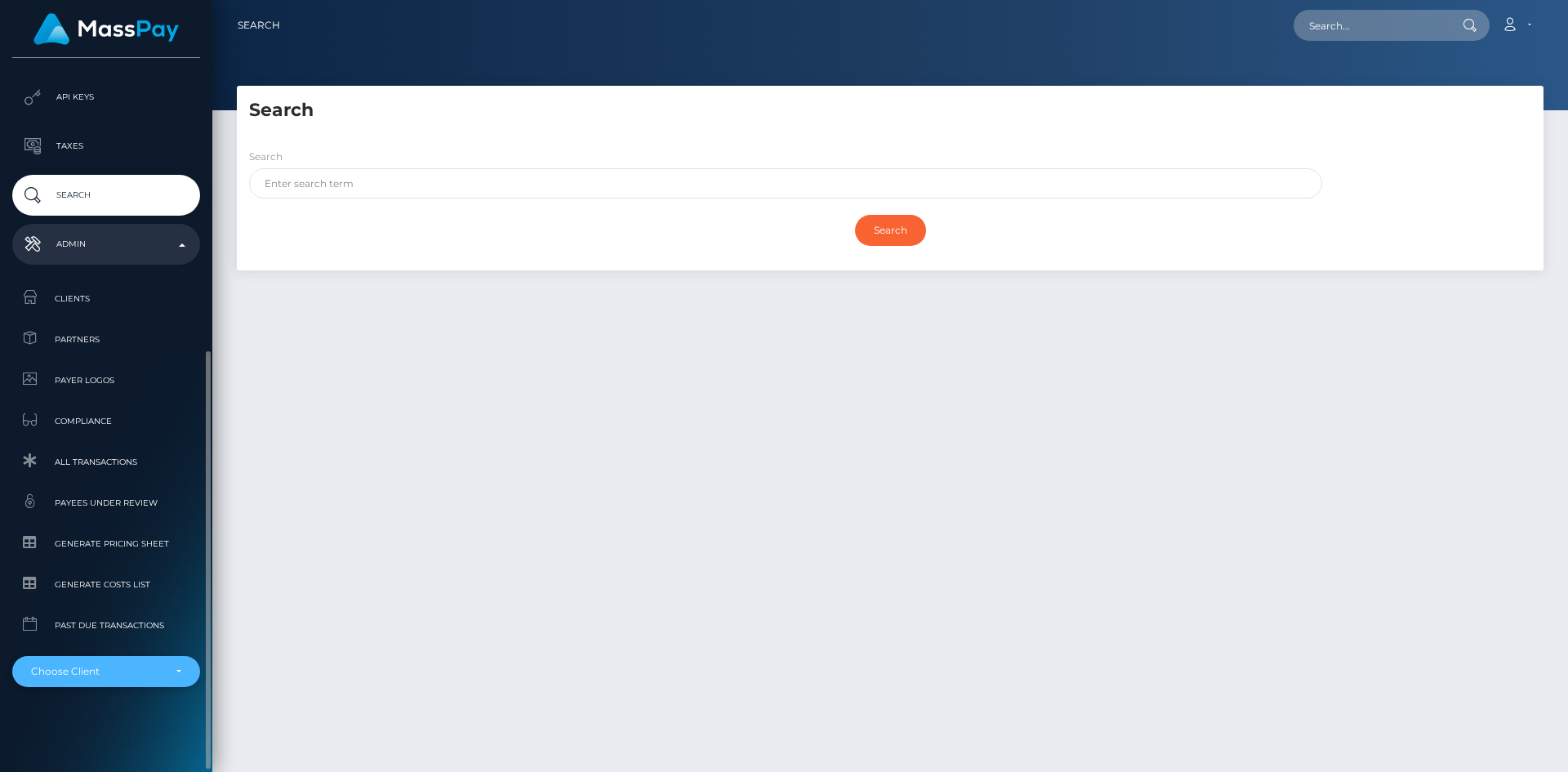
click at [103, 663] on div "Choose Client" at bounding box center [106, 672] width 188 height 31
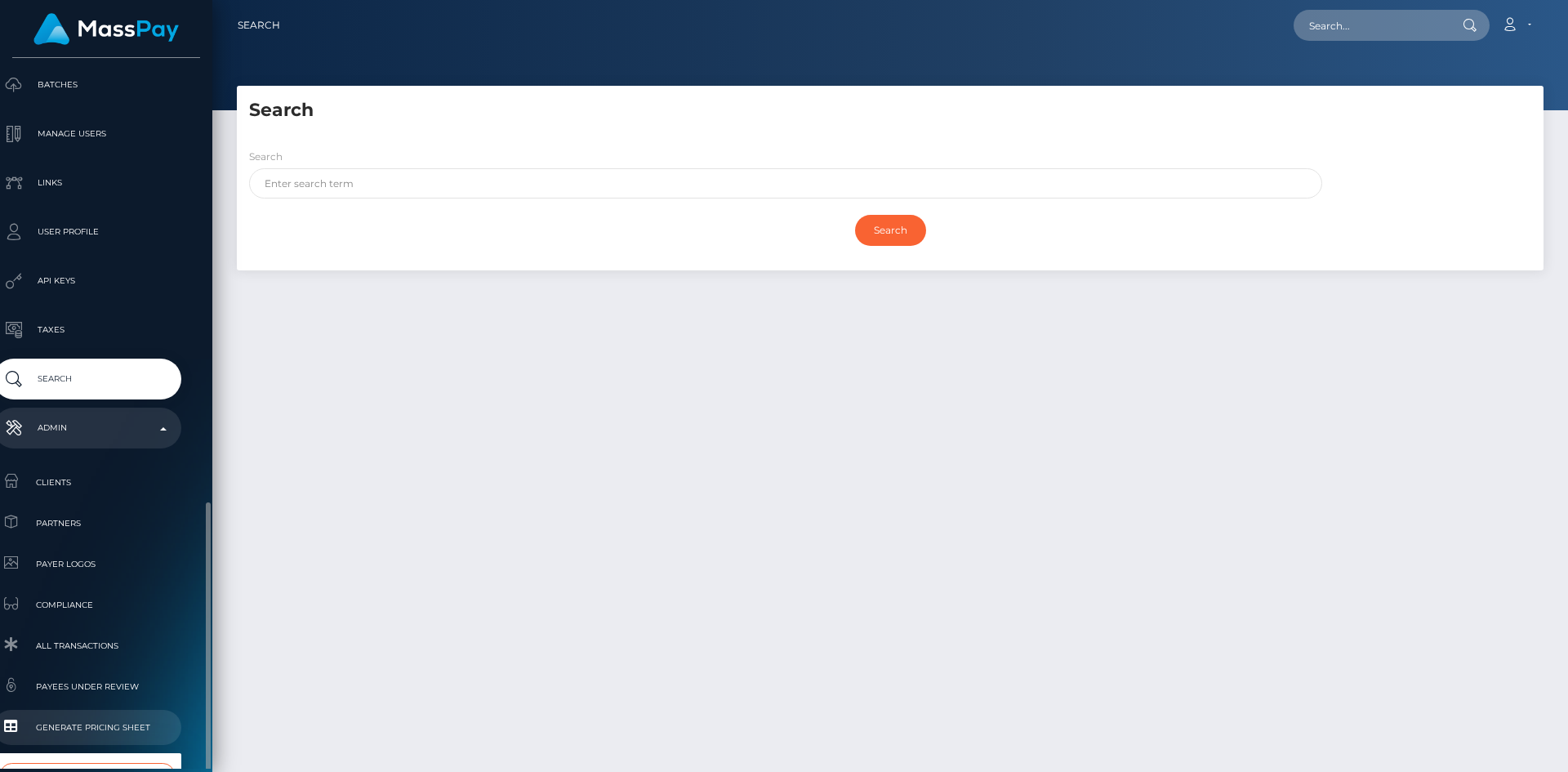
scroll to position [500, 19]
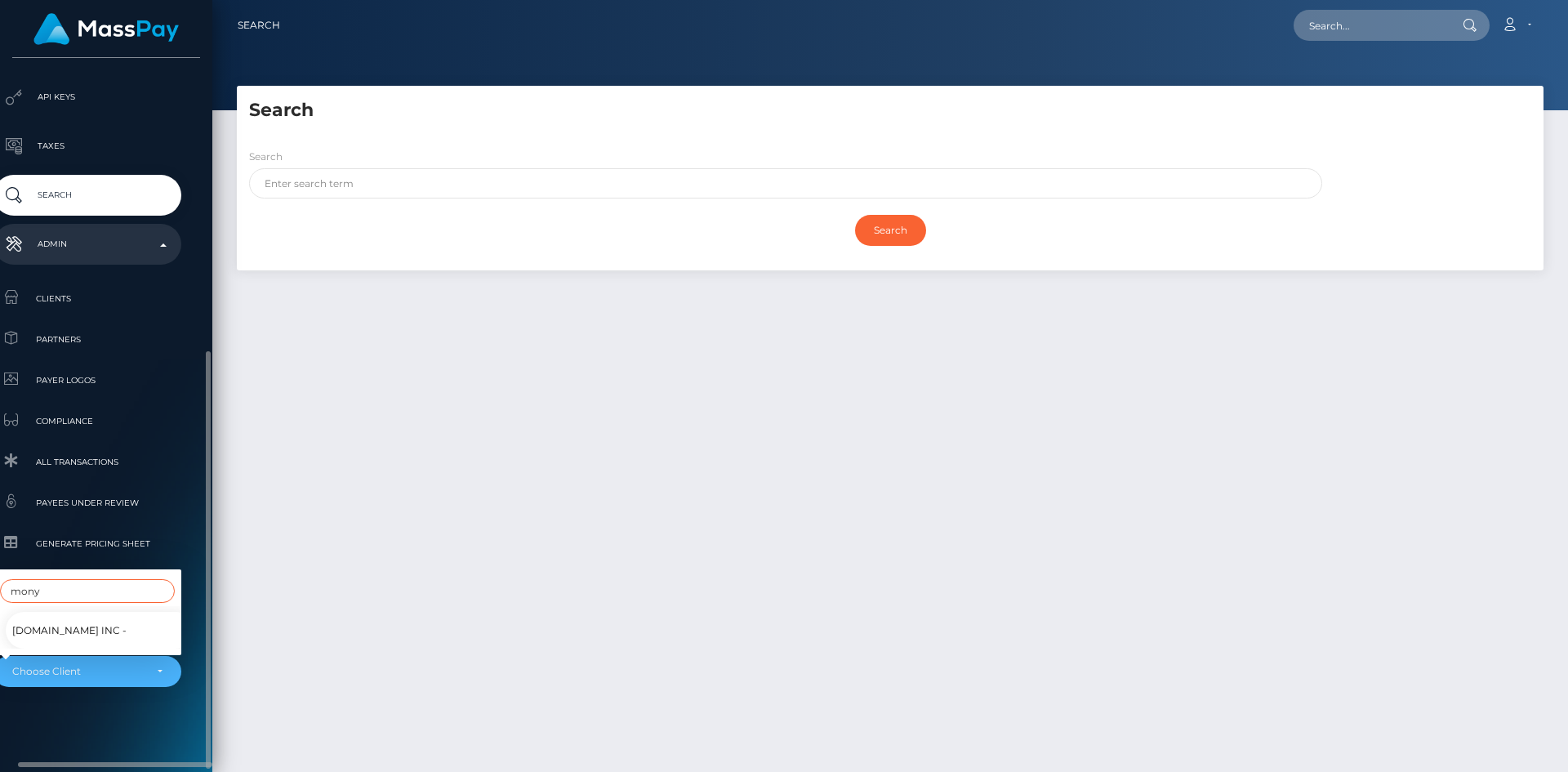
type input "mony"
click at [128, 622] on link "Monytize.com INC -" at bounding box center [100, 631] width 188 height 37
select select "14"
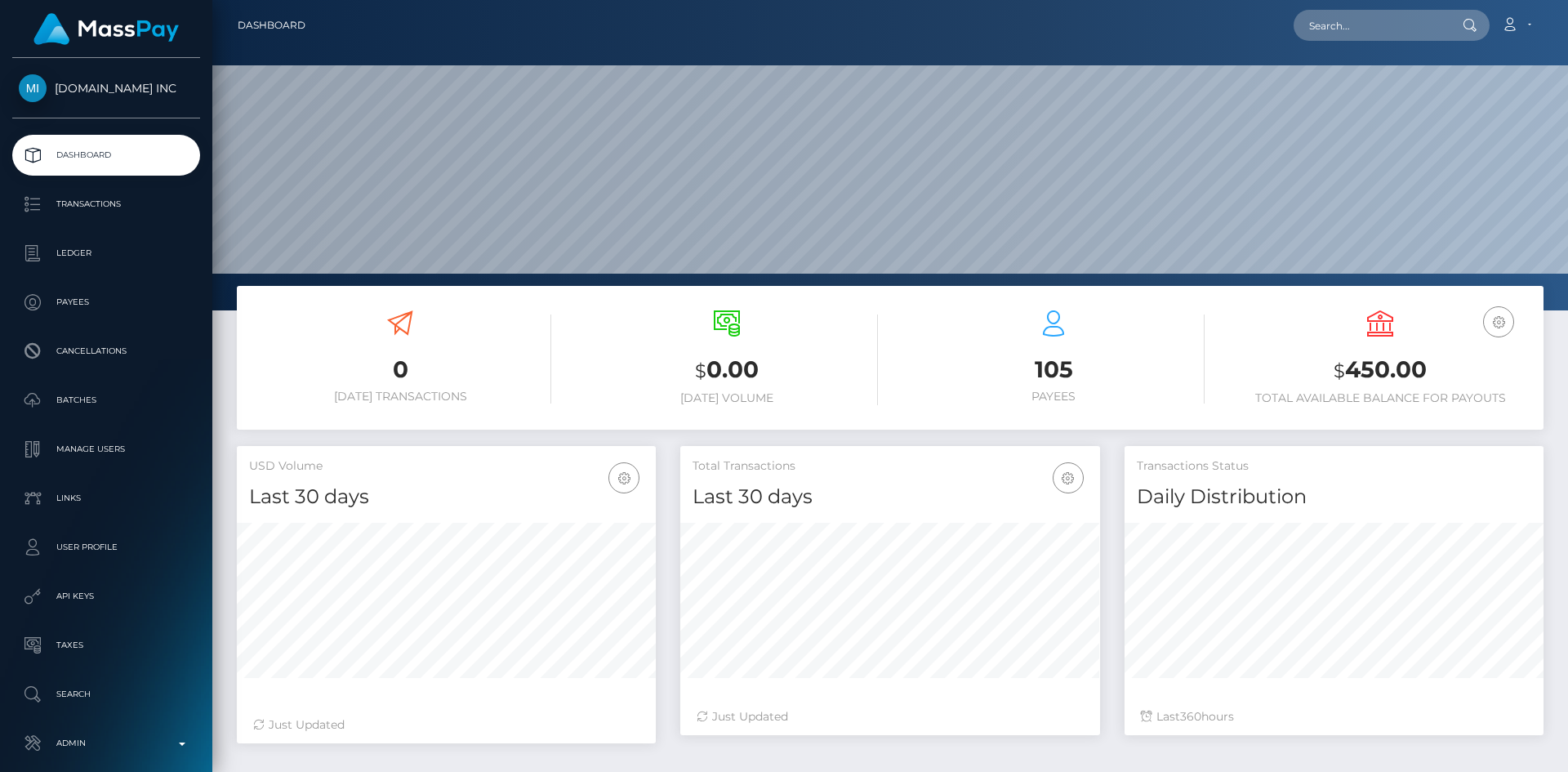
scroll to position [290, 420]
